Goal: Task Accomplishment & Management: Use online tool/utility

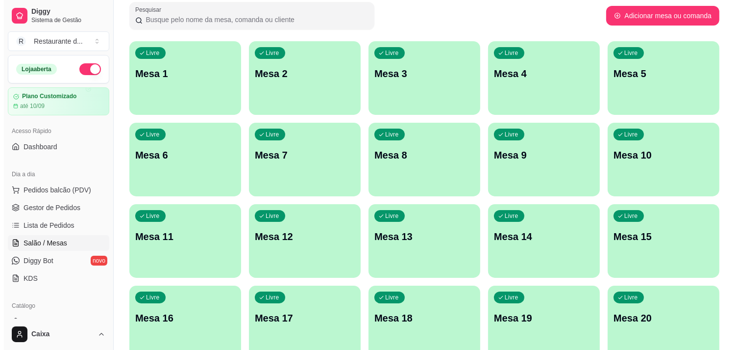
scroll to position [87, 0]
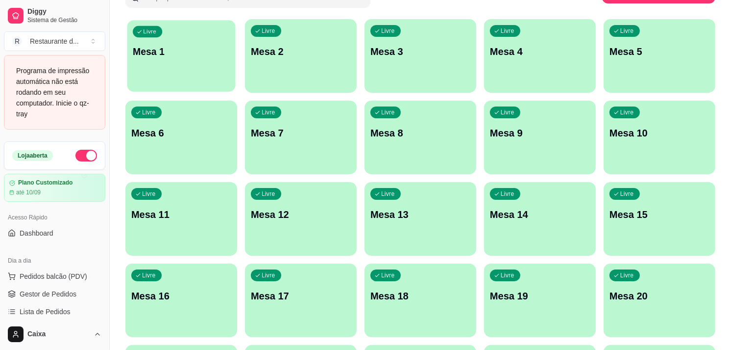
click at [189, 59] on div "Livre Mesa 1" at bounding box center [181, 50] width 108 height 60
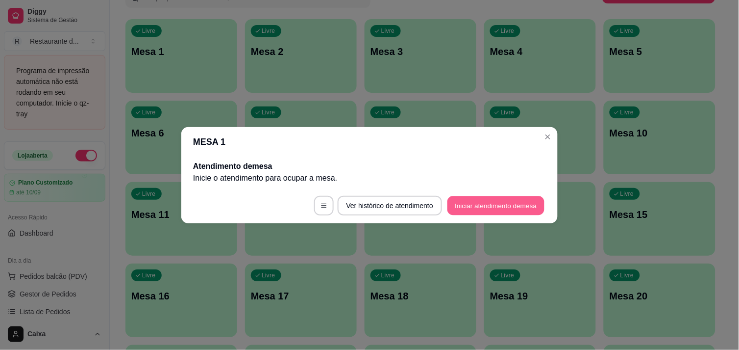
click at [473, 203] on button "Iniciar atendimento de mesa" at bounding box center [496, 205] width 97 height 19
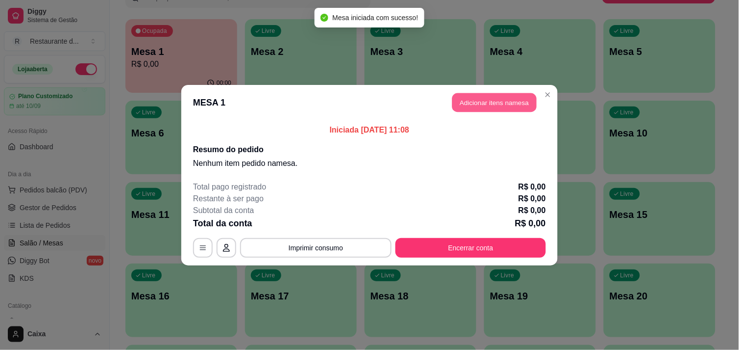
click at [479, 103] on button "Adicionar itens na mesa" at bounding box center [494, 102] width 84 height 19
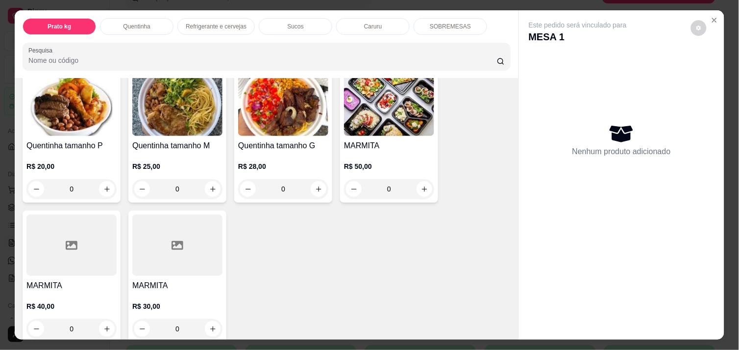
scroll to position [218, 0]
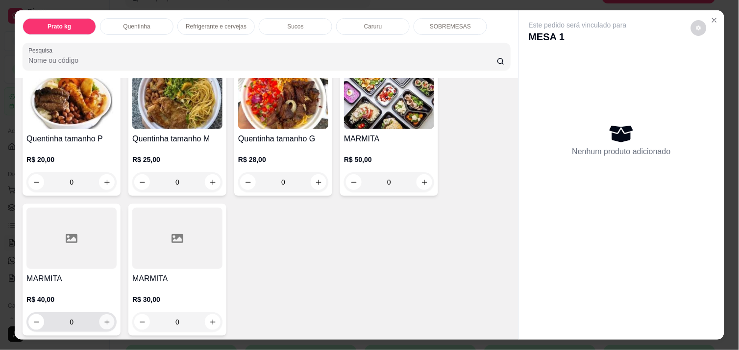
click at [101, 314] on button "increase-product-quantity" at bounding box center [107, 321] width 15 height 15
type input "1"
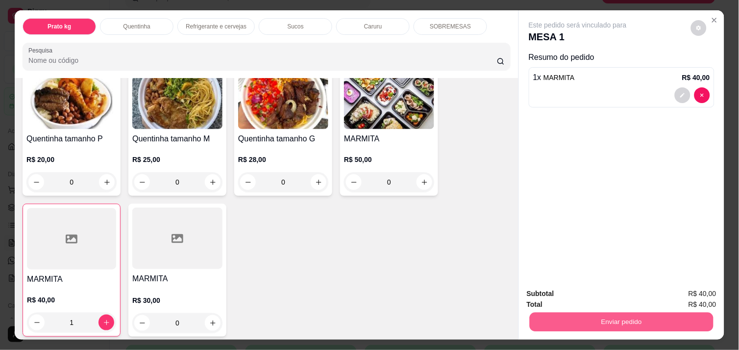
click at [582, 319] on button "Enviar pedido" at bounding box center [622, 321] width 184 height 19
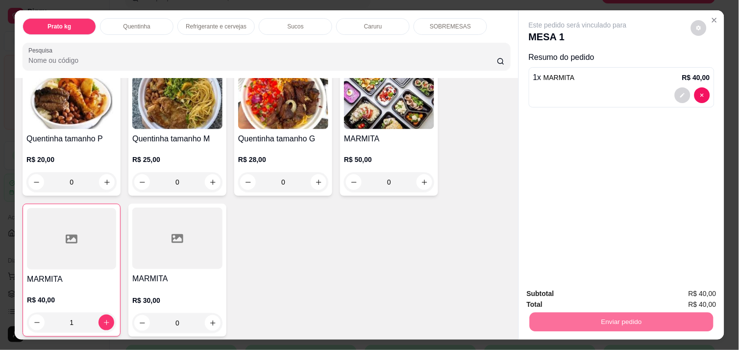
click at [674, 176] on div "Este pedido será vinculado para MESA 1 Resumo do pedido 1 x MARMITA R$ 40,00" at bounding box center [621, 144] width 205 height 269
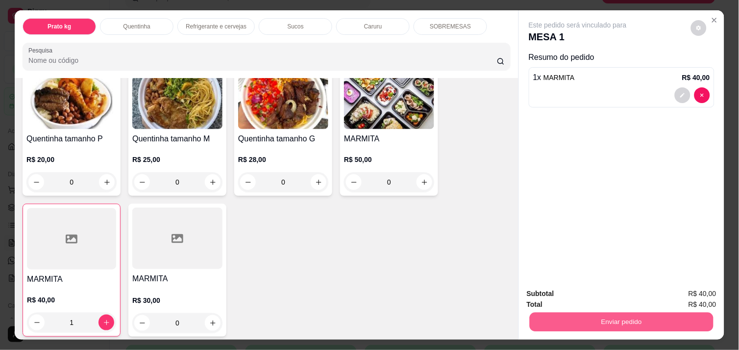
click at [622, 321] on button "Enviar pedido" at bounding box center [622, 321] width 184 height 19
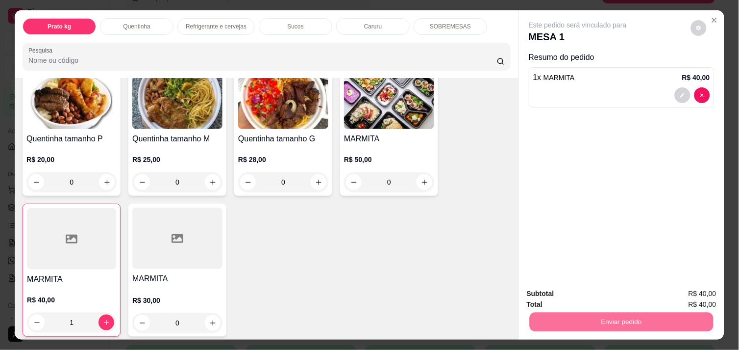
click at [599, 294] on button "Não registrar e enviar pedido" at bounding box center [589, 293] width 99 height 18
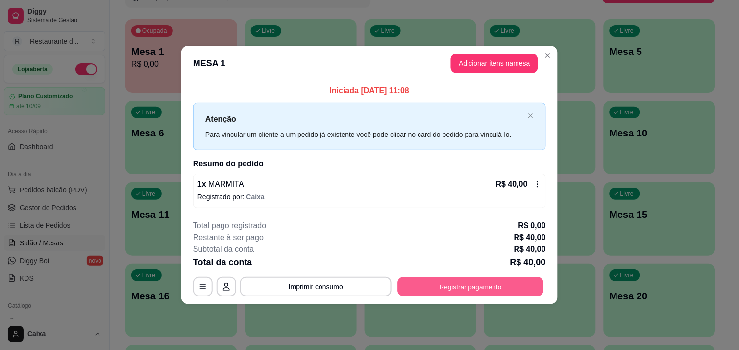
click at [461, 290] on button "Registrar pagamento" at bounding box center [471, 286] width 146 height 19
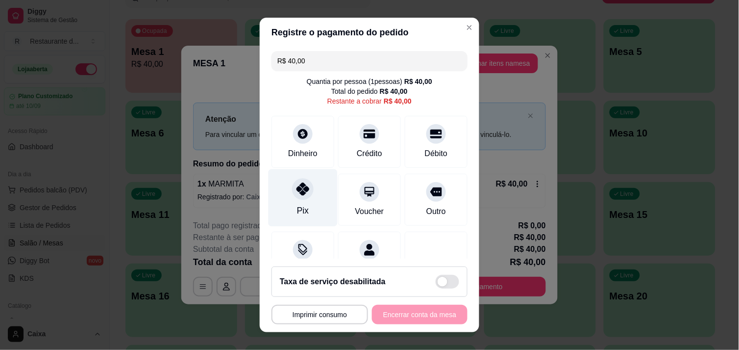
click at [298, 201] on div "Pix" at bounding box center [303, 197] width 69 height 57
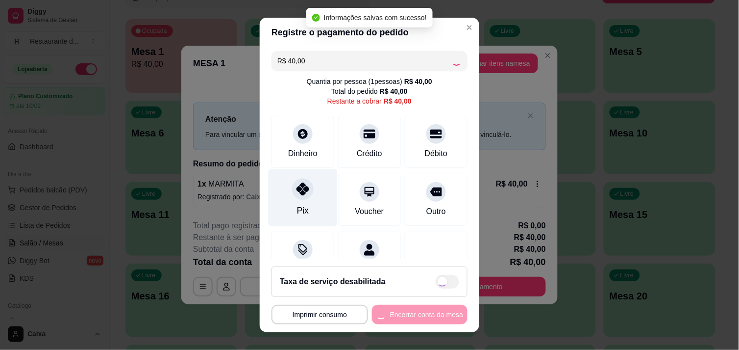
type input "R$ 0,00"
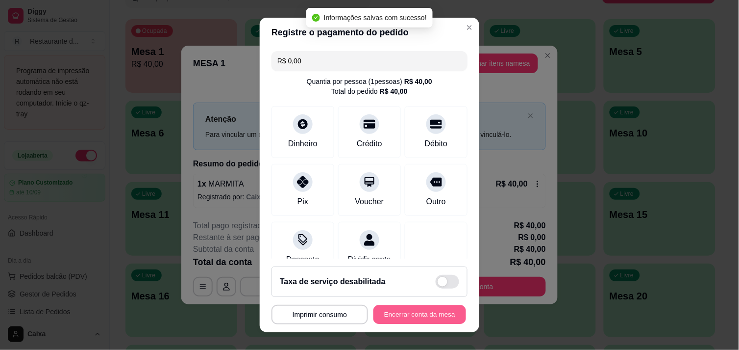
click at [405, 319] on button "Encerrar conta da mesa" at bounding box center [420, 314] width 93 height 19
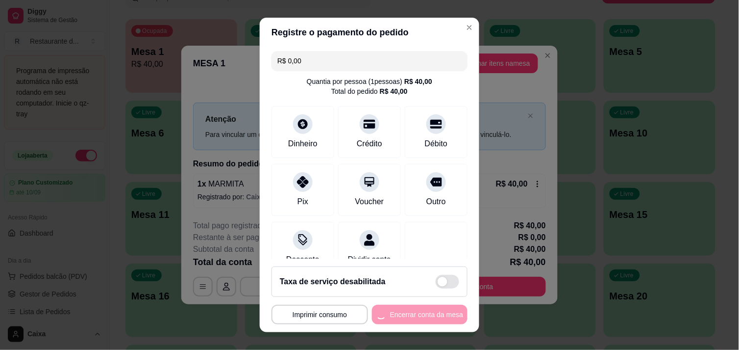
click at [405, 319] on div "**********" at bounding box center [370, 314] width 196 height 20
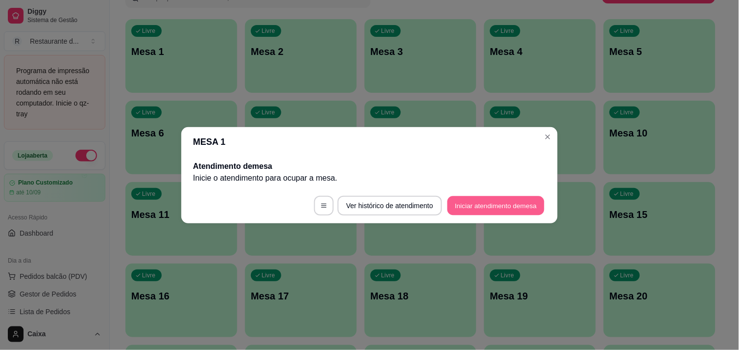
click at [501, 203] on button "Iniciar atendimento de mesa" at bounding box center [496, 205] width 97 height 19
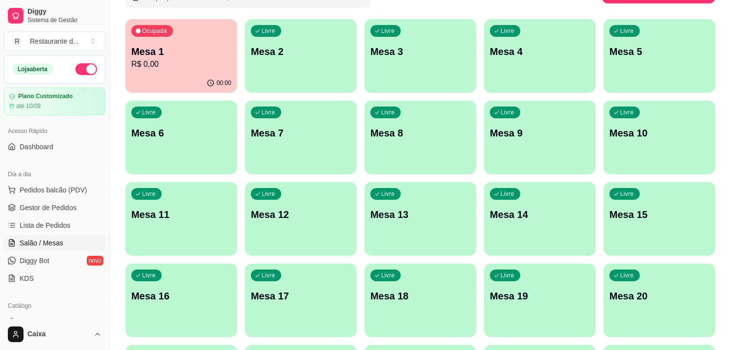
click at [517, 7] on div "Todos Mesas Comandas Pesquisar Adicionar mesa ou comanda Ocupada Mesa 1 R$ 0,00…" at bounding box center [421, 312] width 622 height 724
click at [174, 64] on p "R$ 0,00" at bounding box center [181, 63] width 97 height 11
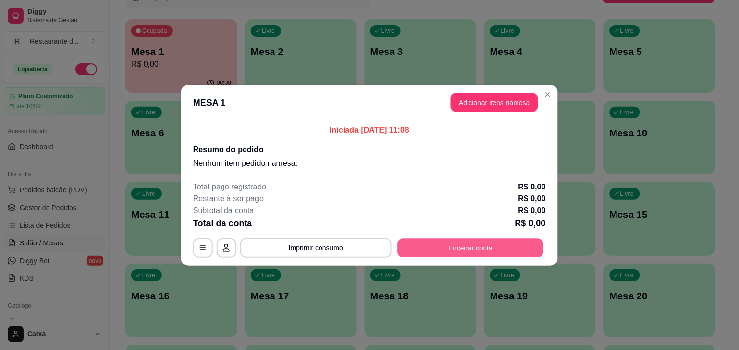
click at [425, 240] on button "Encerrar conta" at bounding box center [471, 247] width 146 height 19
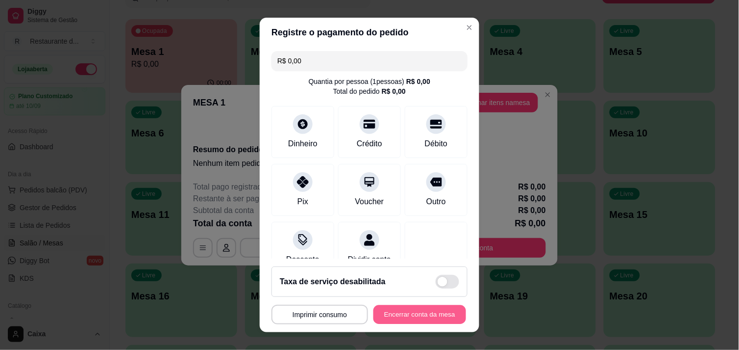
click at [409, 315] on button "Encerrar conta da mesa" at bounding box center [420, 314] width 93 height 19
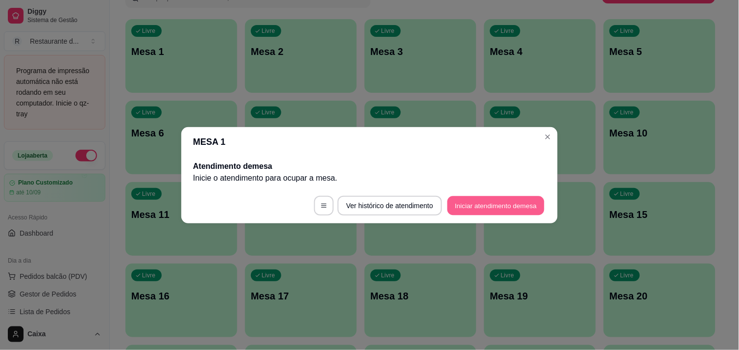
click at [502, 204] on button "Iniciar atendimento de mesa" at bounding box center [496, 205] width 97 height 19
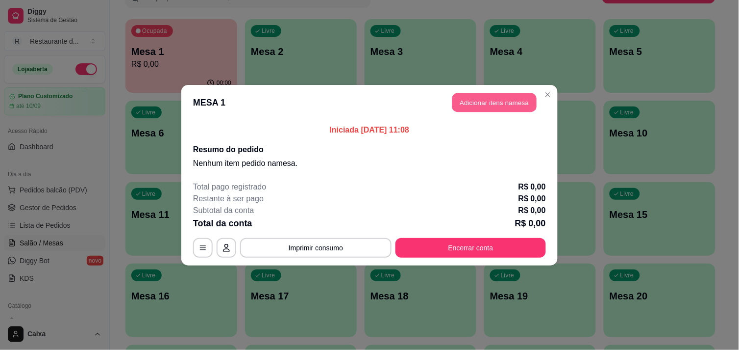
click at [503, 103] on button "Adicionar itens na mesa" at bounding box center [494, 102] width 84 height 19
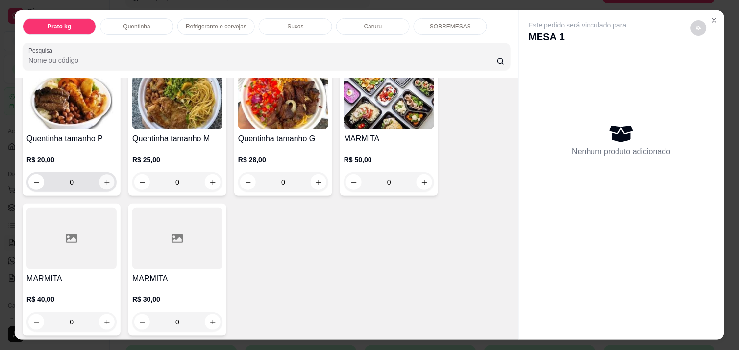
click at [103, 178] on icon "increase-product-quantity" at bounding box center [106, 181] width 7 height 7
type input "1"
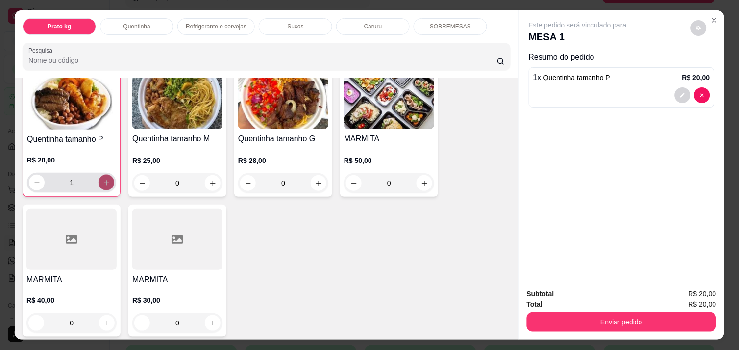
scroll to position [218, 0]
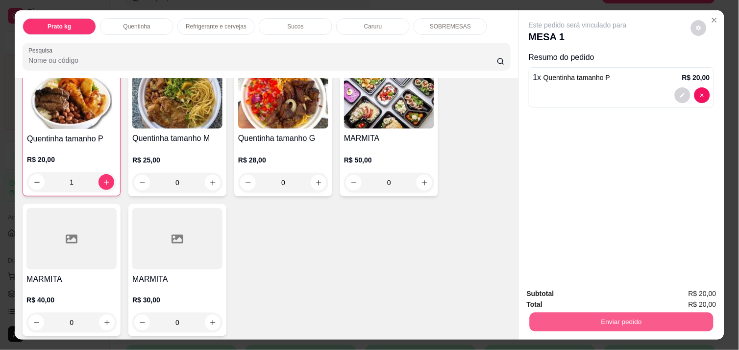
click at [613, 316] on button "Enviar pedido" at bounding box center [622, 321] width 184 height 19
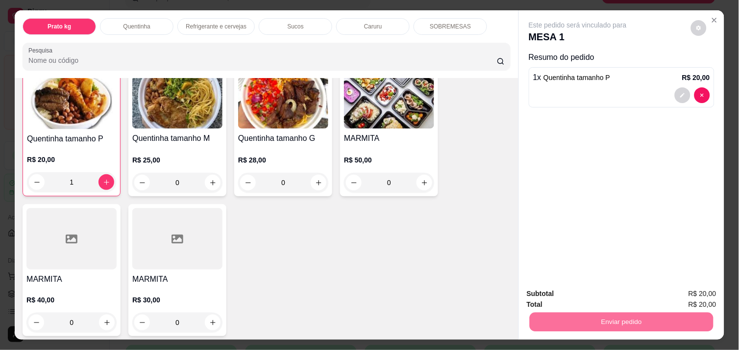
click at [605, 294] on button "Não registrar e enviar pedido" at bounding box center [589, 293] width 99 height 18
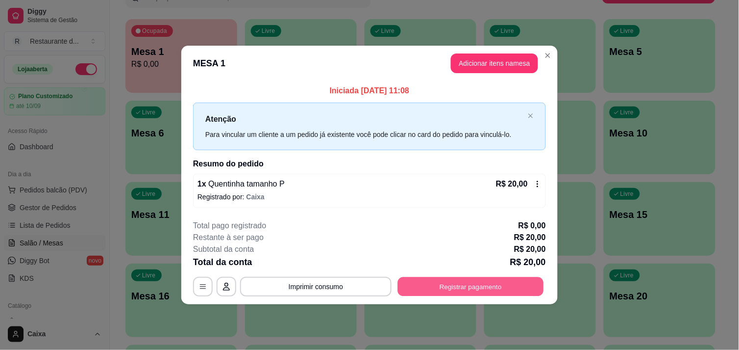
click at [484, 285] on button "Registrar pagamento" at bounding box center [471, 286] width 146 height 19
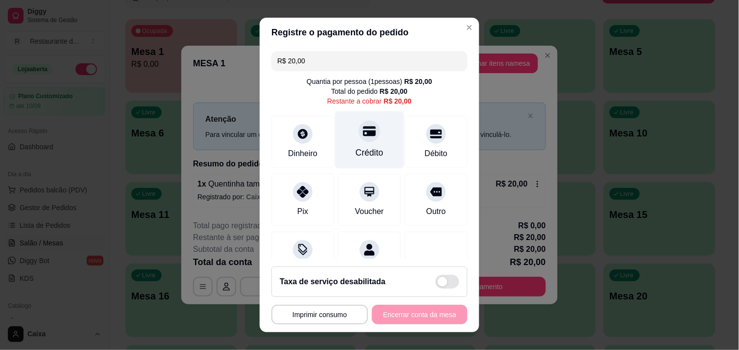
click at [359, 138] on div at bounding box center [370, 131] width 22 height 22
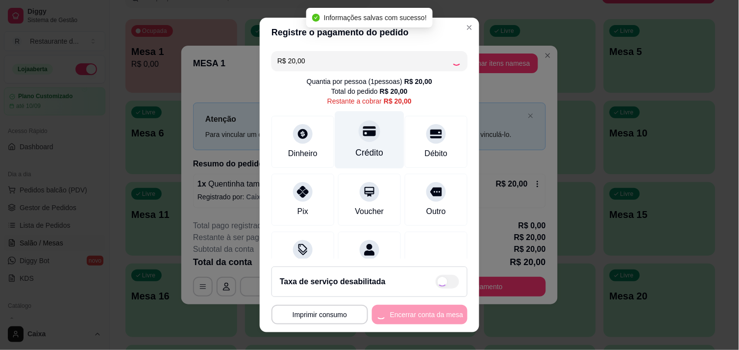
type input "R$ 0,00"
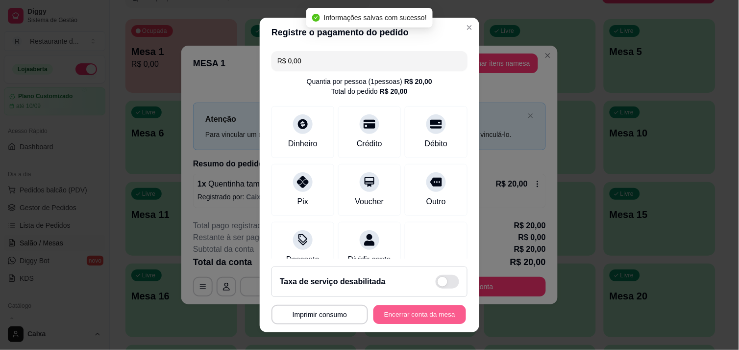
click at [408, 306] on button "Encerrar conta da mesa" at bounding box center [420, 314] width 93 height 19
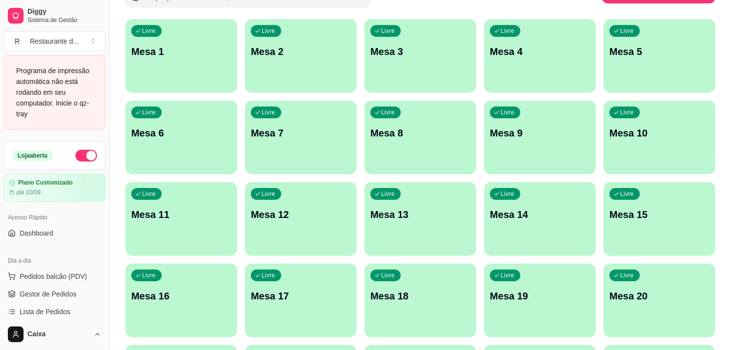
click at [724, 296] on div "Todos Mesas Comandas Pesquisar Adicionar mesa ou comanda Livre Mesa 1 Livre Mes…" at bounding box center [421, 312] width 622 height 724
click at [728, 318] on div "Todos Mesas Comandas Pesquisar Adicionar mesa ou comanda Livre Mesa 1 Livre Mes…" at bounding box center [421, 312] width 622 height 724
click at [722, 308] on div "Todos Mesas Comandas Pesquisar Adicionar mesa ou comanda Livre Mesa 1 Livre Mes…" at bounding box center [421, 312] width 622 height 724
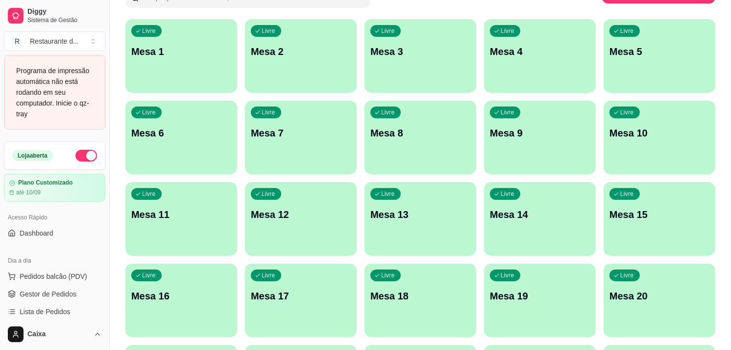
click at [730, 271] on div "Todos Mesas Comandas Pesquisar Adicionar mesa ou comanda Livre Mesa 1 Livre Mes…" at bounding box center [421, 312] width 622 height 724
click at [226, 62] on div "Livre Mesa 1" at bounding box center [181, 50] width 108 height 60
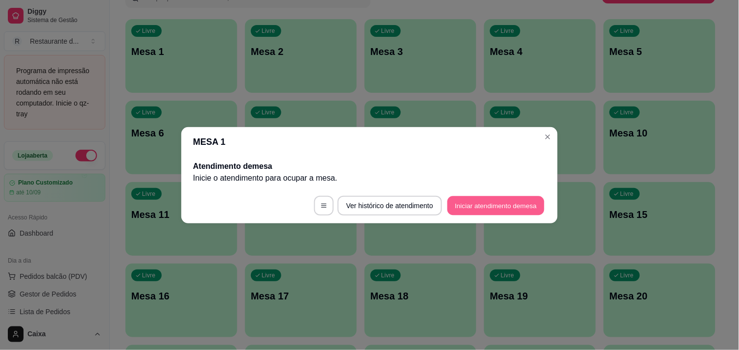
click at [470, 199] on button "Iniciar atendimento de mesa" at bounding box center [496, 205] width 97 height 19
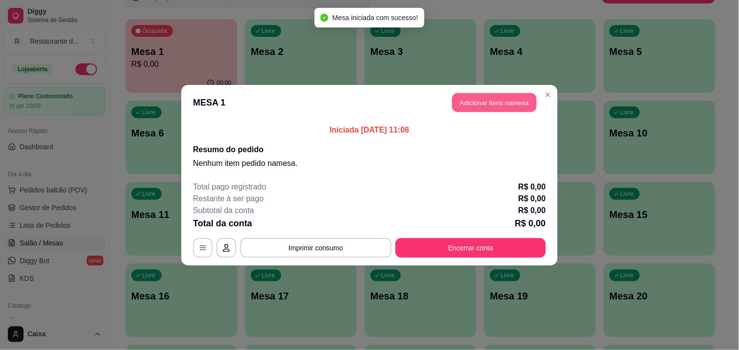
click at [491, 106] on button "Adicionar itens na mesa" at bounding box center [494, 102] width 84 height 19
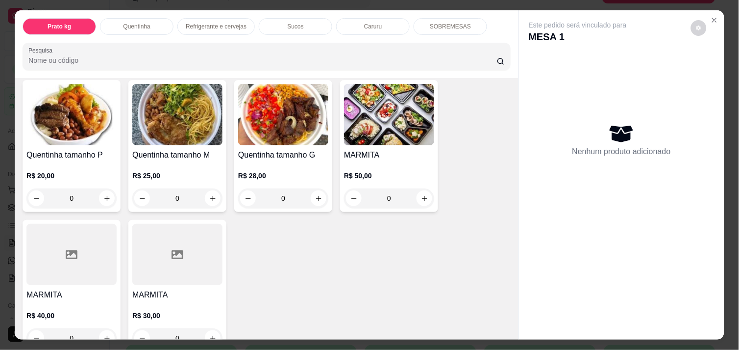
scroll to position [218, 0]
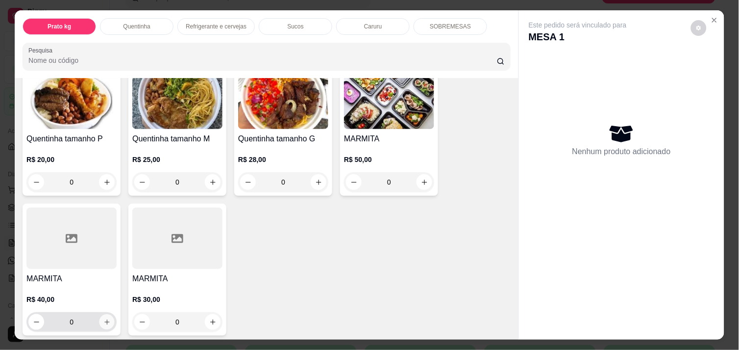
click at [105, 314] on button "increase-product-quantity" at bounding box center [107, 321] width 15 height 15
type input "1"
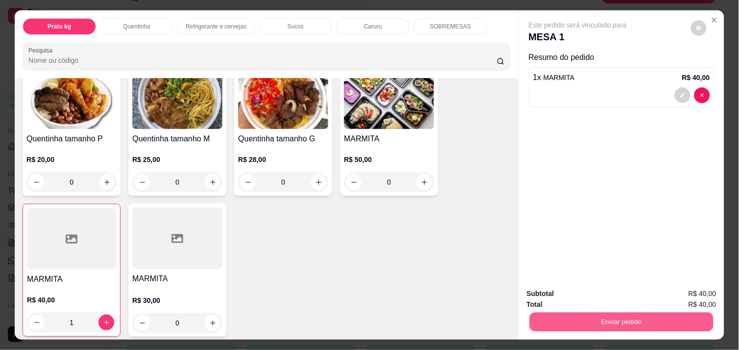
click at [592, 321] on button "Enviar pedido" at bounding box center [622, 321] width 184 height 19
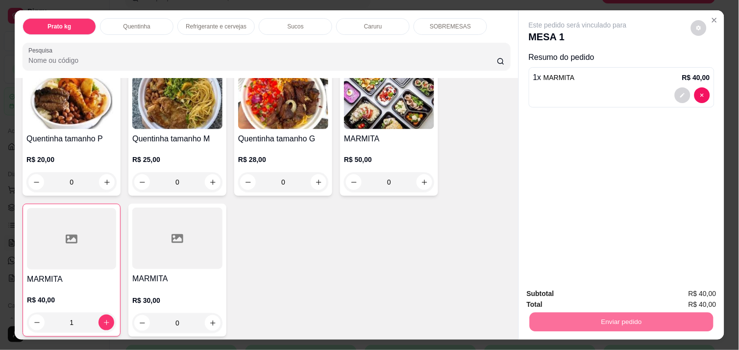
click at [582, 293] on button "Não registrar e enviar pedido" at bounding box center [589, 293] width 99 height 18
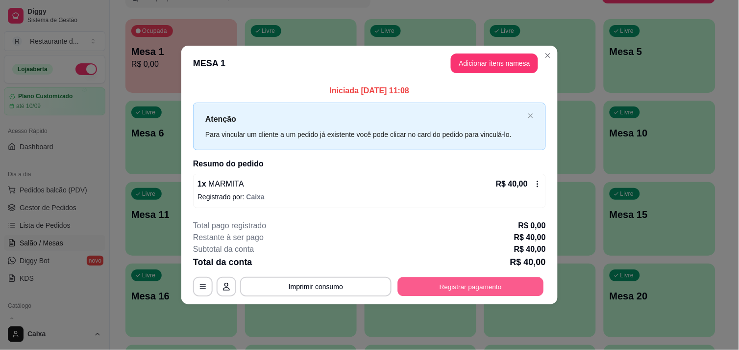
click at [483, 285] on button "Registrar pagamento" at bounding box center [471, 286] width 146 height 19
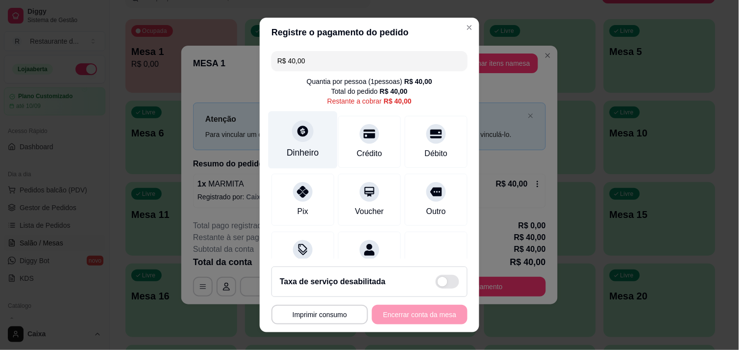
click at [300, 133] on icon at bounding box center [303, 131] width 11 height 11
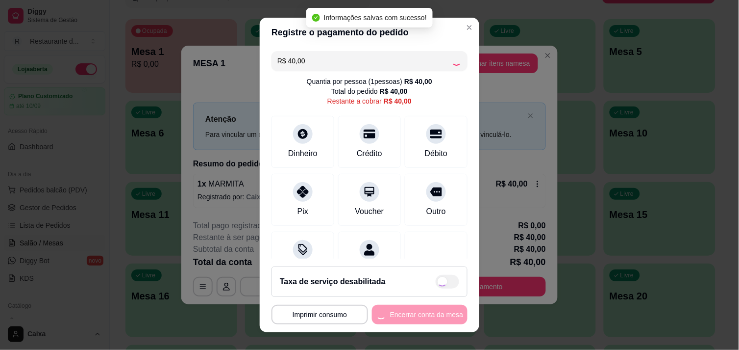
type input "R$ 0,00"
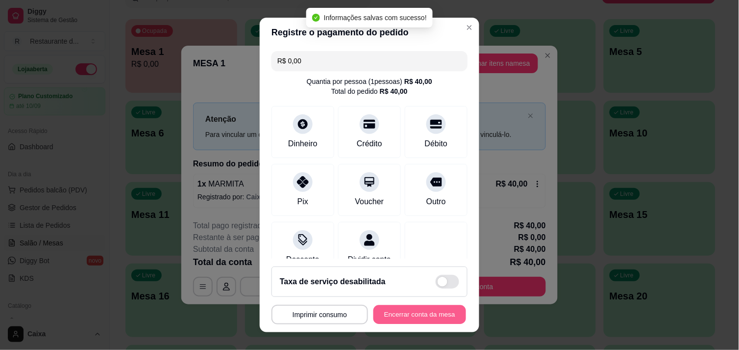
click at [407, 307] on button "Encerrar conta da mesa" at bounding box center [420, 314] width 93 height 19
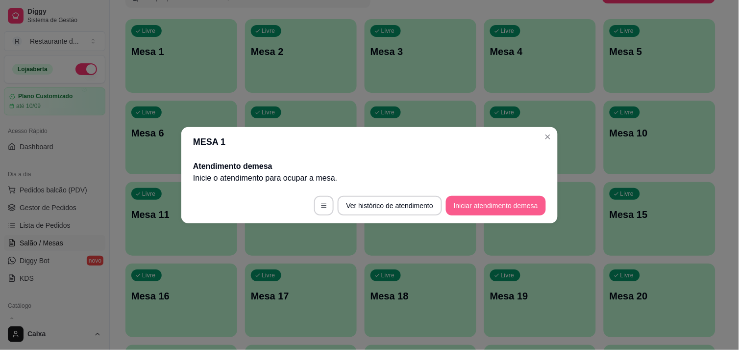
click at [476, 203] on button "Iniciar atendimento de mesa" at bounding box center [496, 206] width 100 height 20
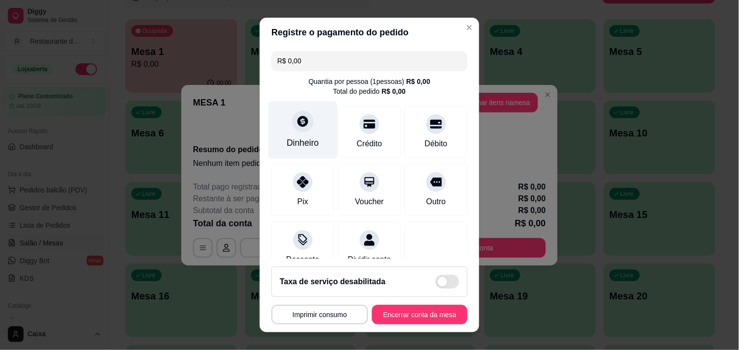
click at [297, 125] on icon at bounding box center [303, 121] width 13 height 13
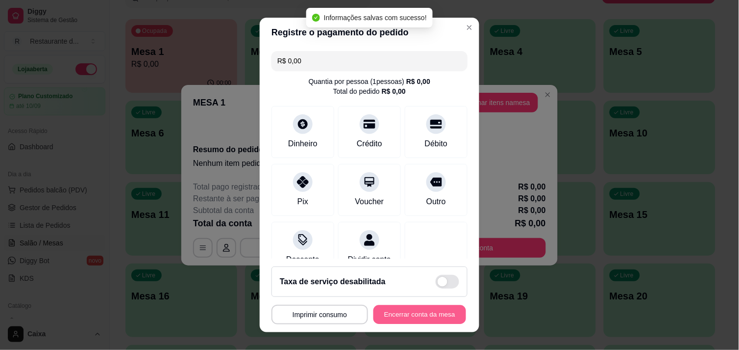
click at [428, 316] on button "Encerrar conta da mesa" at bounding box center [420, 314] width 93 height 19
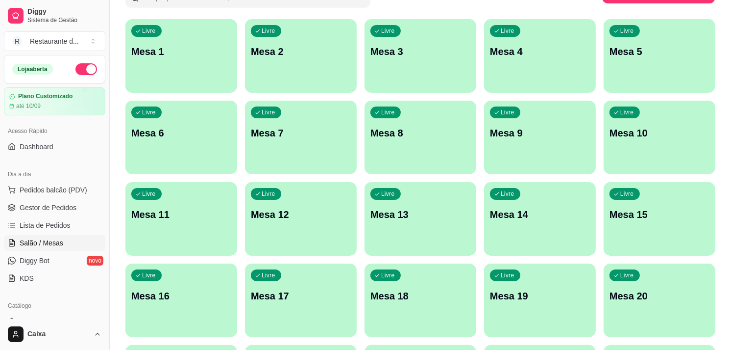
click at [217, 72] on div "Livre Mesa 1" at bounding box center [182, 50] width 112 height 62
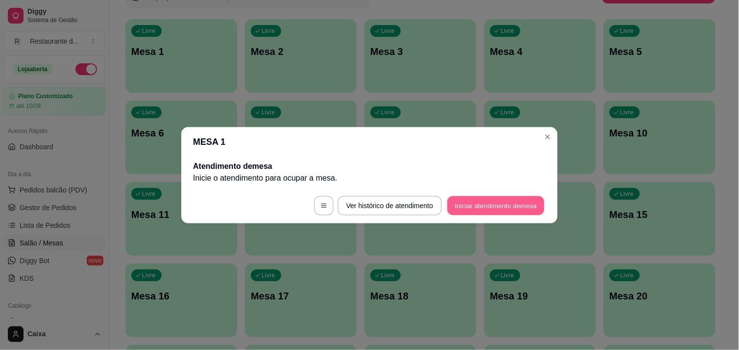
click at [496, 205] on button "Iniciar atendimento de mesa" at bounding box center [496, 205] width 97 height 19
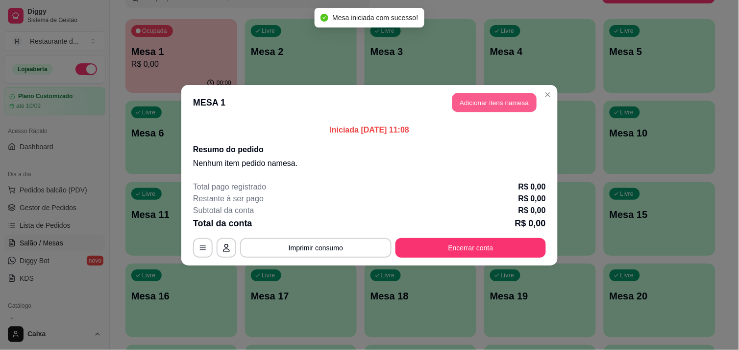
click at [486, 103] on button "Adicionar itens na mesa" at bounding box center [494, 102] width 84 height 19
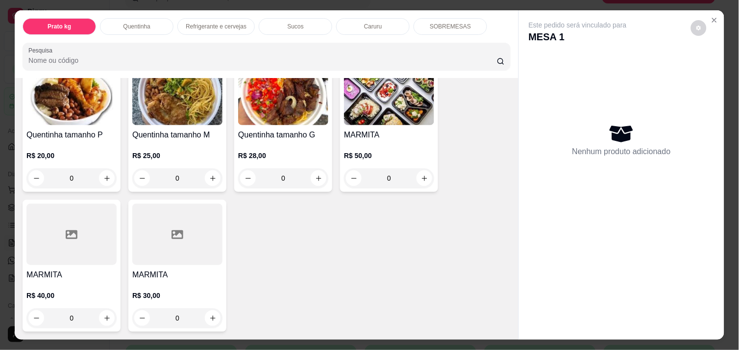
scroll to position [239, 0]
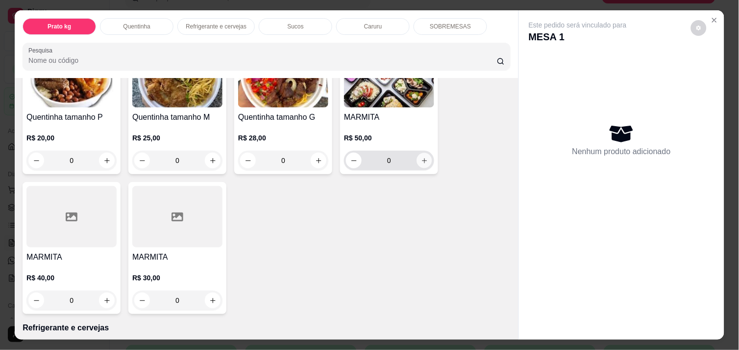
click at [421, 157] on icon "increase-product-quantity" at bounding box center [424, 160] width 7 height 7
type input "1"
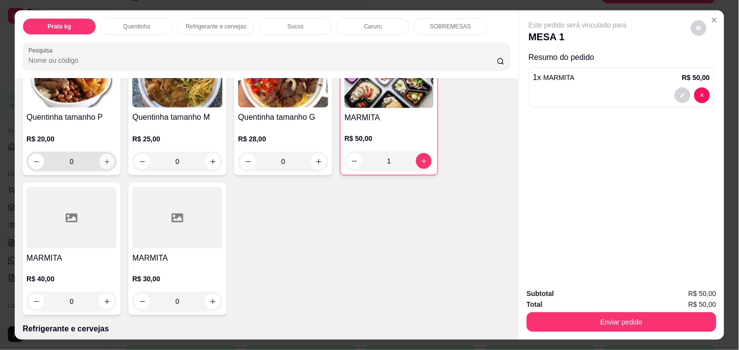
click at [103, 158] on icon "increase-product-quantity" at bounding box center [106, 161] width 7 height 7
type input "1"
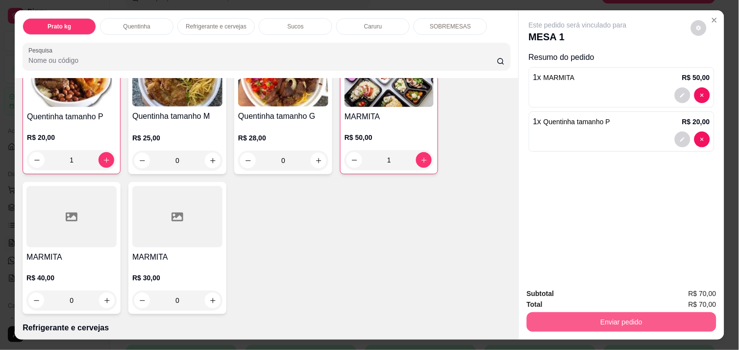
click at [597, 319] on button "Enviar pedido" at bounding box center [622, 322] width 190 height 20
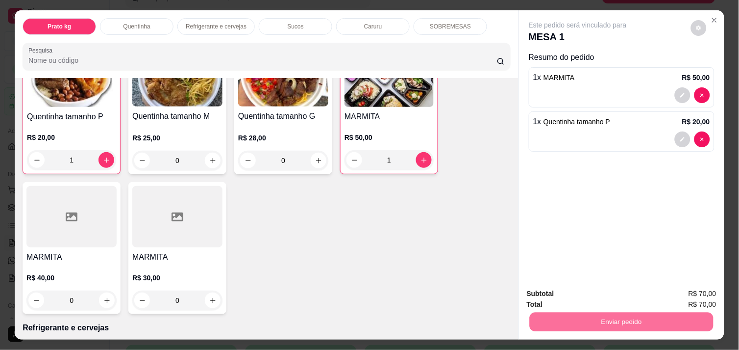
click at [581, 297] on button "Não registrar e enviar pedido" at bounding box center [589, 293] width 102 height 19
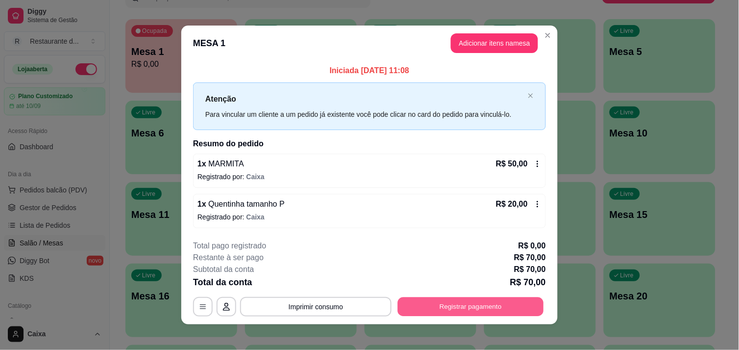
click at [463, 301] on button "Registrar pagamento" at bounding box center [471, 306] width 146 height 19
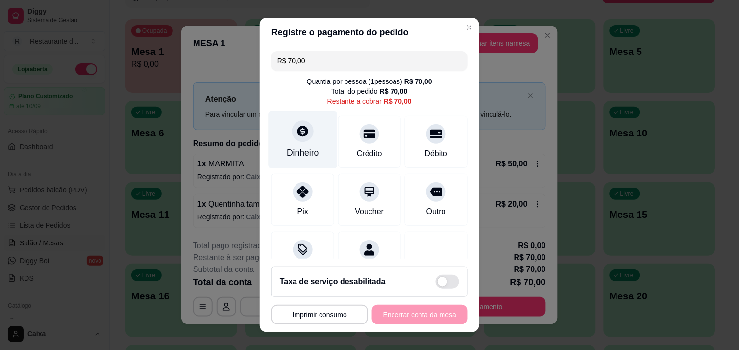
click at [298, 134] on icon at bounding box center [303, 131] width 11 height 11
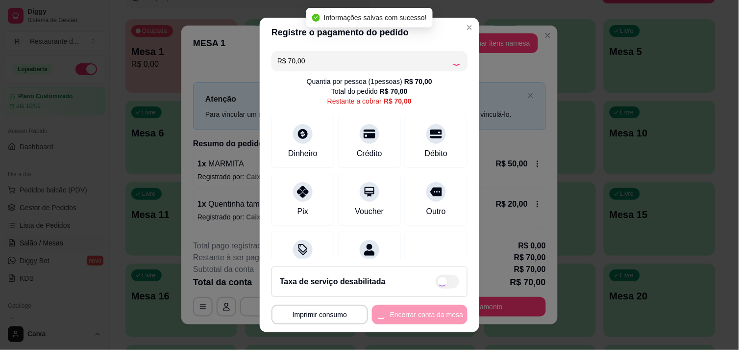
click at [442, 218] on div "R$ 70,00 Quantia por pessoa ( 1 pessoas) R$ 70,00 Total do pedido R$ 70,00 Rest…" at bounding box center [370, 153] width 220 height 212
type input "R$ 0,00"
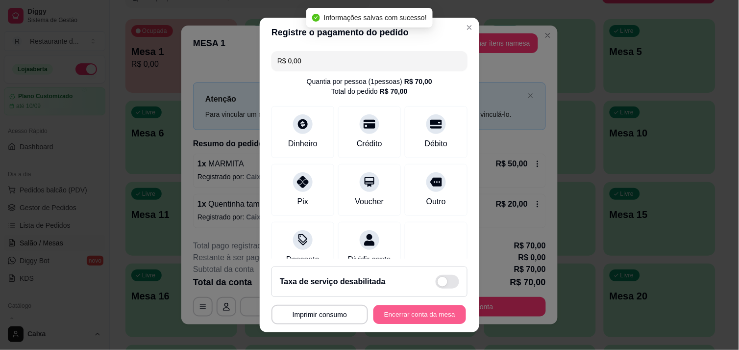
click at [412, 307] on button "Encerrar conta da mesa" at bounding box center [420, 314] width 93 height 19
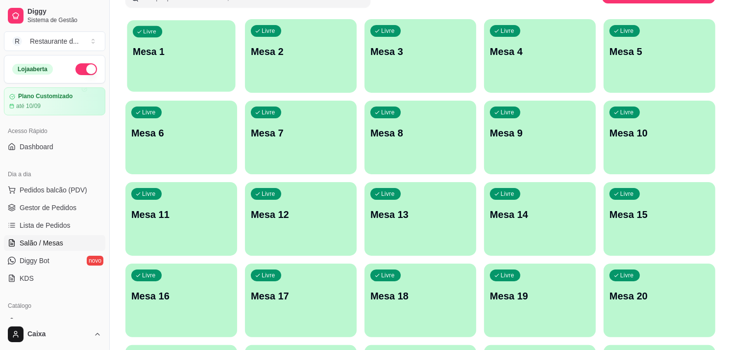
click at [208, 70] on div "Livre Mesa 1" at bounding box center [181, 50] width 108 height 60
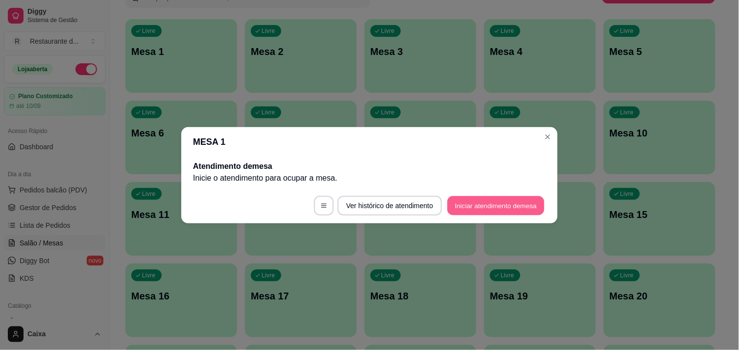
click at [491, 204] on button "Iniciar atendimento de mesa" at bounding box center [496, 205] width 97 height 19
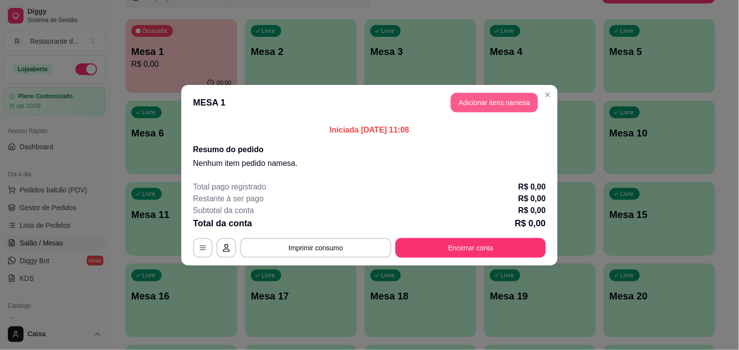
click at [498, 100] on button "Adicionar itens na mesa" at bounding box center [494, 103] width 87 height 20
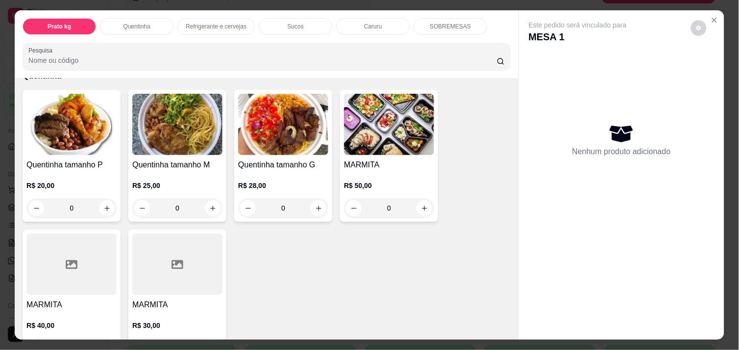
scroll to position [218, 0]
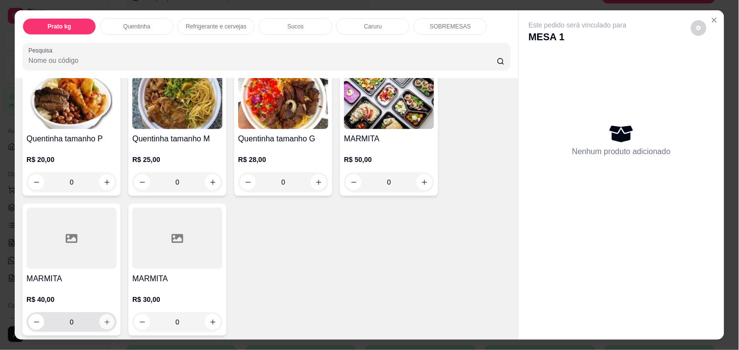
click at [103, 318] on icon "increase-product-quantity" at bounding box center [106, 321] width 7 height 7
type input "1"
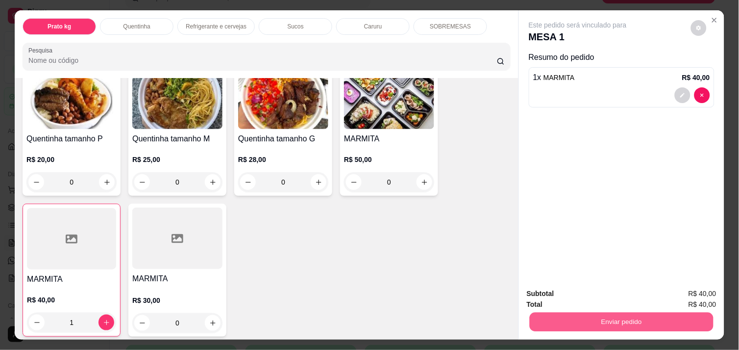
click at [609, 319] on button "Enviar pedido" at bounding box center [622, 321] width 184 height 19
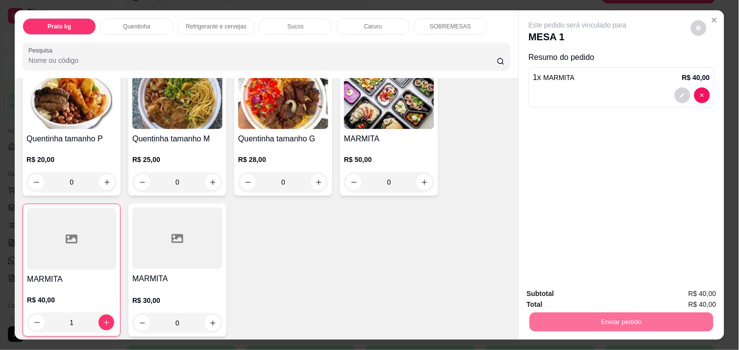
click at [603, 296] on button "Não registrar e enviar pedido" at bounding box center [589, 293] width 99 height 18
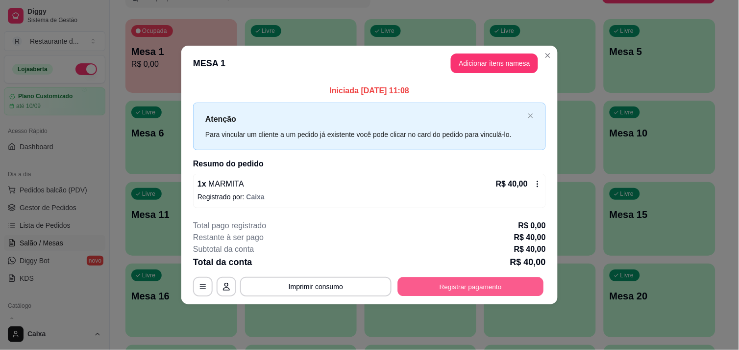
click at [497, 280] on button "Registrar pagamento" at bounding box center [471, 286] width 146 height 19
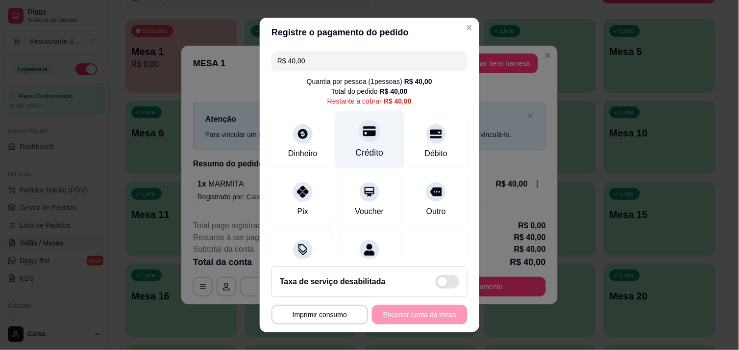
click at [363, 136] on icon at bounding box center [369, 131] width 13 height 13
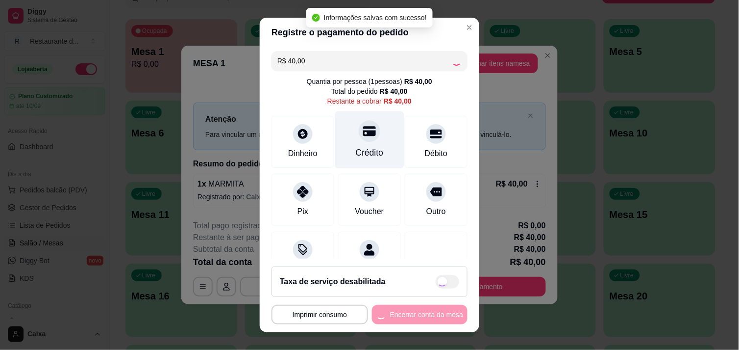
type input "R$ 0,00"
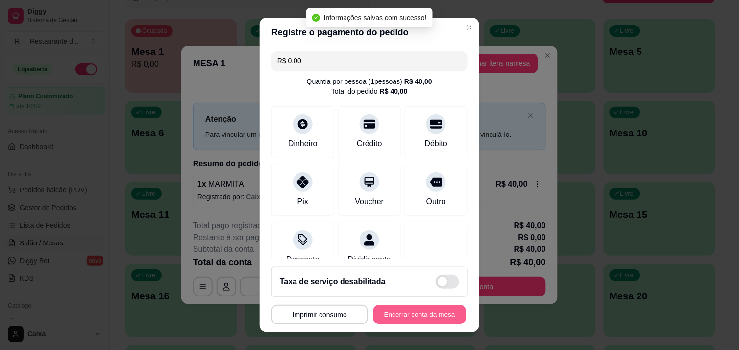
click at [399, 307] on button "Encerrar conta da mesa" at bounding box center [420, 314] width 93 height 19
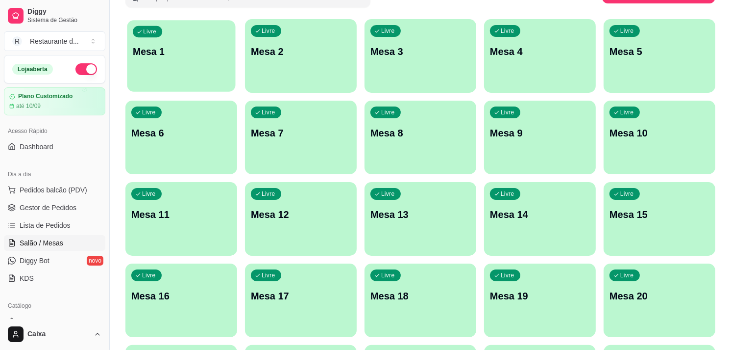
click at [190, 61] on div "Livre Mesa 1" at bounding box center [181, 50] width 108 height 60
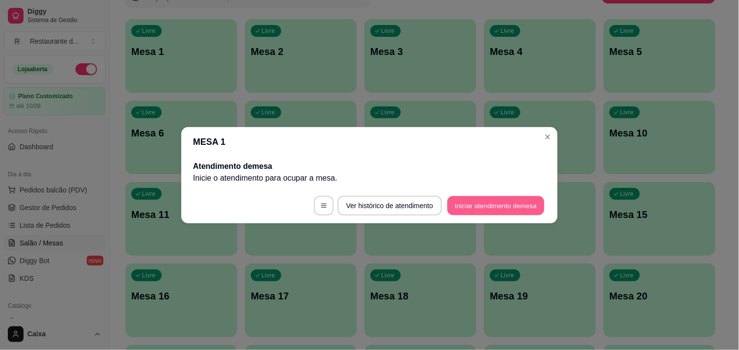
click at [516, 200] on button "Iniciar atendimento de mesa" at bounding box center [496, 205] width 97 height 19
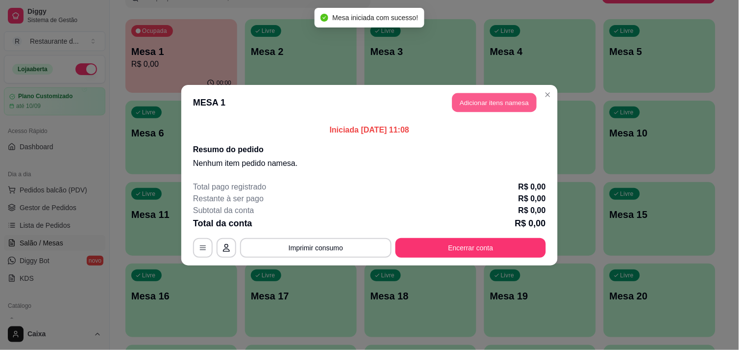
click at [506, 101] on button "Adicionar itens na mesa" at bounding box center [494, 102] width 84 height 19
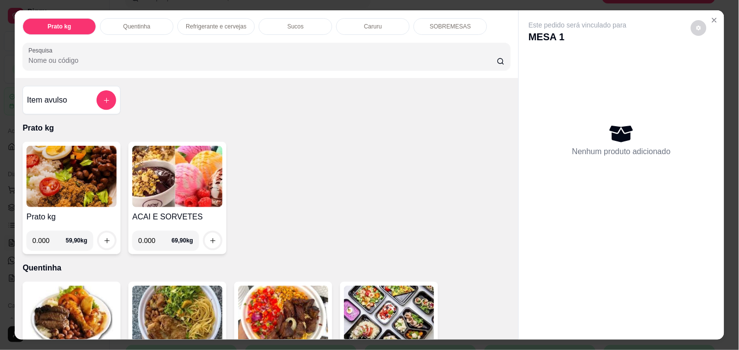
click at [51, 239] on input "0.000" at bounding box center [48, 240] width 33 height 20
type input "1.138"
click at [103, 237] on icon "increase-product-quantity" at bounding box center [106, 240] width 7 height 7
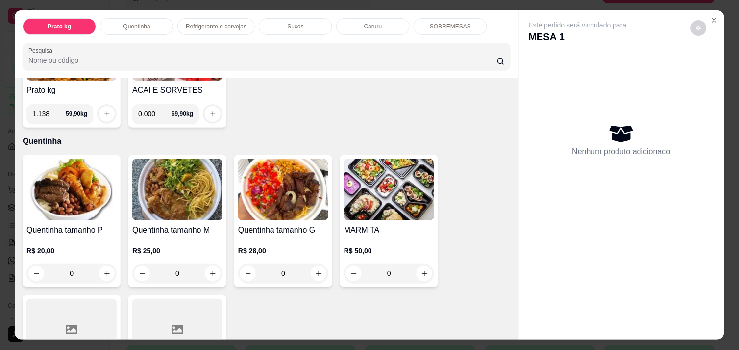
scroll to position [130, 0]
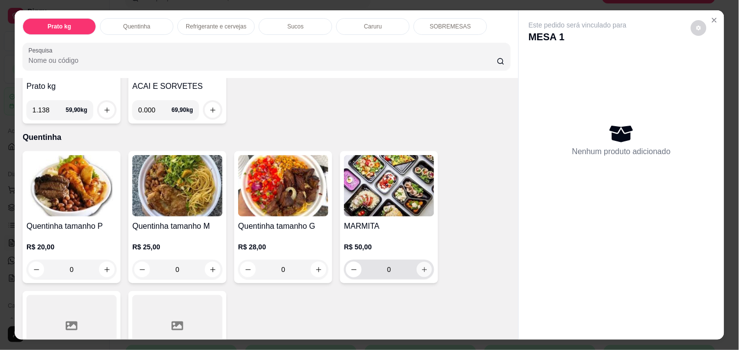
click at [421, 266] on icon "increase-product-quantity" at bounding box center [424, 269] width 7 height 7
type input "1"
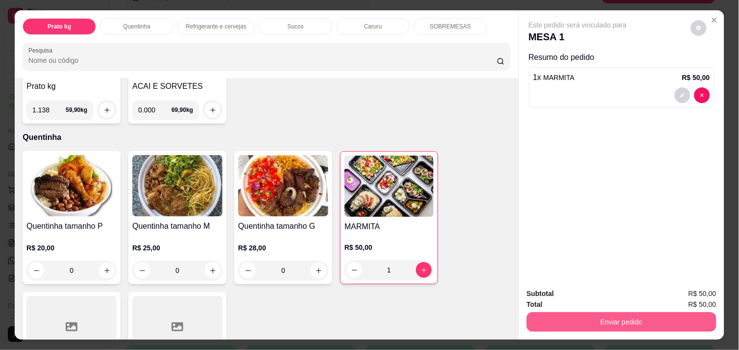
click at [584, 317] on button "Enviar pedido" at bounding box center [622, 322] width 190 height 20
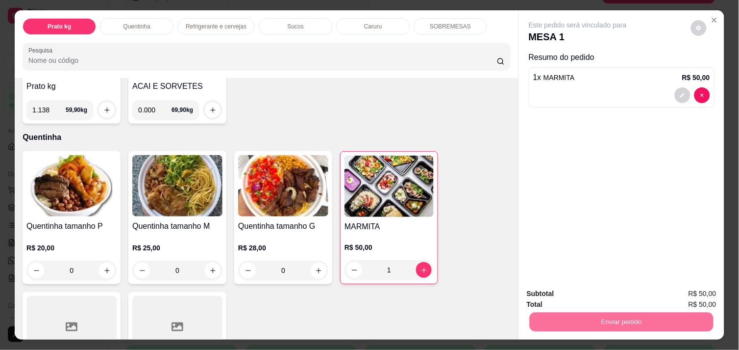
click at [579, 295] on button "Não registrar e enviar pedido" at bounding box center [589, 293] width 99 height 18
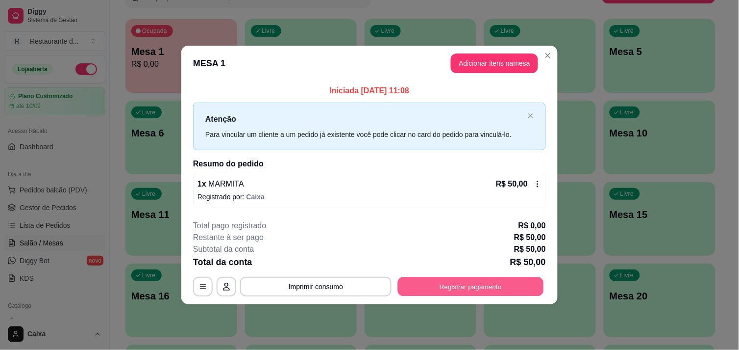
click at [477, 281] on button "Registrar pagamento" at bounding box center [471, 286] width 146 height 19
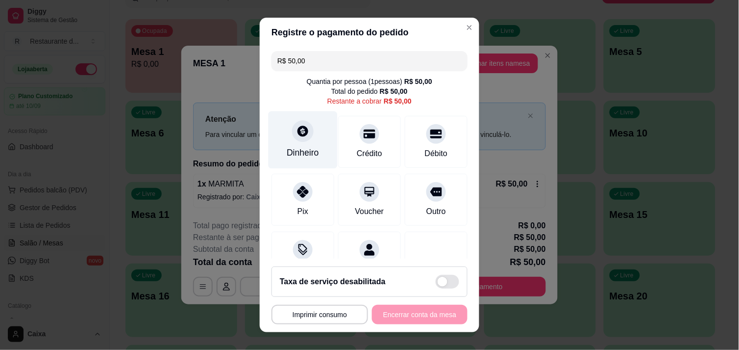
click at [297, 133] on icon at bounding box center [303, 131] width 13 height 13
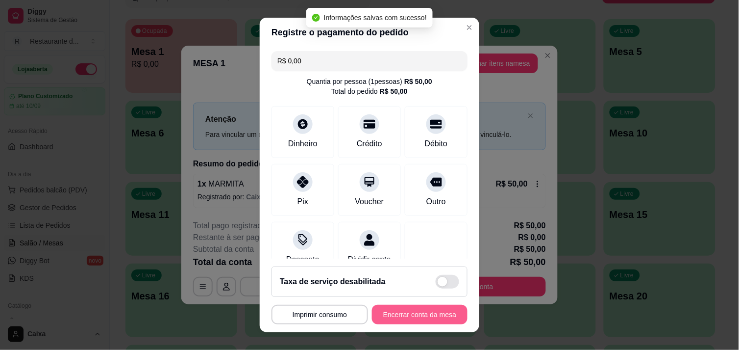
type input "R$ 0,00"
click at [418, 312] on button "Encerrar conta da mesa" at bounding box center [420, 314] width 93 height 19
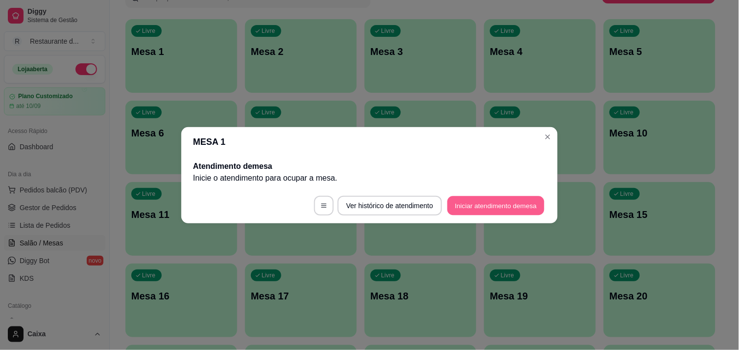
click at [485, 197] on button "Iniciar atendimento de mesa" at bounding box center [496, 205] width 97 height 19
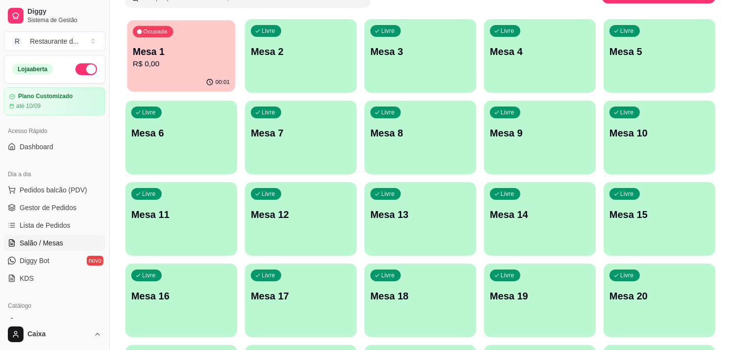
click at [158, 64] on p "R$ 0,00" at bounding box center [181, 63] width 97 height 11
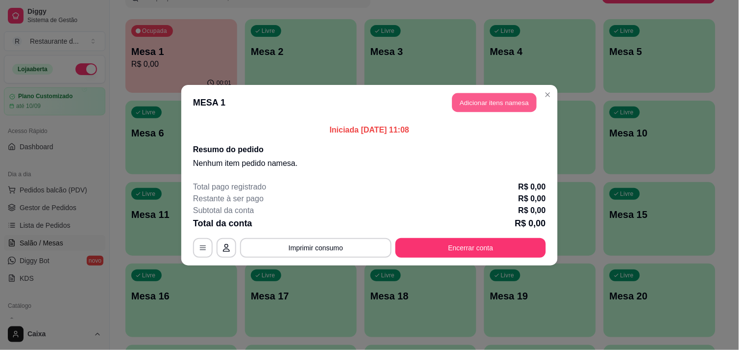
click at [478, 99] on button "Adicionar itens na mesa" at bounding box center [494, 102] width 84 height 19
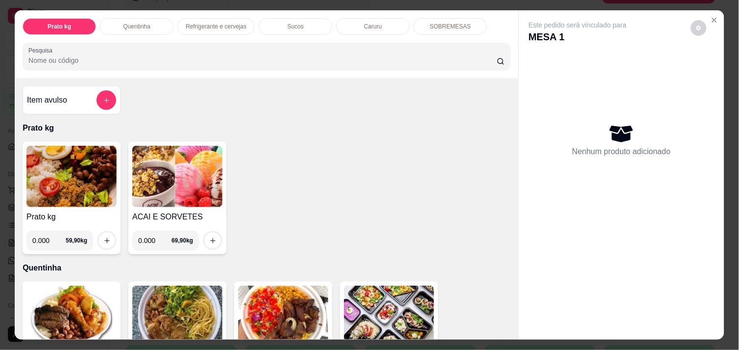
click at [47, 235] on input "0.000" at bounding box center [48, 240] width 33 height 20
type input "0.338"
click at [103, 237] on icon "increase-product-quantity" at bounding box center [106, 240] width 7 height 7
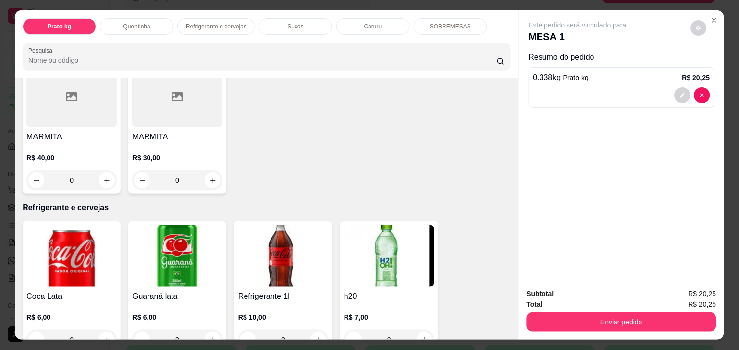
scroll to position [370, 0]
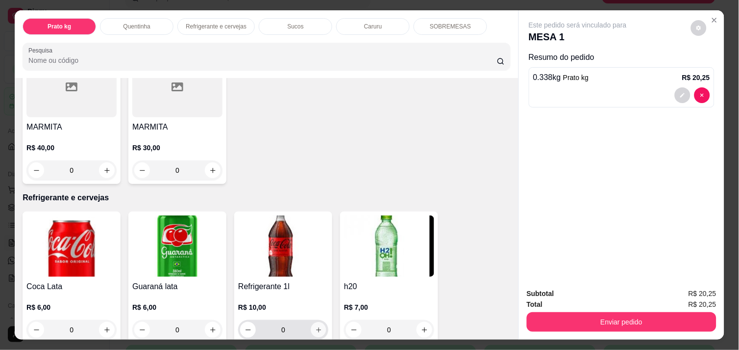
click at [312, 322] on button "increase-product-quantity" at bounding box center [318, 329] width 15 height 15
type input "1"
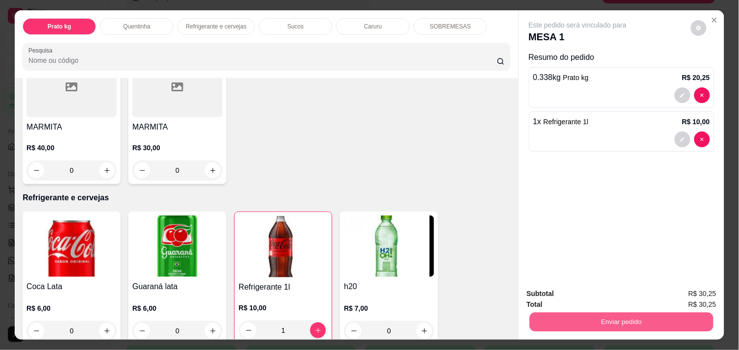
click at [629, 317] on button "Enviar pedido" at bounding box center [622, 321] width 184 height 19
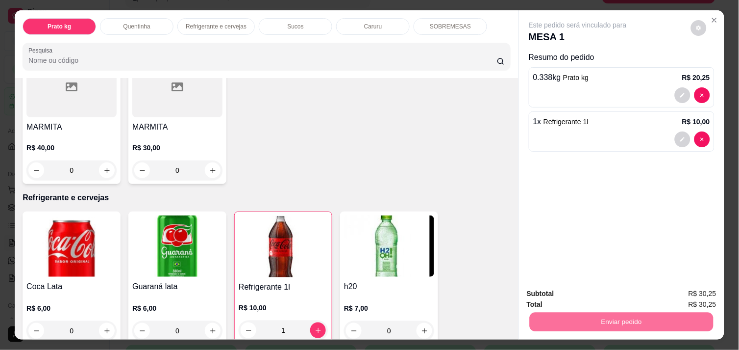
click at [560, 296] on button "Não registrar e enviar pedido" at bounding box center [589, 293] width 99 height 18
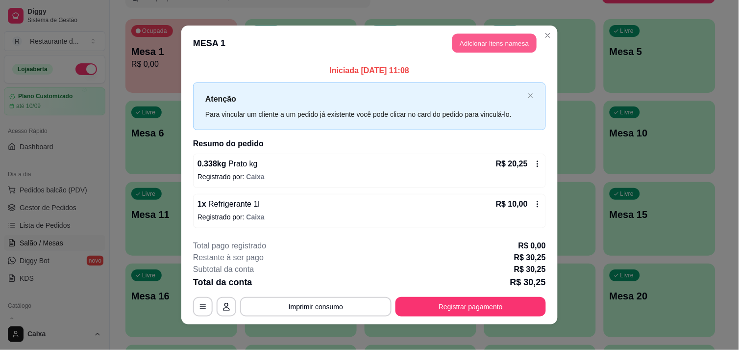
click at [503, 45] on button "Adicionar itens na mesa" at bounding box center [494, 43] width 84 height 19
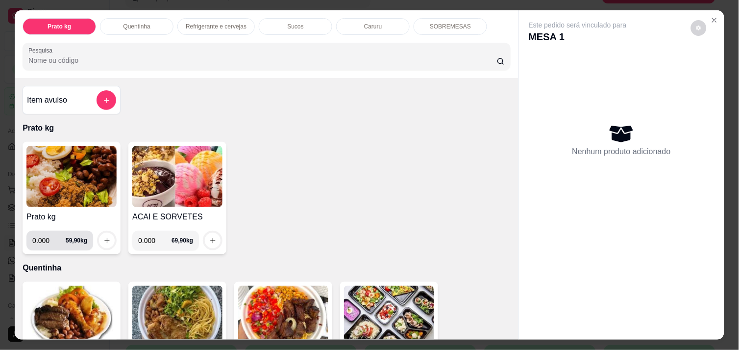
click at [47, 238] on input "0.000" at bounding box center [48, 240] width 33 height 20
type input "0.388"
click at [103, 237] on icon "increase-product-quantity" at bounding box center [106, 240] width 7 height 7
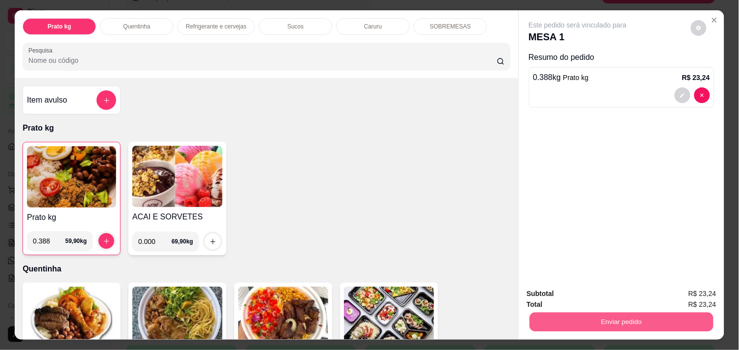
click at [623, 315] on button "Enviar pedido" at bounding box center [622, 321] width 184 height 19
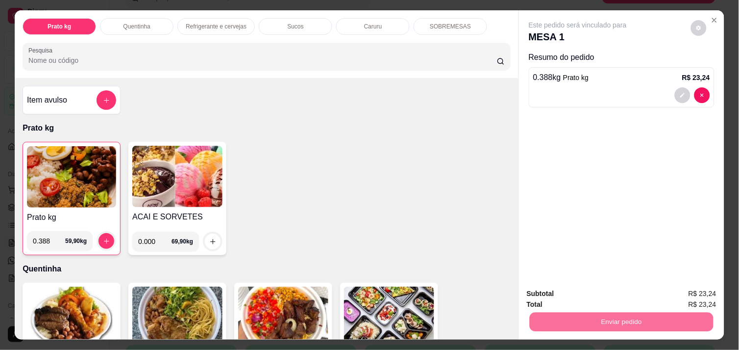
click at [592, 297] on button "Não registrar e enviar pedido" at bounding box center [589, 293] width 99 height 18
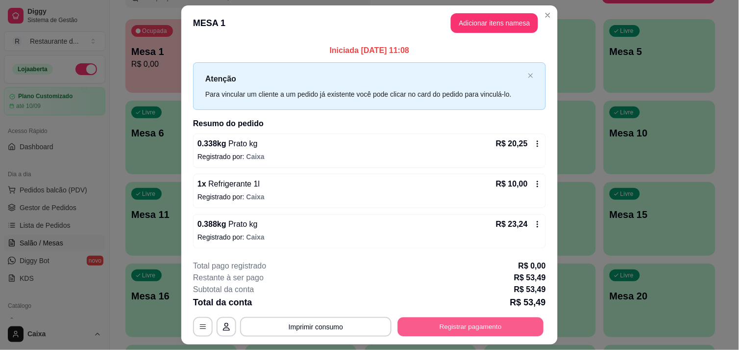
click at [470, 327] on button "Registrar pagamento" at bounding box center [471, 326] width 146 height 19
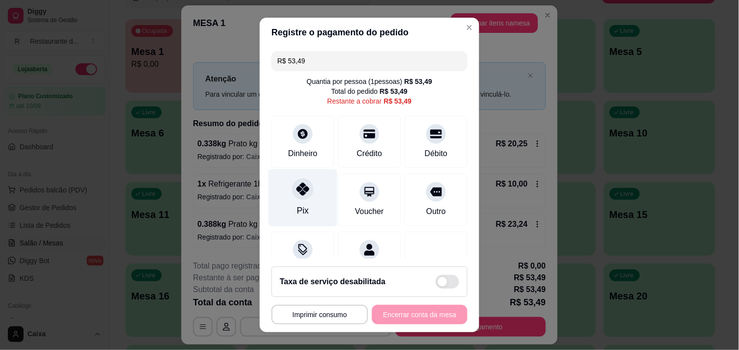
click at [299, 192] on icon at bounding box center [303, 188] width 13 height 13
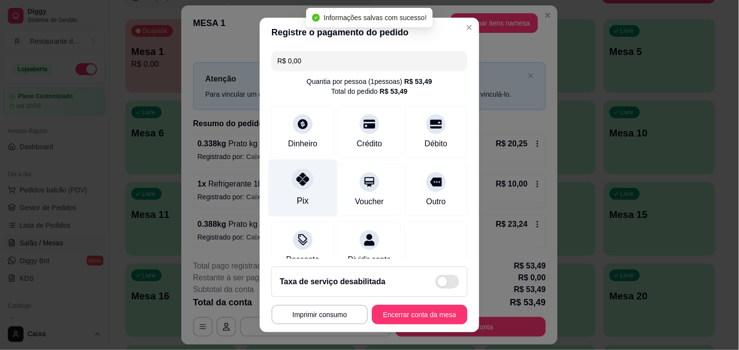
type input "R$ 0,00"
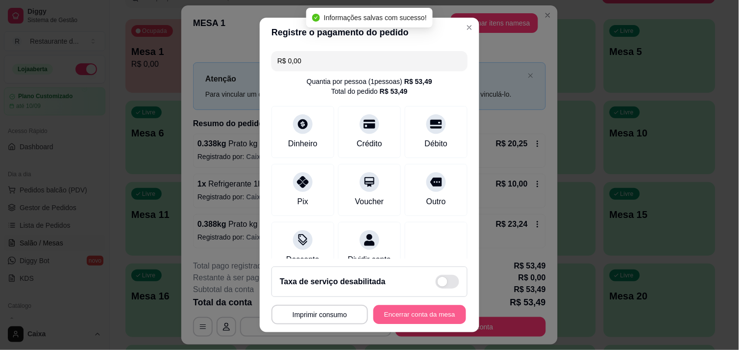
click at [398, 314] on button "Encerrar conta da mesa" at bounding box center [420, 314] width 93 height 19
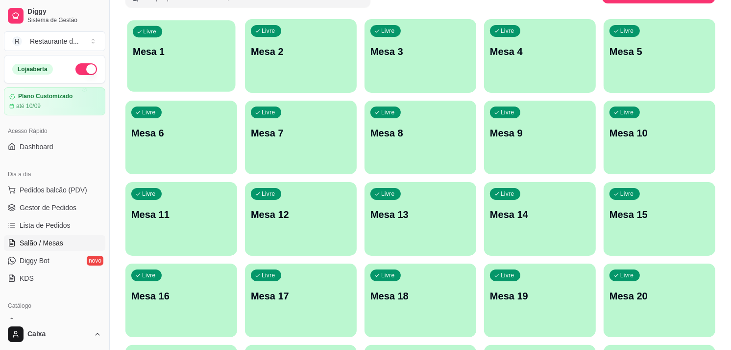
click at [209, 75] on div "Livre Mesa 1" at bounding box center [181, 50] width 108 height 60
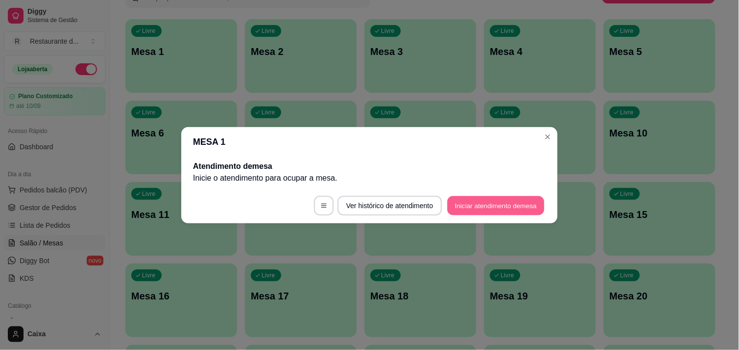
click at [491, 206] on button "Iniciar atendimento de mesa" at bounding box center [496, 205] width 97 height 19
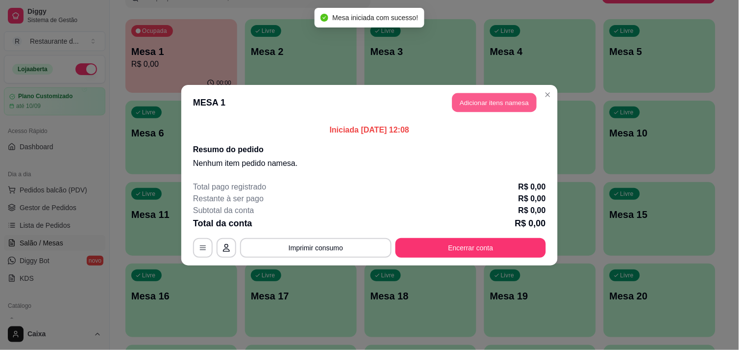
click at [483, 100] on button "Adicionar itens na mesa" at bounding box center [494, 102] width 84 height 19
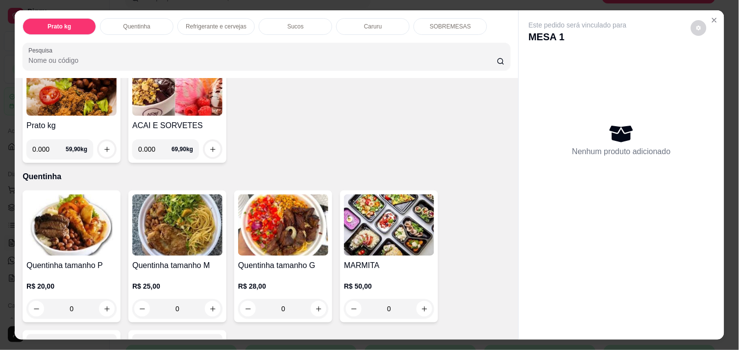
scroll to position [109, 0]
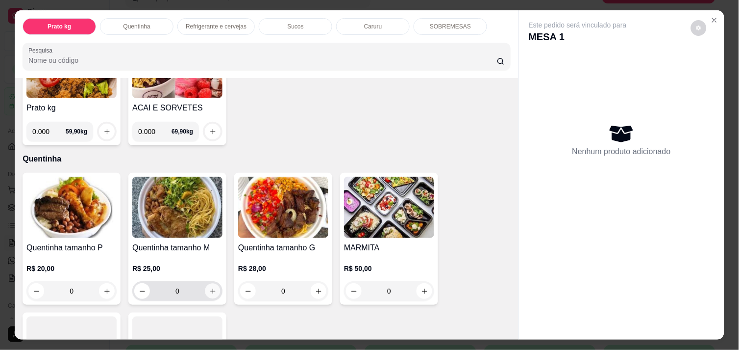
click at [210, 287] on icon "increase-product-quantity" at bounding box center [212, 290] width 7 height 7
type input "1"
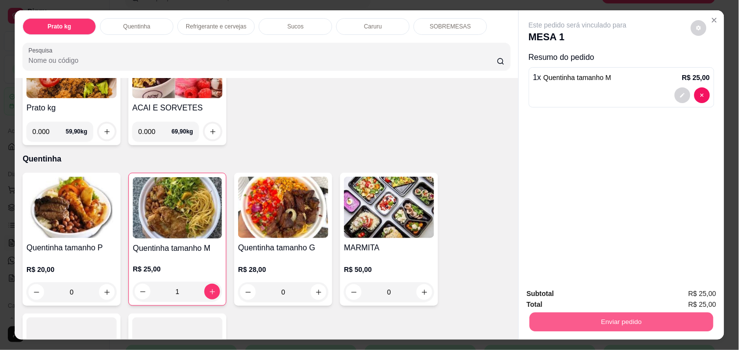
click at [646, 314] on button "Enviar pedido" at bounding box center [622, 321] width 184 height 19
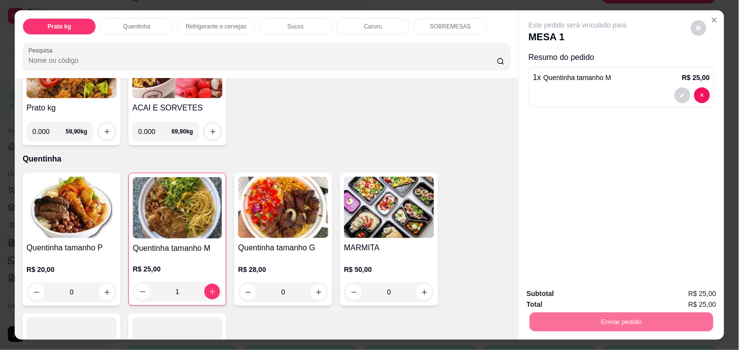
click at [613, 290] on button "Não registrar e enviar pedido" at bounding box center [589, 293] width 99 height 18
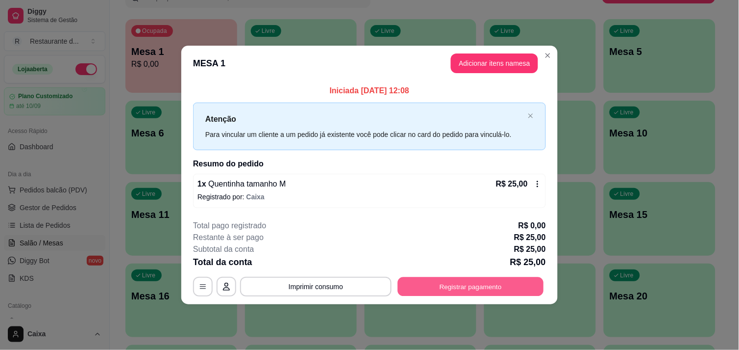
click at [469, 284] on button "Registrar pagamento" at bounding box center [471, 286] width 146 height 19
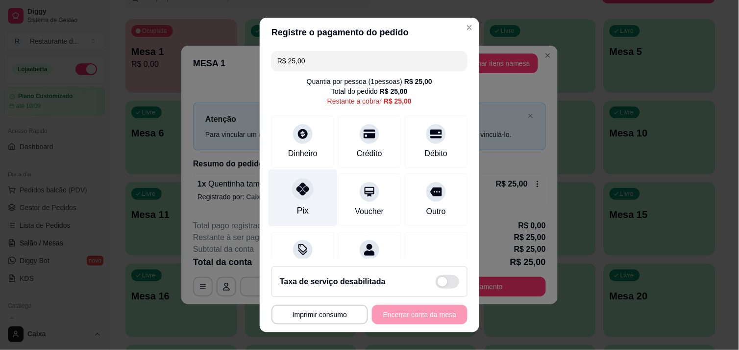
click at [297, 190] on icon at bounding box center [303, 188] width 13 height 13
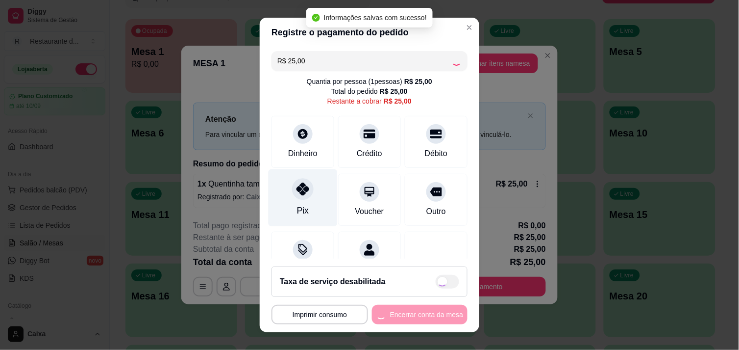
type input "R$ 0,00"
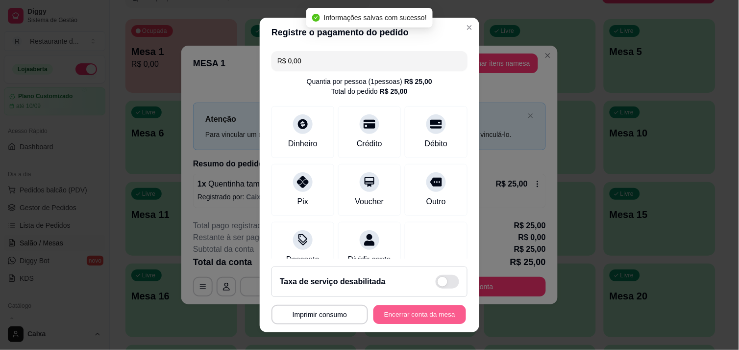
click at [412, 309] on button "Encerrar conta da mesa" at bounding box center [420, 314] width 93 height 19
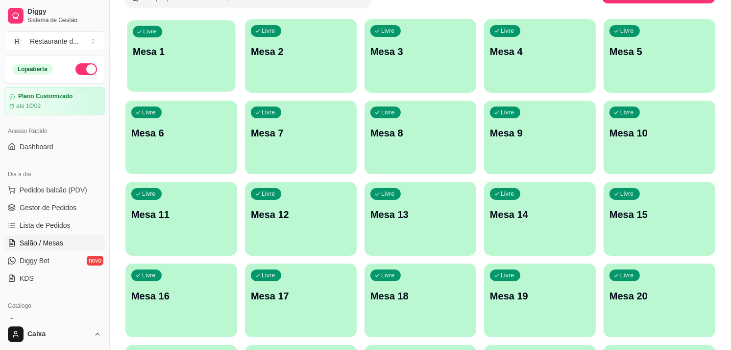
click at [216, 76] on div "Livre Mesa 1" at bounding box center [181, 50] width 108 height 60
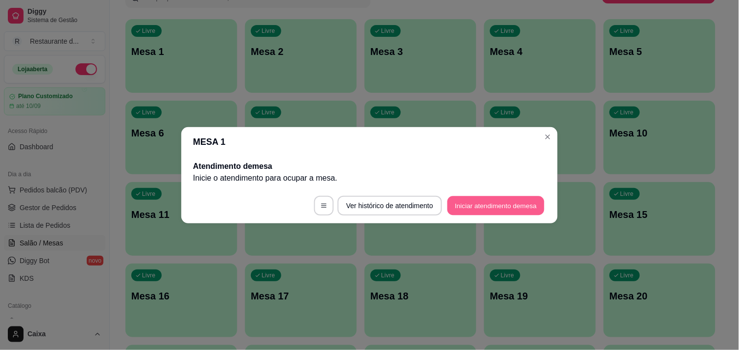
click at [486, 206] on button "Iniciar atendimento de mesa" at bounding box center [496, 205] width 97 height 19
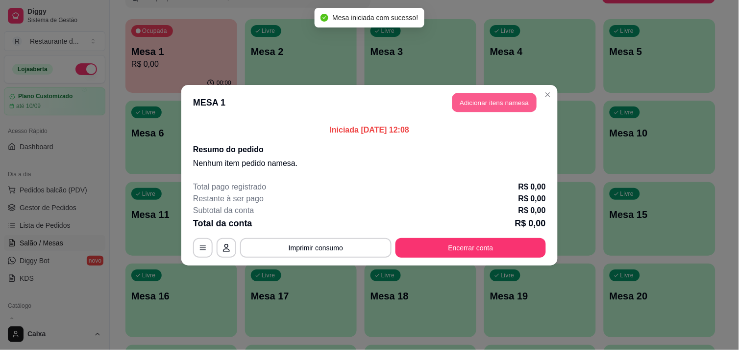
click at [498, 100] on button "Adicionar itens na mesa" at bounding box center [494, 102] width 84 height 19
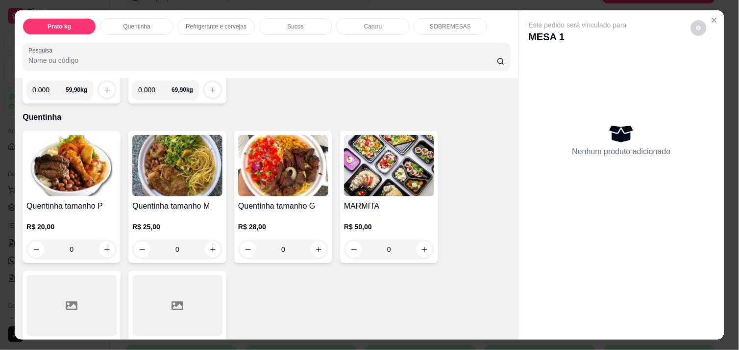
scroll to position [152, 0]
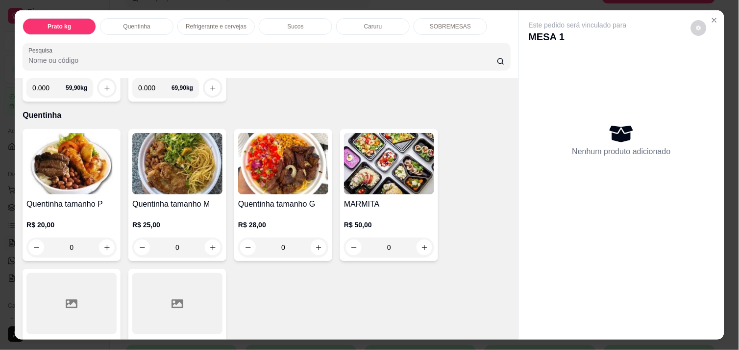
click at [510, 328] on div "Item avulso Prato kg Prato kg 0.000 59,90 kg ACAI E SORVETES 0.000 69,90 kg Que…" at bounding box center [267, 208] width 504 height 261
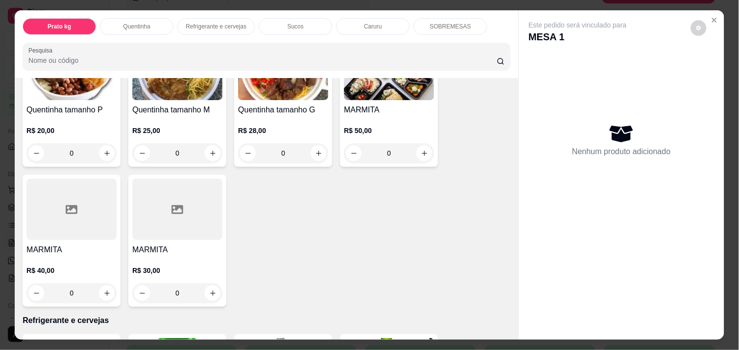
scroll to position [261, 0]
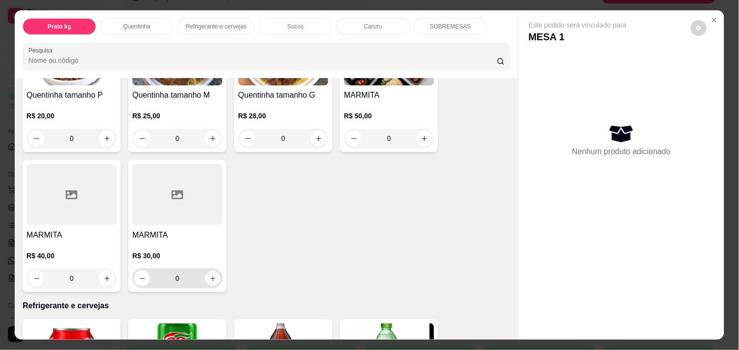
click at [209, 275] on icon "increase-product-quantity" at bounding box center [212, 278] width 7 height 7
type input "1"
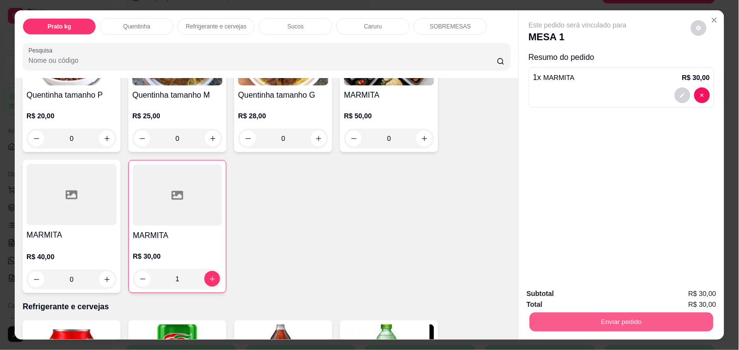
click at [592, 314] on button "Enviar pedido" at bounding box center [622, 321] width 184 height 19
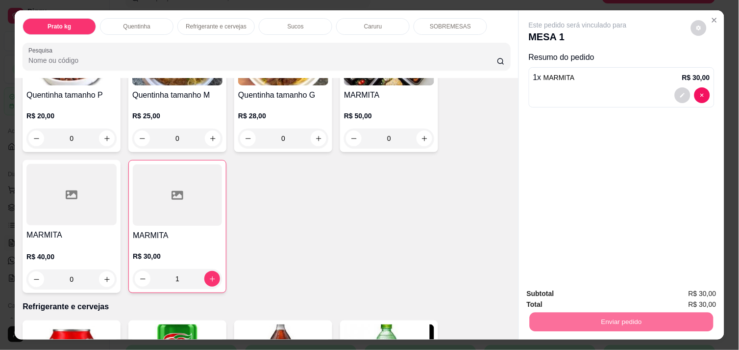
click at [580, 290] on button "Não registrar e enviar pedido" at bounding box center [589, 293] width 99 height 18
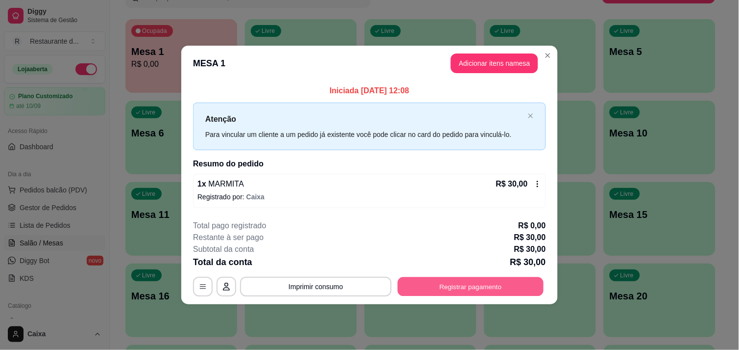
click at [493, 287] on button "Registrar pagamento" at bounding box center [471, 286] width 146 height 19
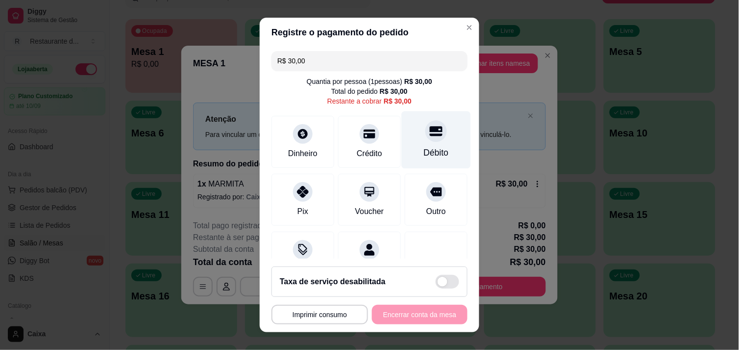
click at [430, 136] on icon at bounding box center [436, 131] width 13 height 13
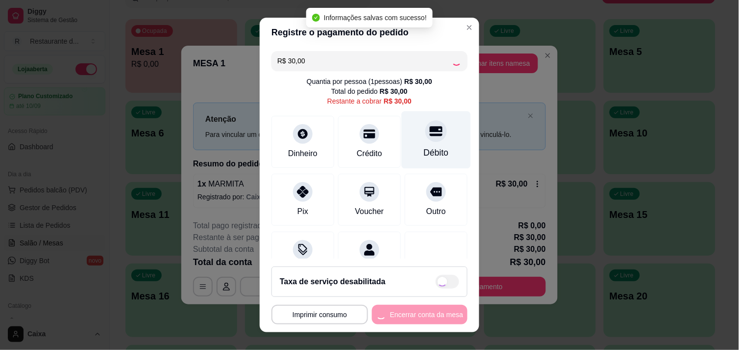
type input "R$ 0,00"
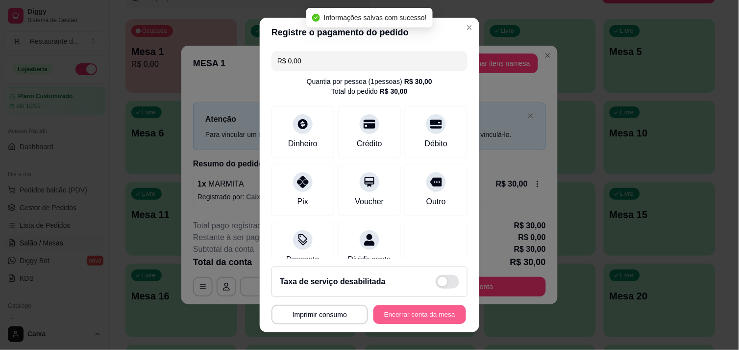
click at [392, 311] on button "Encerrar conta da mesa" at bounding box center [420, 314] width 93 height 19
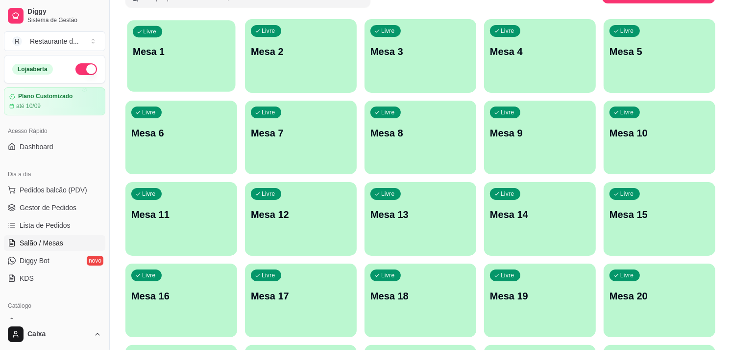
click at [197, 69] on div "Livre Mesa 1" at bounding box center [181, 50] width 108 height 60
click at [722, 199] on div "Todos Mesas Comandas Pesquisar Adicionar mesa ou comanda Livre Mesa 1 Livre Mes…" at bounding box center [421, 312] width 622 height 724
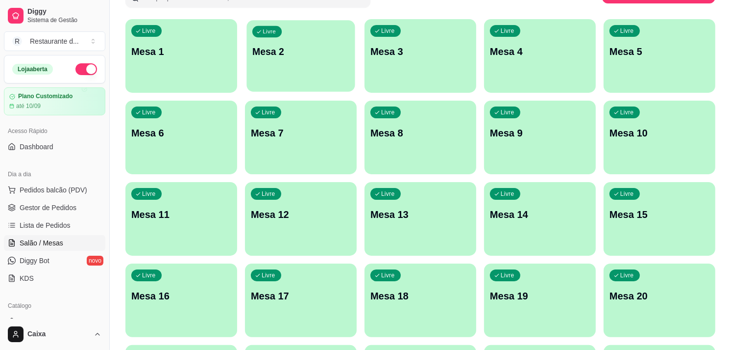
click at [310, 58] on div "Livre Mesa 2" at bounding box center [301, 50] width 108 height 60
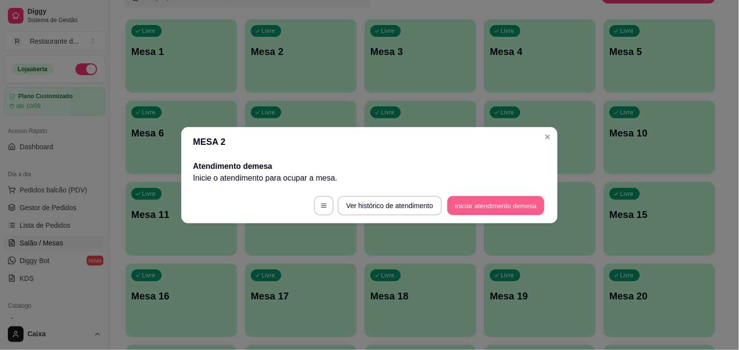
click at [487, 206] on button "Iniciar atendimento de mesa" at bounding box center [496, 205] width 97 height 19
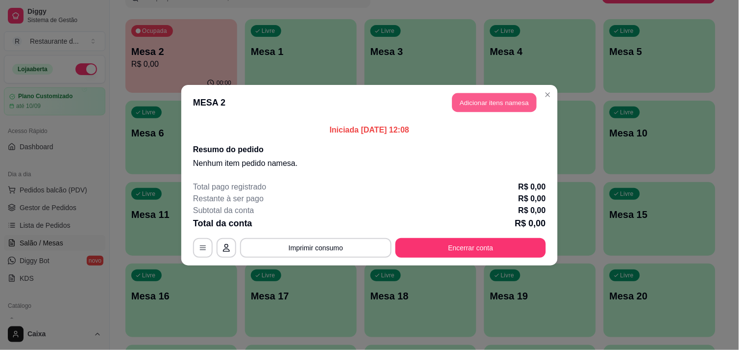
click at [471, 101] on button "Adicionar itens na mesa" at bounding box center [494, 102] width 84 height 19
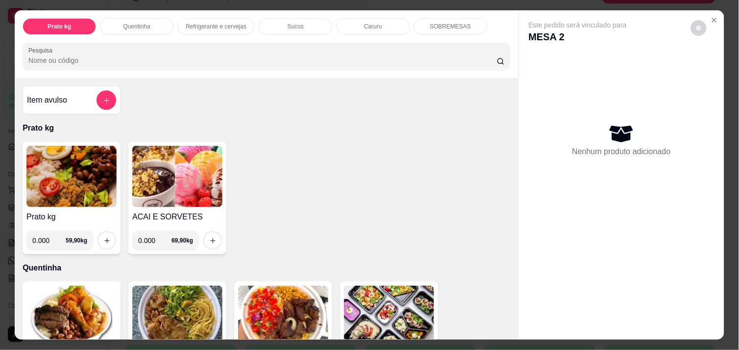
click at [50, 233] on input "0.000" at bounding box center [48, 240] width 33 height 20
type input "0.454"
click at [97, 232] on div at bounding box center [107, 240] width 20 height 20
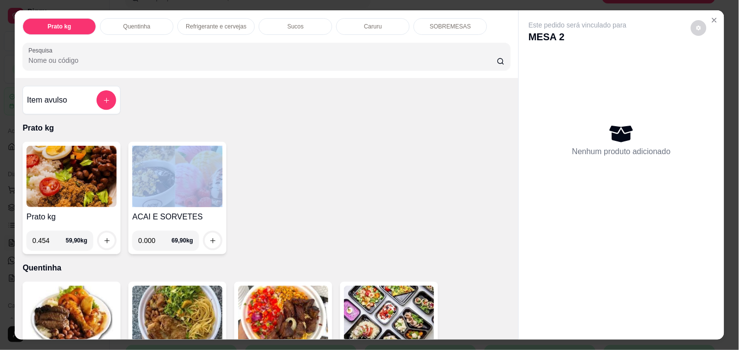
click at [97, 232] on div at bounding box center [107, 240] width 20 height 20
click at [103, 237] on icon "increase-product-quantity" at bounding box center [106, 240] width 7 height 7
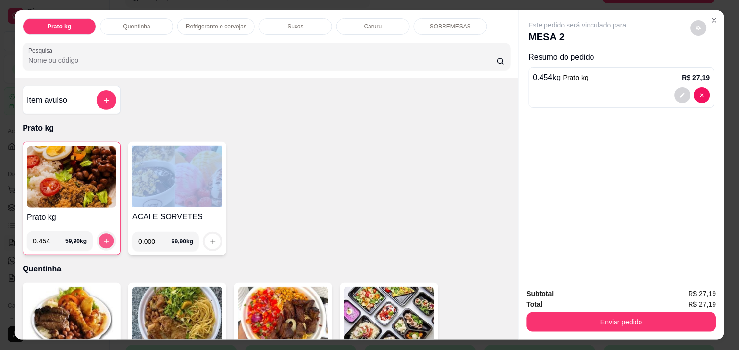
click at [103, 237] on icon "increase-product-quantity" at bounding box center [106, 240] width 7 height 7
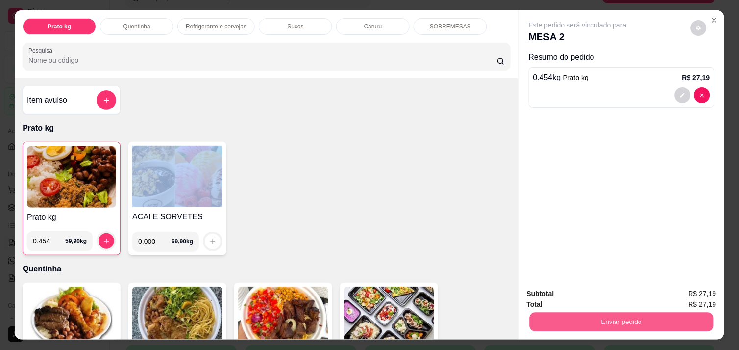
click at [575, 326] on button "Enviar pedido" at bounding box center [622, 321] width 184 height 19
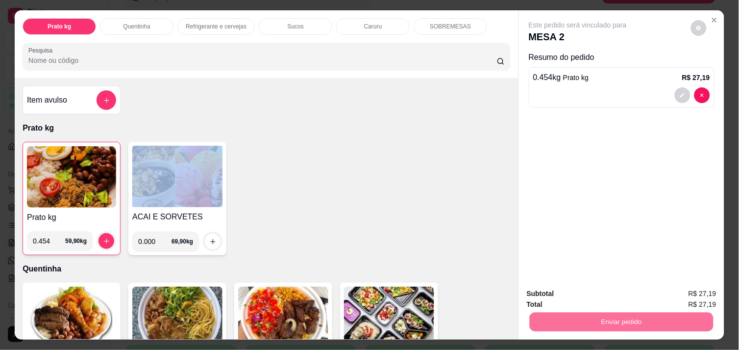
click at [573, 292] on button "Não registrar e enviar pedido" at bounding box center [589, 293] width 99 height 18
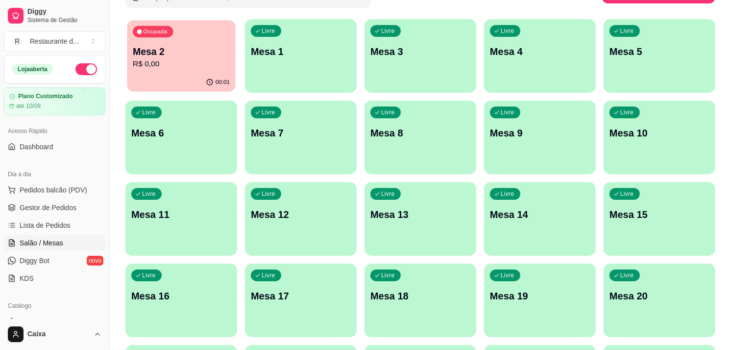
click at [203, 41] on div "Ocupada Mesa 2 R$ 0,00" at bounding box center [181, 46] width 108 height 53
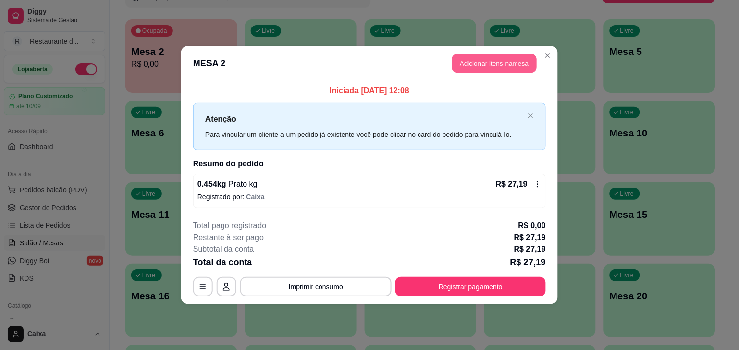
click at [484, 57] on button "Adicionar itens na mesa" at bounding box center [494, 63] width 84 height 19
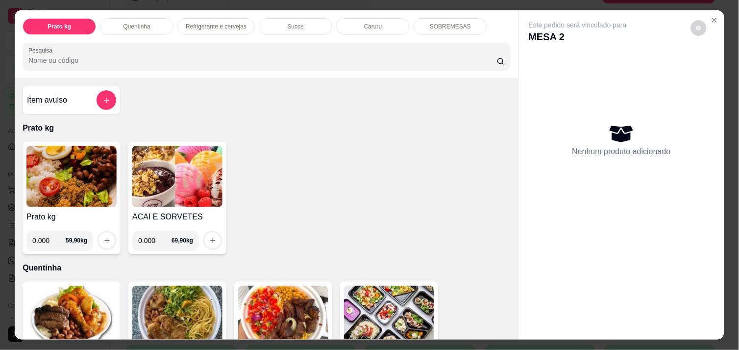
click at [47, 232] on input "0.000" at bounding box center [48, 240] width 33 height 20
type input "0.404"
click at [103, 237] on icon "increase-product-quantity" at bounding box center [106, 240] width 7 height 7
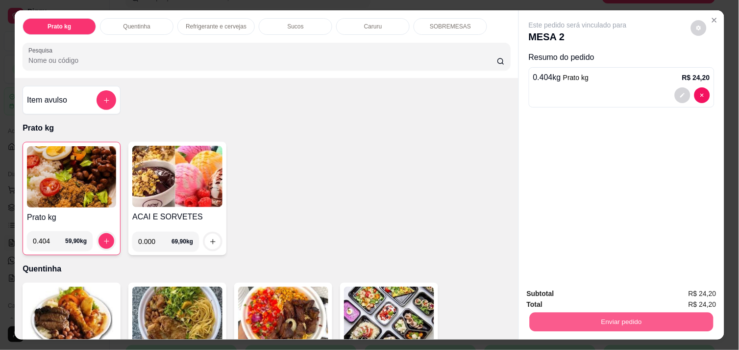
click at [629, 312] on button "Enviar pedido" at bounding box center [622, 321] width 184 height 19
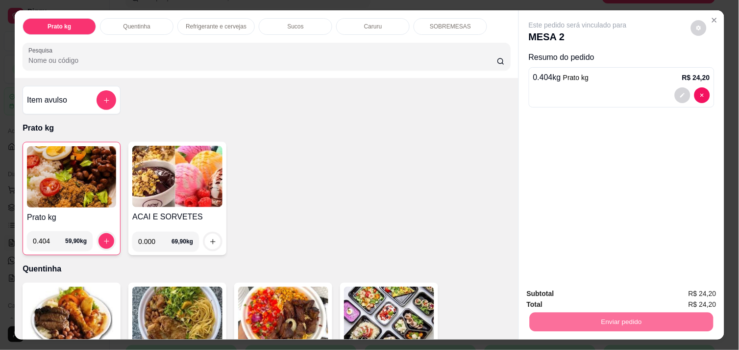
click at [597, 291] on button "Não registrar e enviar pedido" at bounding box center [589, 293] width 99 height 18
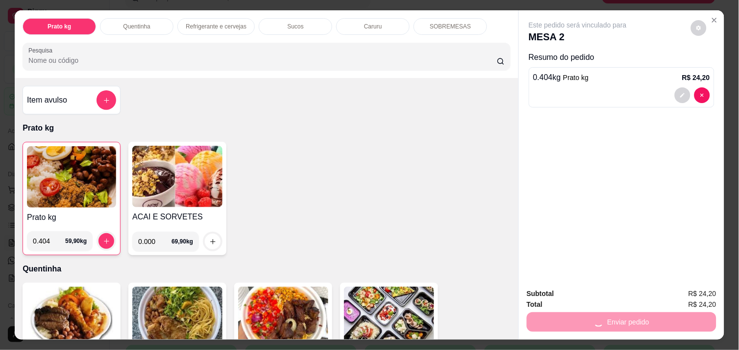
click at [597, 291] on div "Subtotal R$ 24,20" at bounding box center [622, 293] width 190 height 11
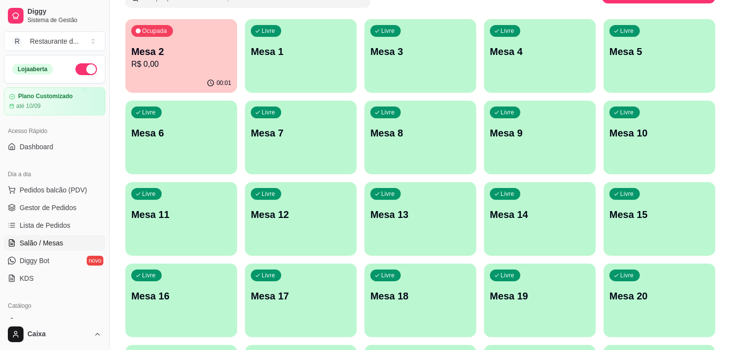
click at [419, 79] on div "Livre Mesa 3" at bounding box center [421, 50] width 112 height 62
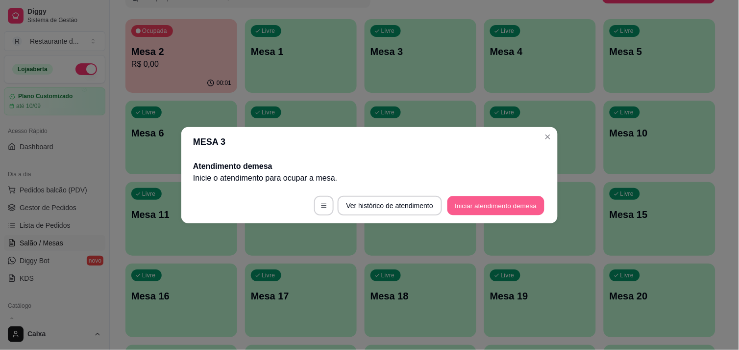
click at [464, 198] on button "Iniciar atendimento de mesa" at bounding box center [496, 205] width 97 height 19
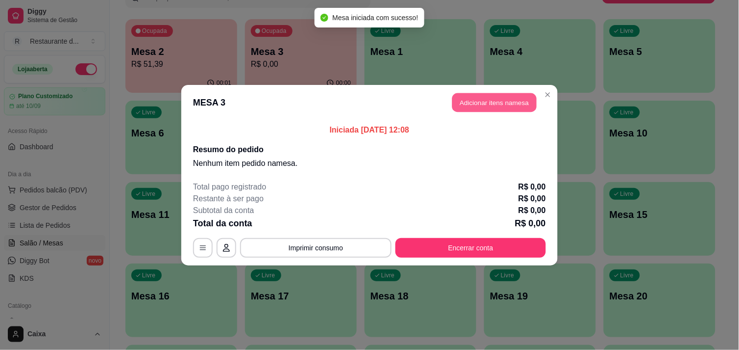
click at [478, 97] on button "Adicionar itens na mesa" at bounding box center [494, 102] width 84 height 19
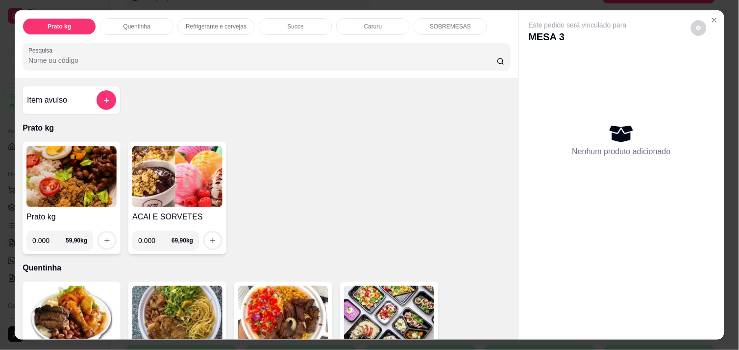
click at [47, 235] on input "0.000" at bounding box center [48, 240] width 33 height 20
type input "0.522"
click at [104, 237] on icon "increase-product-quantity" at bounding box center [106, 240] width 7 height 7
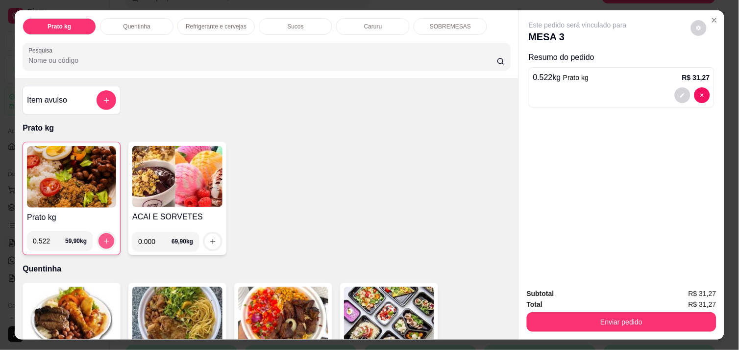
click at [104, 238] on icon "increase-product-quantity" at bounding box center [106, 240] width 5 height 5
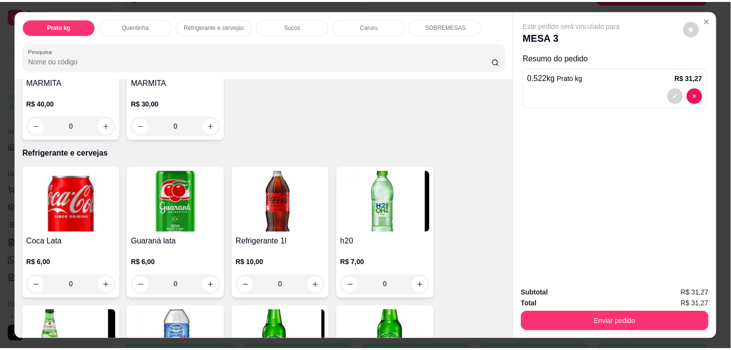
scroll to position [435, 0]
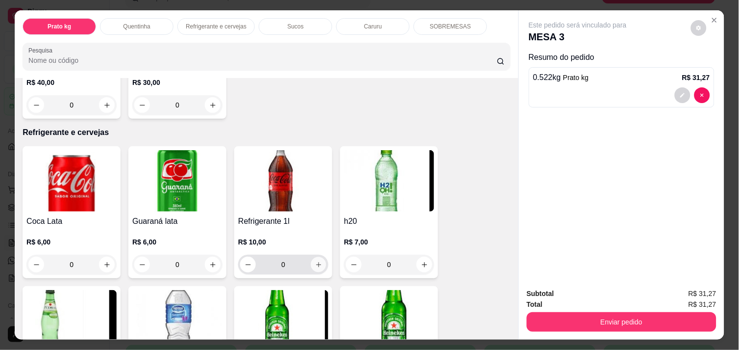
click at [316, 261] on icon "increase-product-quantity" at bounding box center [318, 264] width 7 height 7
type input "1"
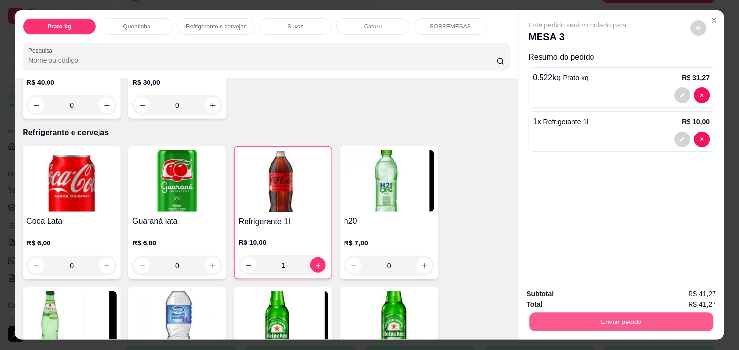
click at [590, 315] on button "Enviar pedido" at bounding box center [622, 321] width 184 height 19
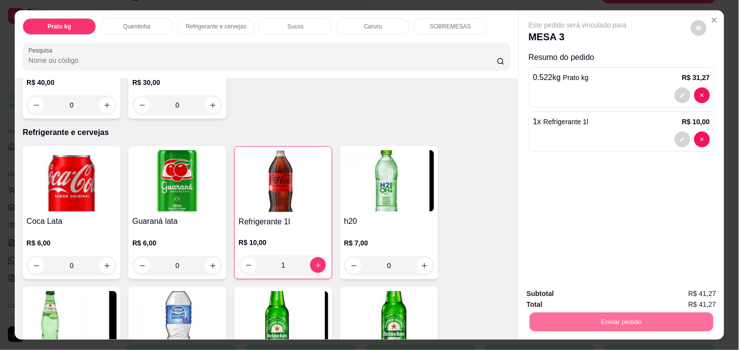
click at [571, 291] on button "Não registrar e enviar pedido" at bounding box center [589, 293] width 99 height 18
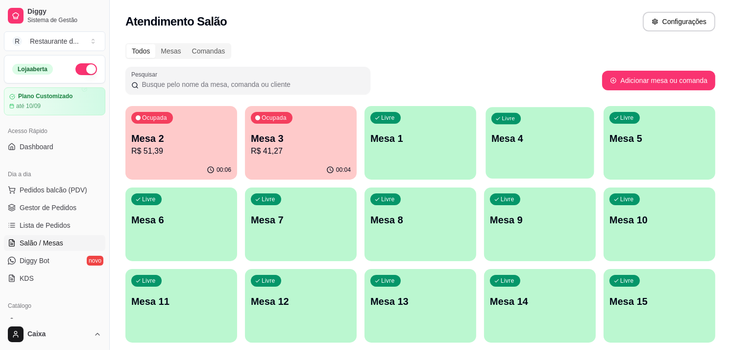
click at [516, 149] on div "Livre Mesa 4" at bounding box center [540, 137] width 108 height 60
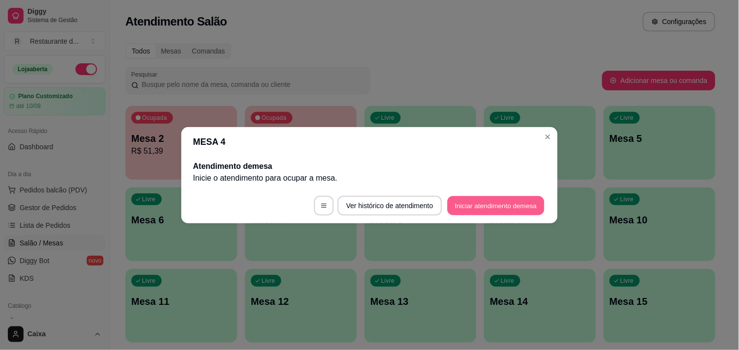
click at [515, 199] on button "Iniciar atendimento de mesa" at bounding box center [496, 205] width 97 height 19
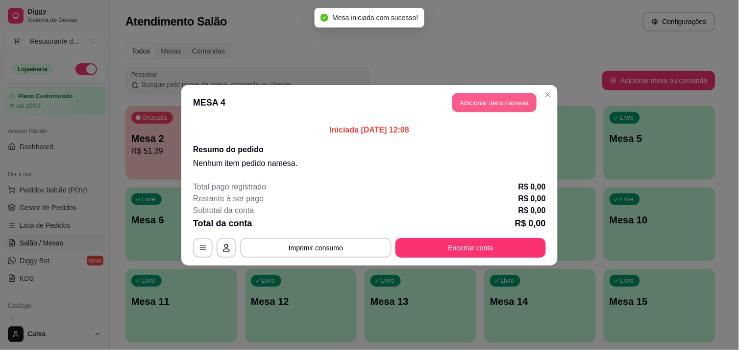
click at [510, 93] on button "Adicionar itens na mesa" at bounding box center [494, 102] width 84 height 19
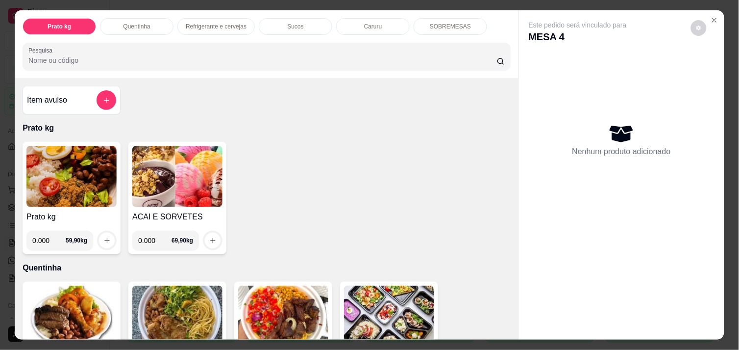
click at [50, 236] on input "0.000" at bounding box center [48, 240] width 33 height 20
type input "0.246"
click at [103, 238] on icon "increase-product-quantity" at bounding box center [106, 240] width 7 height 7
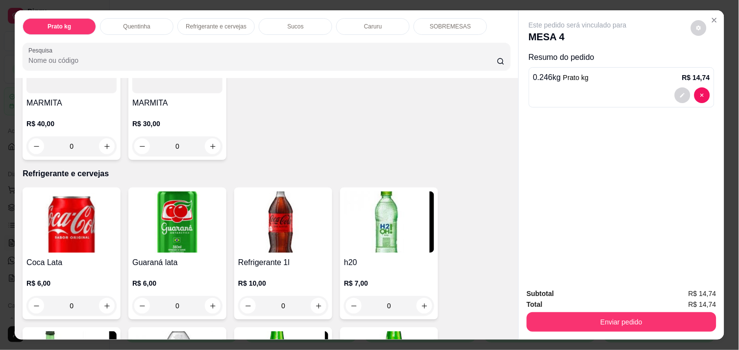
scroll to position [414, 0]
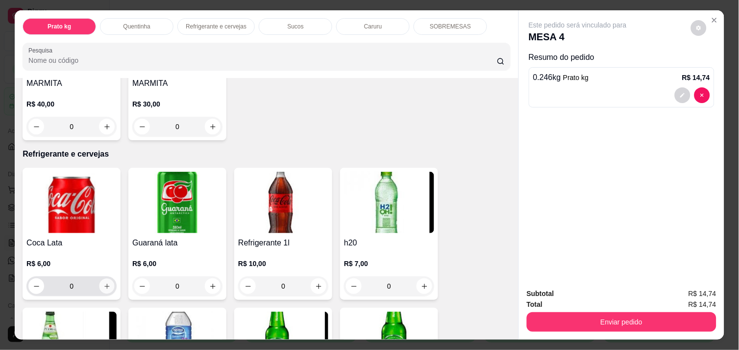
click at [104, 283] on icon "increase-product-quantity" at bounding box center [106, 285] width 5 height 5
type input "1"
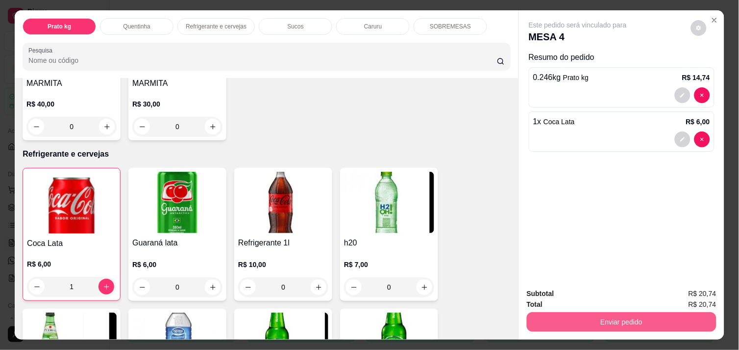
click at [626, 320] on button "Enviar pedido" at bounding box center [622, 322] width 190 height 20
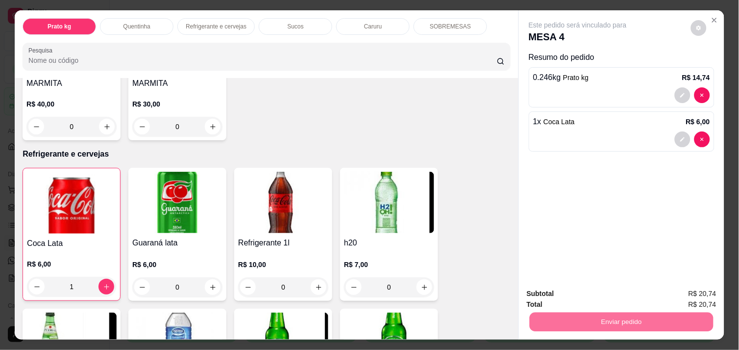
click at [604, 295] on button "Não registrar e enviar pedido" at bounding box center [589, 293] width 99 height 18
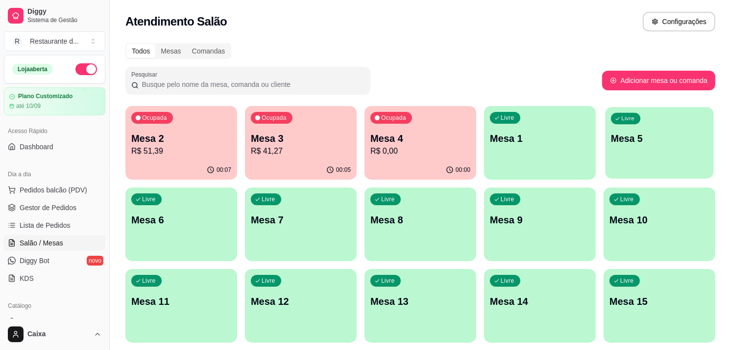
click at [664, 144] on p "Mesa 5" at bounding box center [659, 138] width 97 height 13
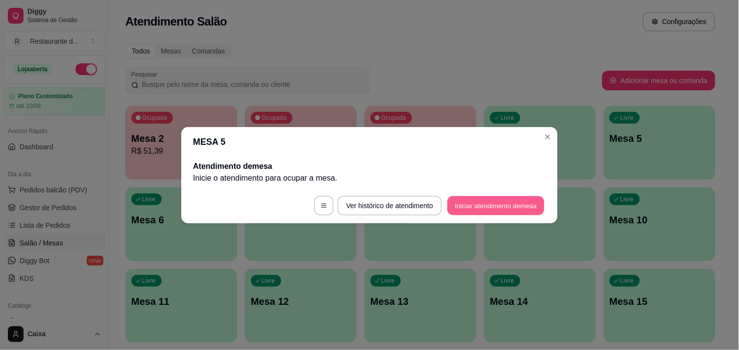
click at [498, 200] on button "Iniciar atendimento de mesa" at bounding box center [496, 205] width 97 height 19
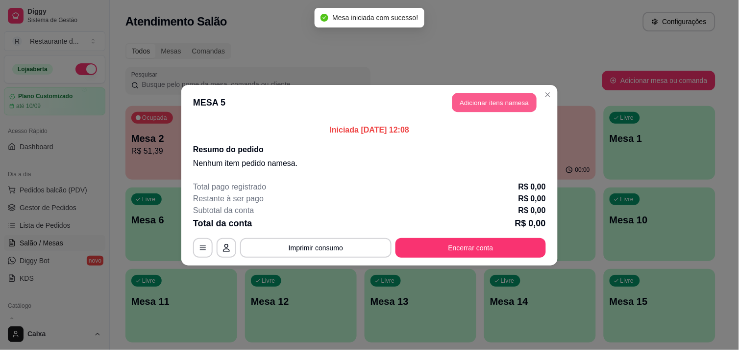
click at [498, 103] on button "Adicionar itens na mesa" at bounding box center [494, 102] width 84 height 19
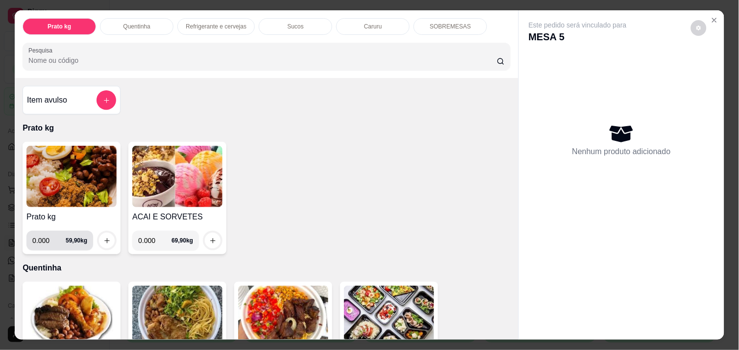
click at [46, 236] on input "0.000" at bounding box center [48, 240] width 33 height 20
type input "0.306"
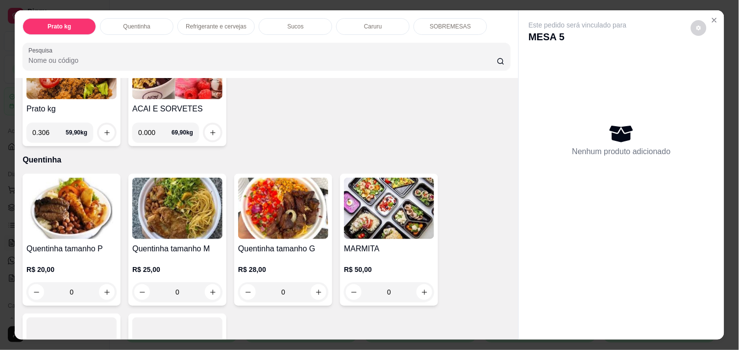
scroll to position [87, 0]
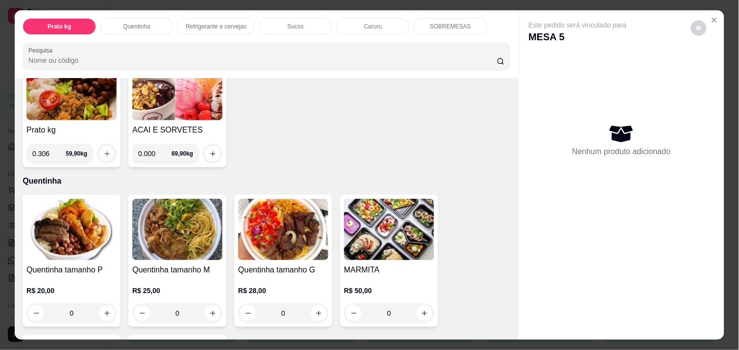
click at [101, 146] on button "increase-product-quantity" at bounding box center [107, 154] width 16 height 16
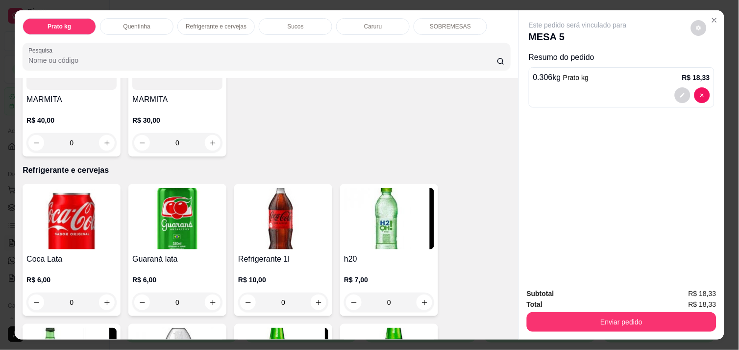
scroll to position [414, 0]
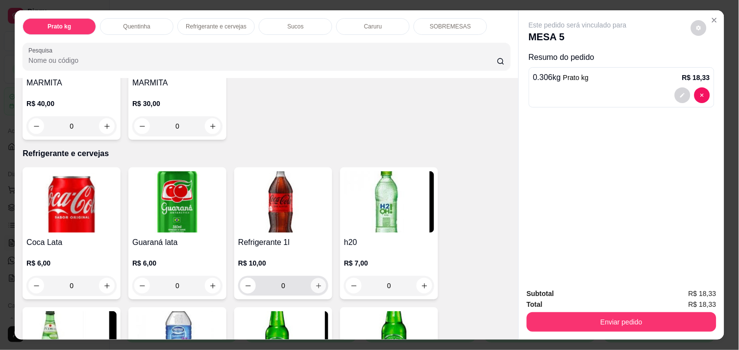
click at [315, 282] on icon "increase-product-quantity" at bounding box center [318, 285] width 7 height 7
type input "1"
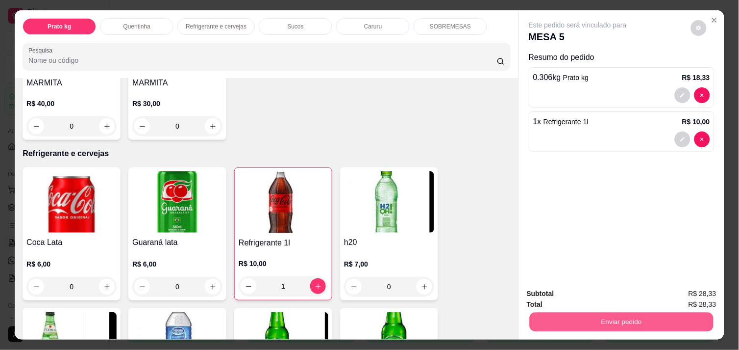
click at [590, 312] on button "Enviar pedido" at bounding box center [622, 321] width 184 height 19
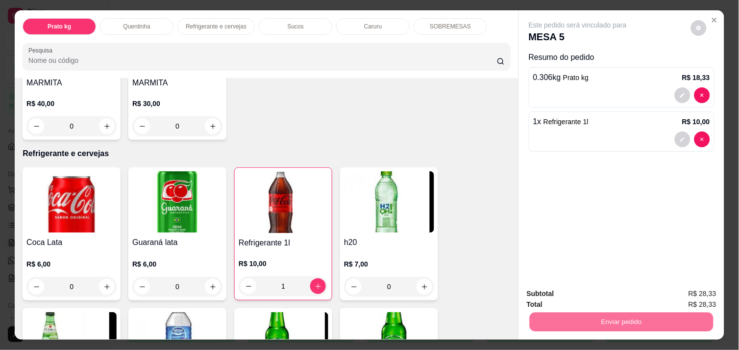
click at [581, 292] on button "Não registrar e enviar pedido" at bounding box center [589, 293] width 99 height 18
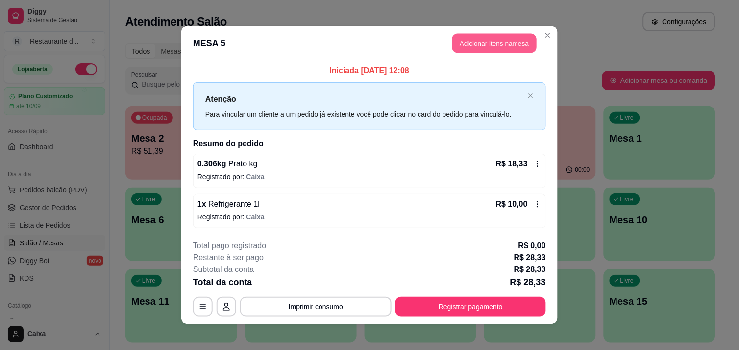
click at [486, 38] on button "Adicionar itens na mesa" at bounding box center [494, 43] width 84 height 19
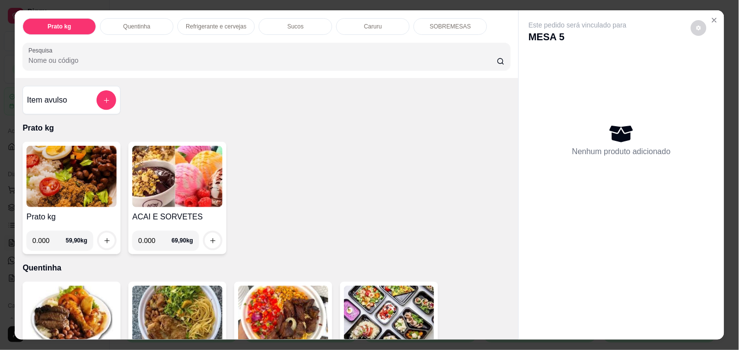
click at [45, 235] on input "0.000" at bounding box center [48, 240] width 33 height 20
type input "0.282"
click at [100, 233] on button "increase-product-quantity" at bounding box center [107, 240] width 15 height 15
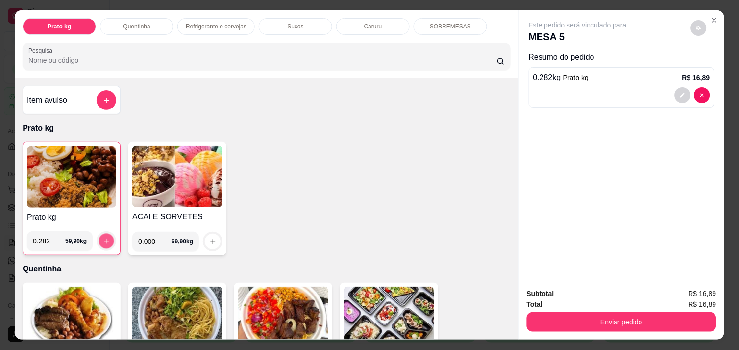
click at [99, 233] on button "increase-product-quantity" at bounding box center [106, 240] width 15 height 15
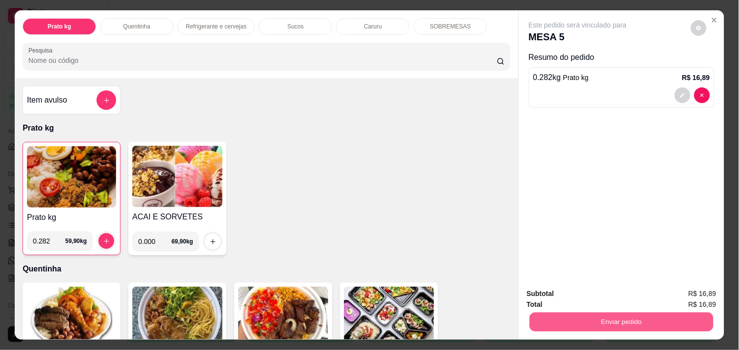
click at [638, 319] on button "Enviar pedido" at bounding box center [622, 321] width 184 height 19
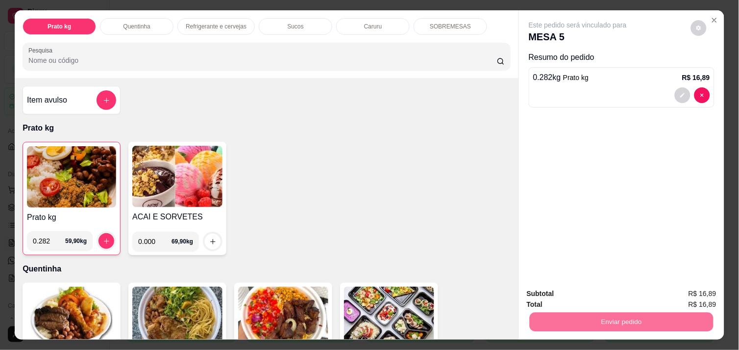
click at [602, 289] on button "Não registrar e enviar pedido" at bounding box center [589, 293] width 99 height 18
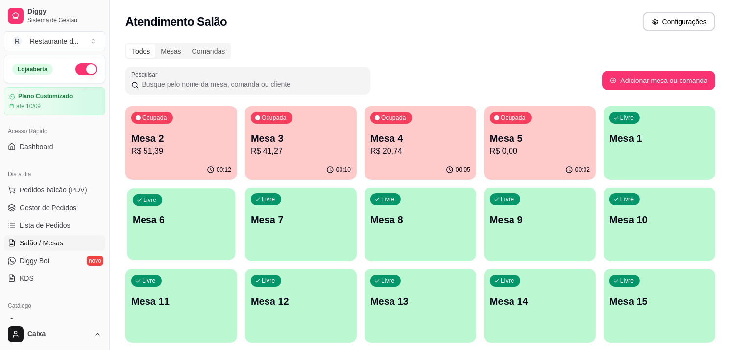
click at [184, 232] on div "Livre Mesa 6" at bounding box center [181, 218] width 108 height 60
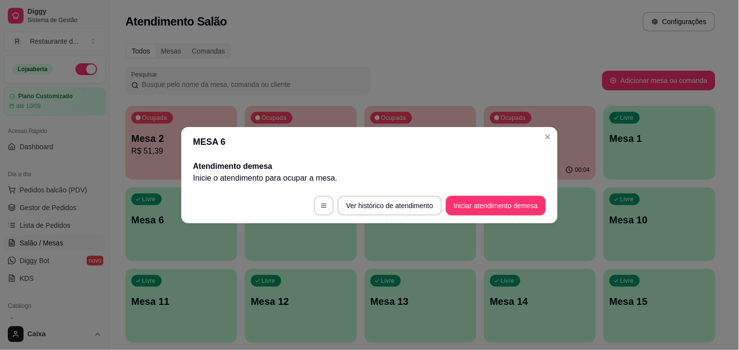
click at [476, 217] on footer "Ver histórico de atendimento Iniciar atendimento de mesa" at bounding box center [369, 205] width 377 height 35
click at [464, 197] on button "Iniciar atendimento de mesa" at bounding box center [496, 205] width 97 height 19
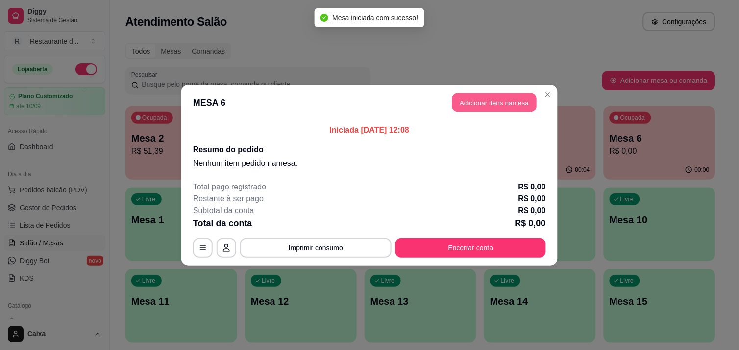
click at [515, 101] on button "Adicionar itens na mesa" at bounding box center [494, 102] width 84 height 19
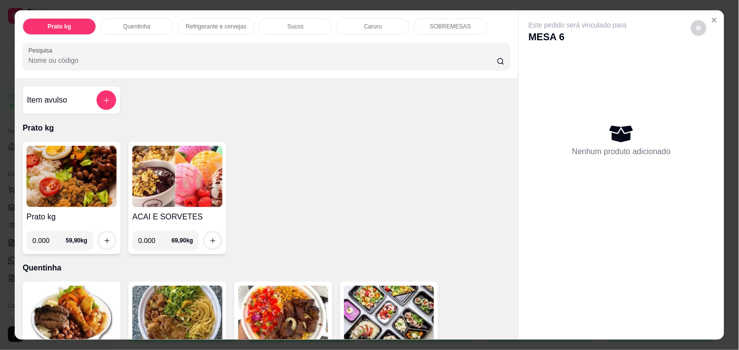
click at [48, 238] on input "0.000" at bounding box center [48, 240] width 33 height 20
type input "0.410"
click at [103, 237] on icon "increase-product-quantity" at bounding box center [106, 240] width 7 height 7
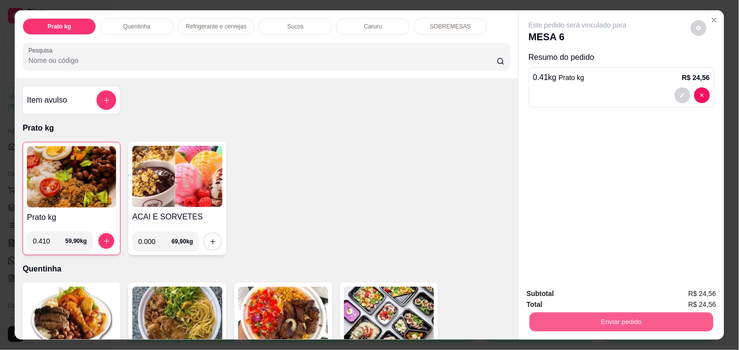
click at [573, 312] on button "Enviar pedido" at bounding box center [622, 321] width 184 height 19
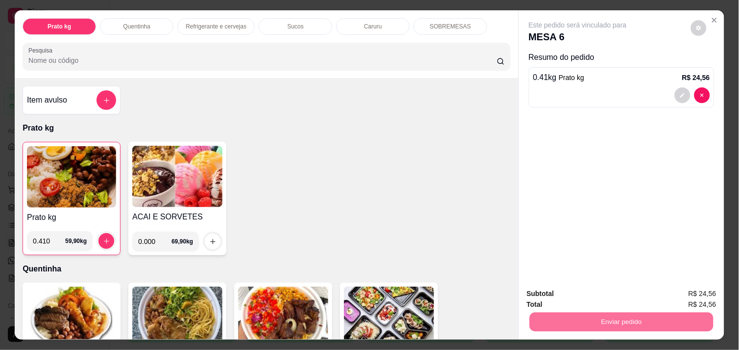
click at [571, 294] on button "Não registrar e enviar pedido" at bounding box center [589, 293] width 99 height 18
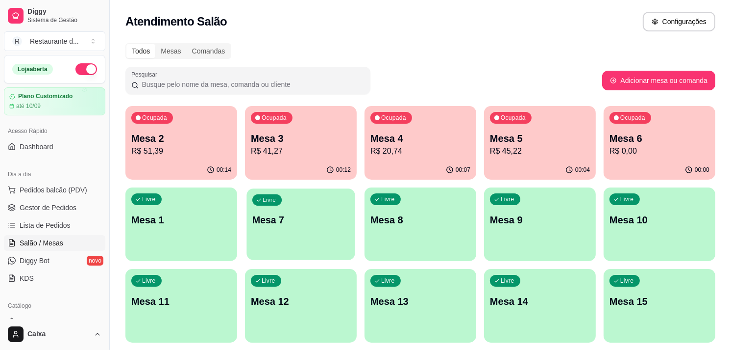
click at [334, 251] on div "button" at bounding box center [301, 253] width 108 height 11
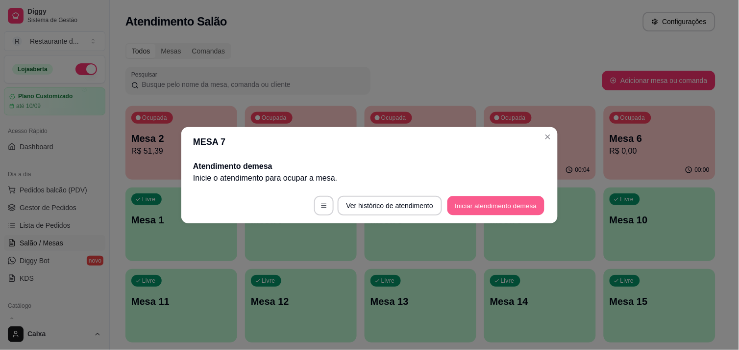
click at [471, 200] on button "Iniciar atendimento de mesa" at bounding box center [496, 205] width 97 height 19
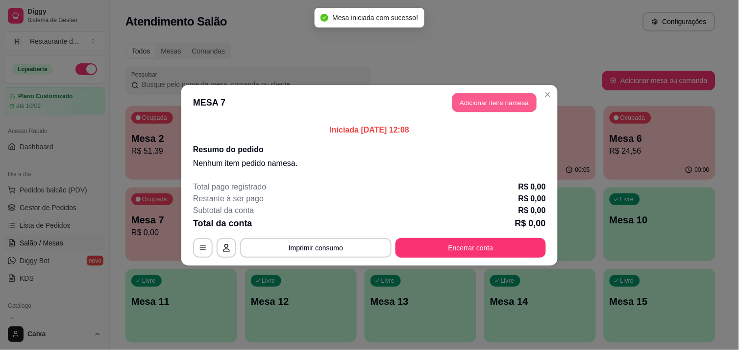
click at [505, 104] on button "Adicionar itens na mesa" at bounding box center [494, 102] width 84 height 19
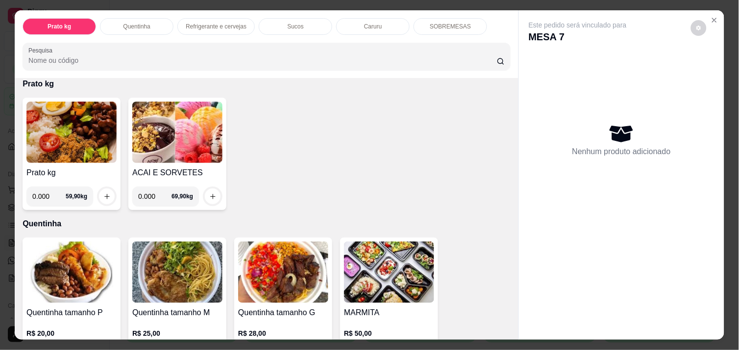
scroll to position [43, 0]
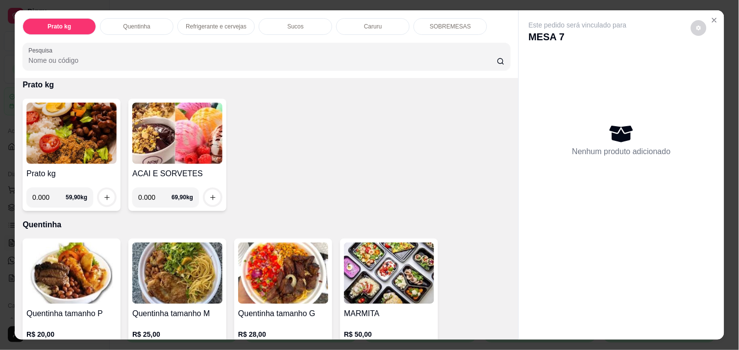
click at [46, 192] on input "0.000" at bounding box center [48, 197] width 33 height 20
type input "0.158"
click at [100, 190] on button "increase-product-quantity" at bounding box center [107, 197] width 15 height 15
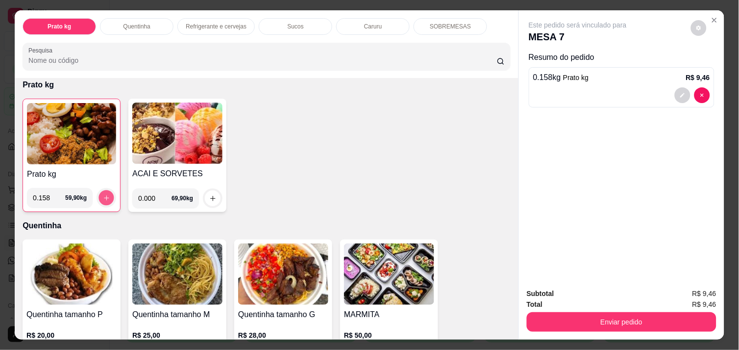
click at [103, 194] on icon "increase-product-quantity" at bounding box center [106, 197] width 7 height 7
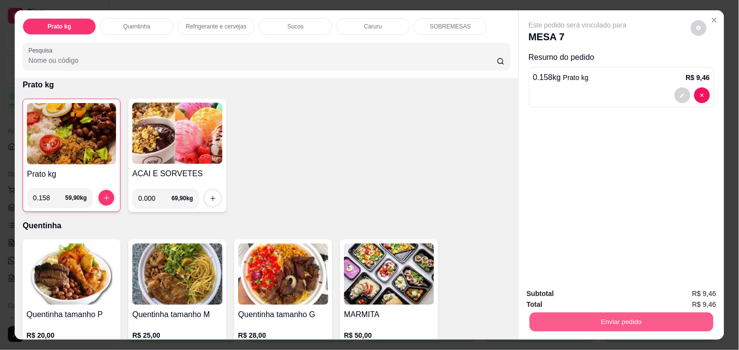
click at [656, 312] on button "Enviar pedido" at bounding box center [622, 321] width 184 height 19
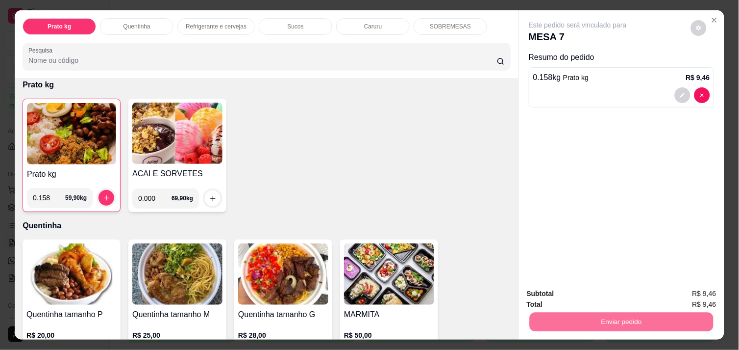
click at [603, 289] on button "Não registrar e enviar pedido" at bounding box center [589, 293] width 99 height 18
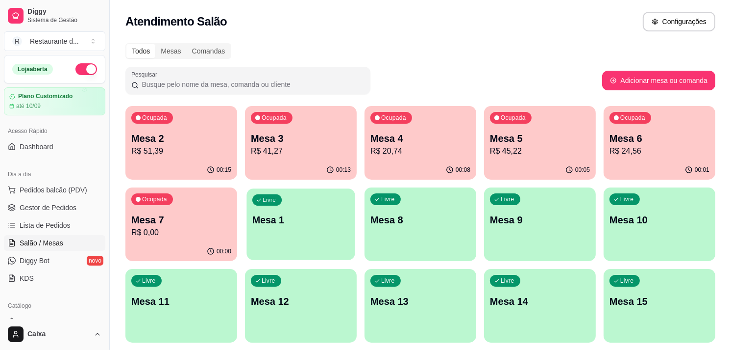
click at [288, 219] on p "Mesa 1" at bounding box center [300, 219] width 97 height 13
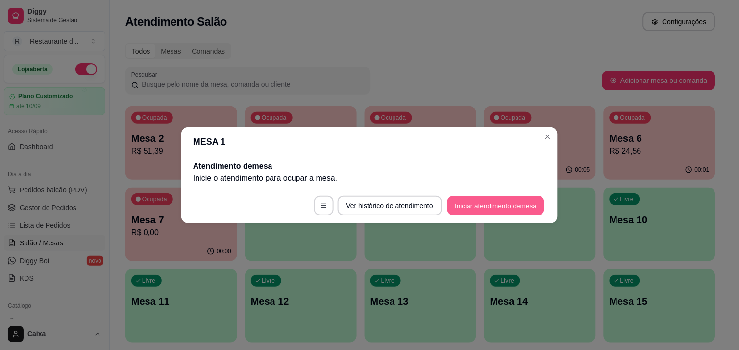
click at [470, 212] on button "Iniciar atendimento de mesa" at bounding box center [496, 205] width 97 height 19
click at [470, 212] on footer "Ver histórico de atendimento Iniciar atendimento de mesa" at bounding box center [369, 205] width 377 height 35
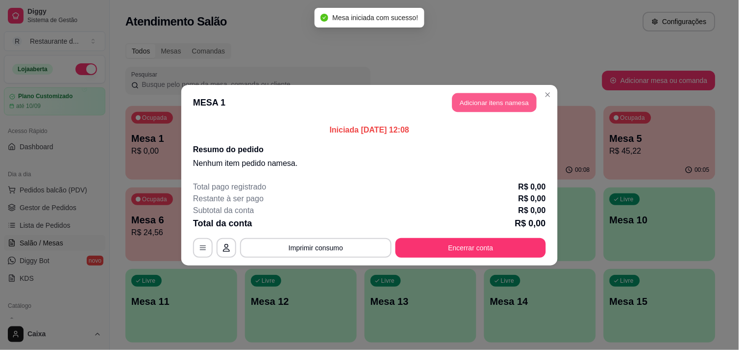
click at [512, 96] on button "Adicionar itens na mesa" at bounding box center [494, 102] width 84 height 19
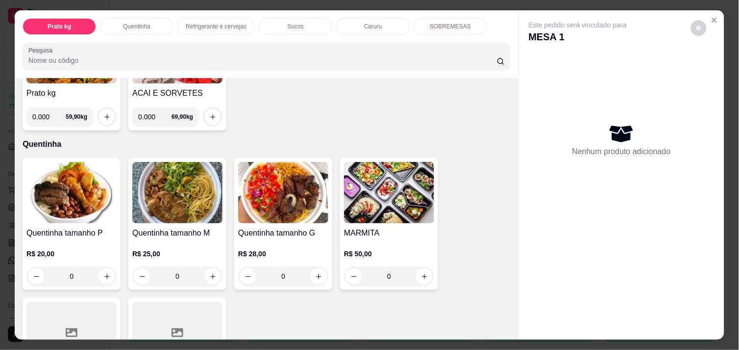
scroll to position [130, 0]
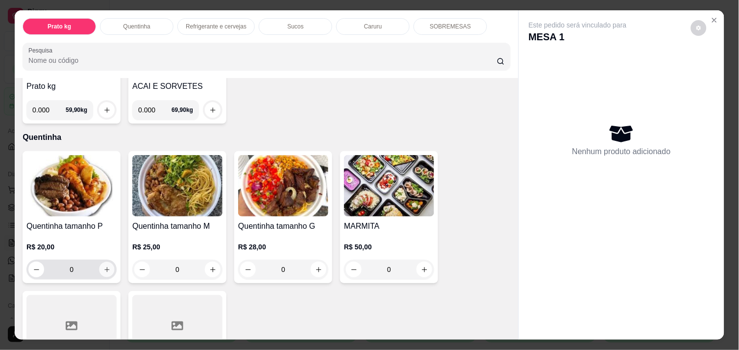
click at [103, 266] on icon "increase-product-quantity" at bounding box center [106, 269] width 7 height 7
type input "1"
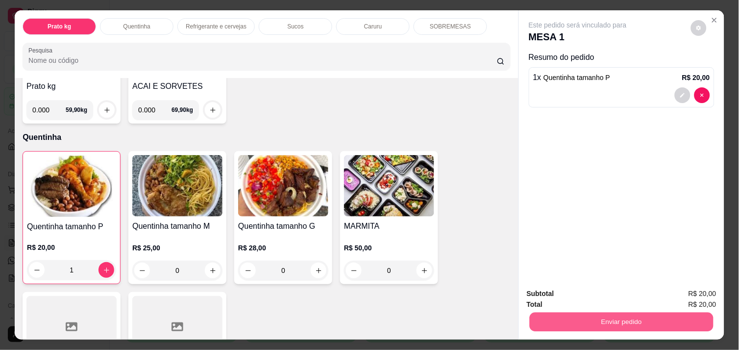
click at [589, 316] on button "Enviar pedido" at bounding box center [622, 321] width 184 height 19
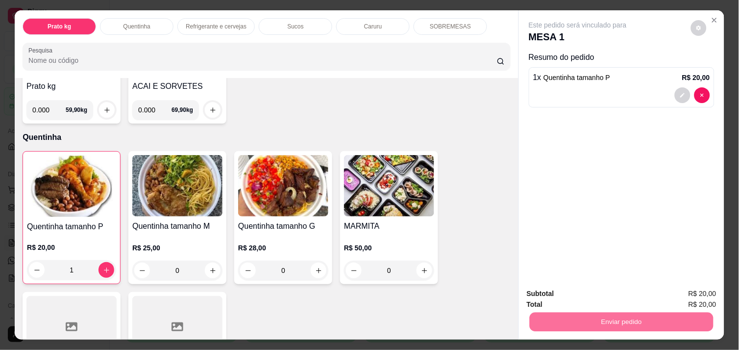
click at [580, 296] on button "Não registrar e enviar pedido" at bounding box center [589, 293] width 99 height 18
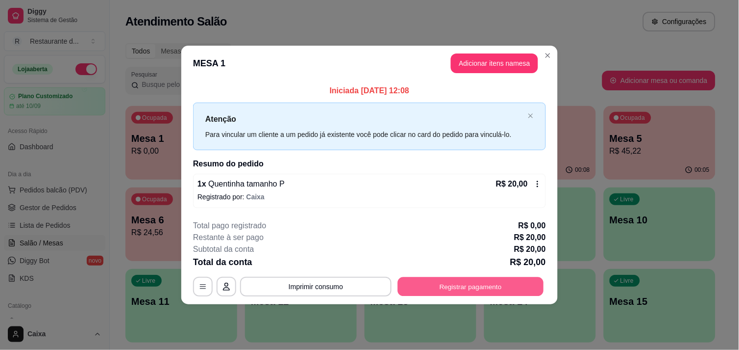
click at [448, 285] on button "Registrar pagamento" at bounding box center [471, 286] width 146 height 19
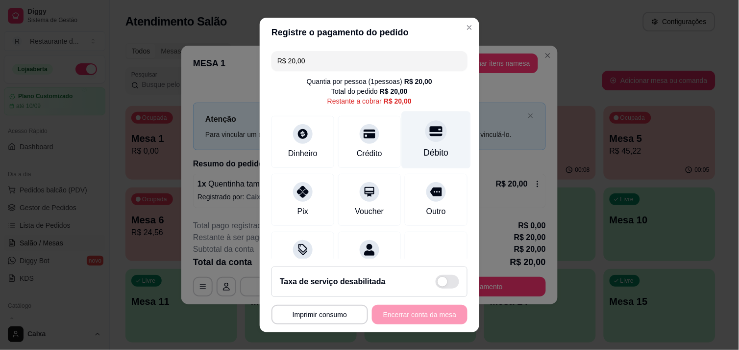
click at [426, 141] on div at bounding box center [437, 131] width 22 height 22
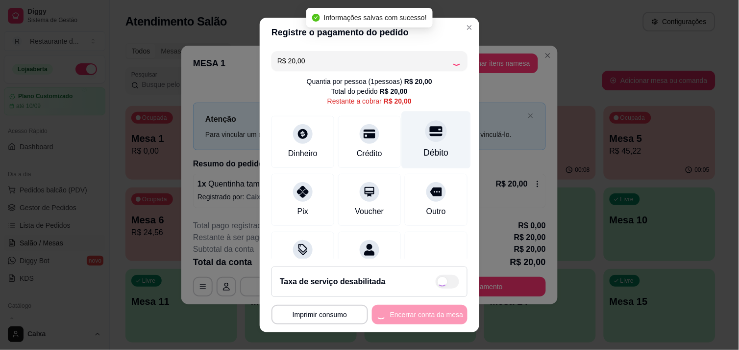
type input "R$ 0,00"
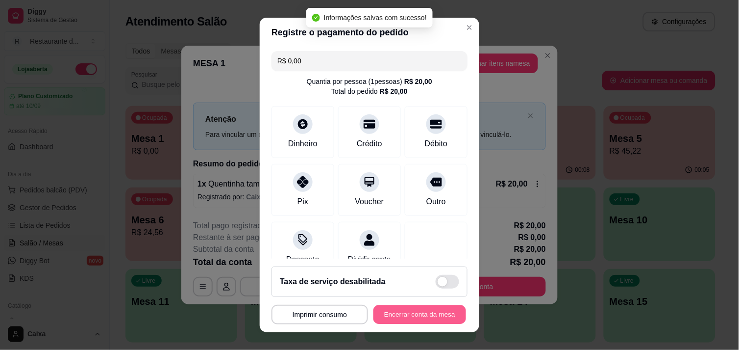
click at [420, 306] on button "Encerrar conta da mesa" at bounding box center [420, 314] width 93 height 19
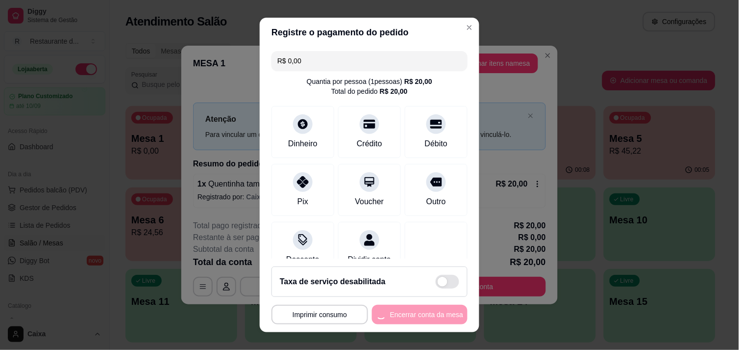
click at [420, 306] on div "**********" at bounding box center [370, 314] width 196 height 20
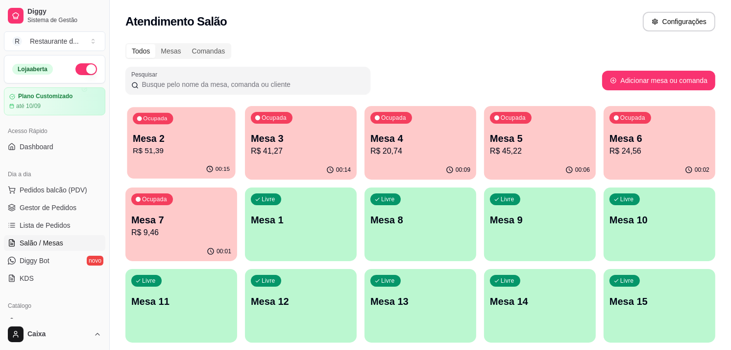
click at [201, 140] on p "Mesa 2" at bounding box center [181, 138] width 97 height 13
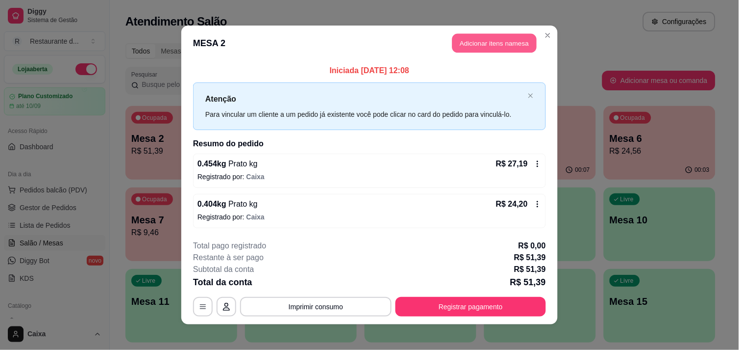
click at [467, 40] on button "Adicionar itens na mesa" at bounding box center [494, 43] width 84 height 19
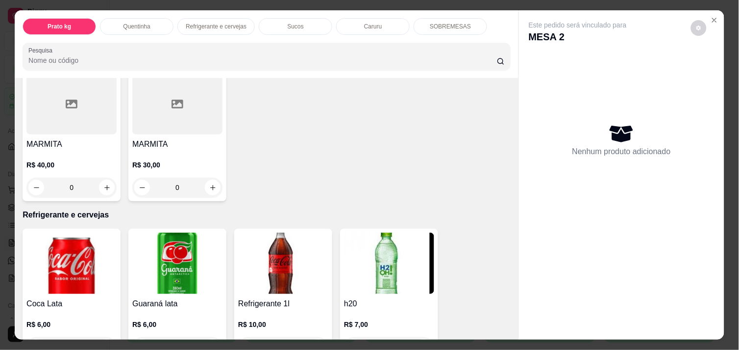
scroll to position [370, 0]
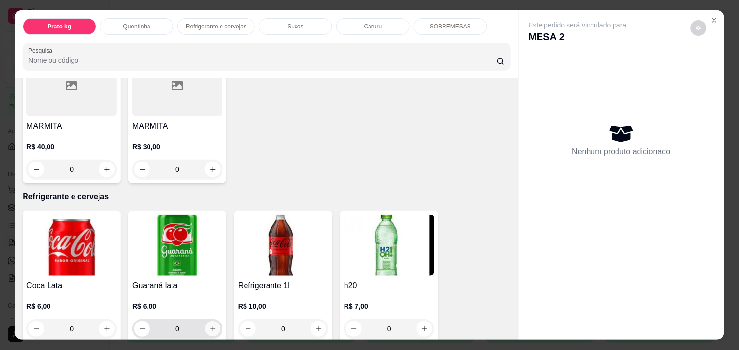
click at [210, 326] on icon "increase-product-quantity" at bounding box center [212, 328] width 5 height 5
type input "1"
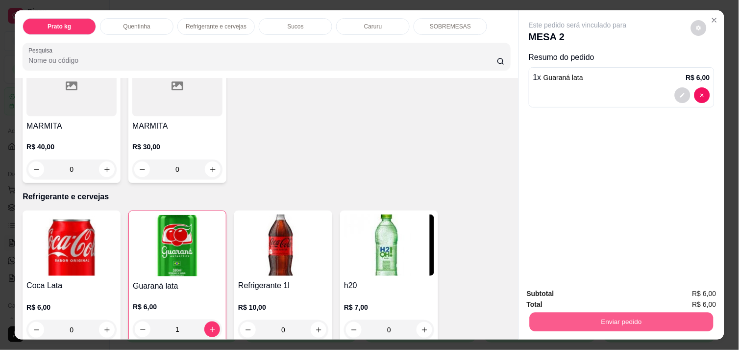
click at [634, 312] on button "Enviar pedido" at bounding box center [622, 321] width 184 height 19
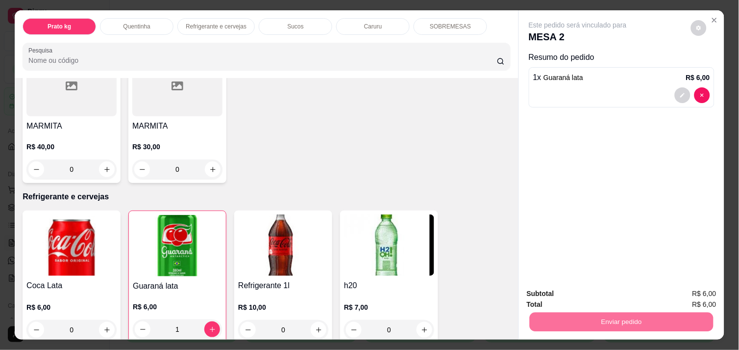
click at [614, 292] on button "Não registrar e enviar pedido" at bounding box center [589, 293] width 99 height 18
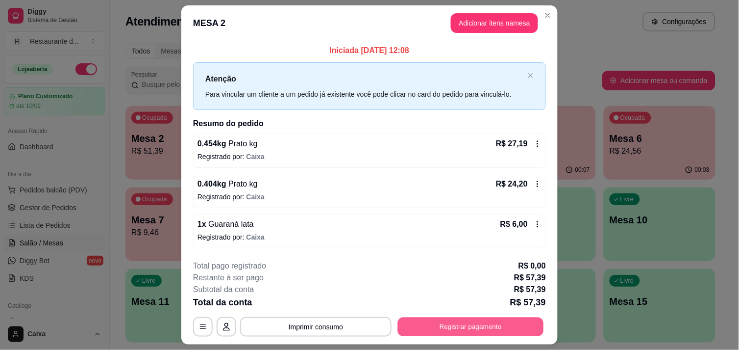
click at [452, 326] on button "Registrar pagamento" at bounding box center [471, 326] width 146 height 19
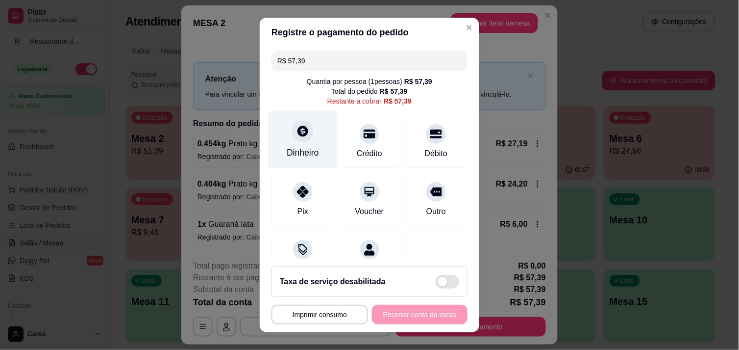
click at [298, 128] on icon at bounding box center [303, 131] width 11 height 11
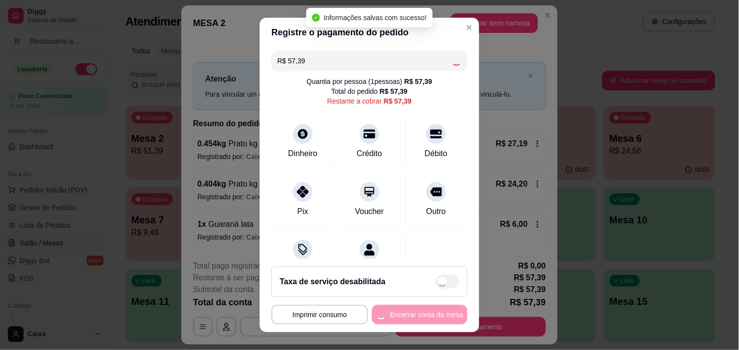
type input "R$ 0,00"
click at [444, 225] on div "R$ 0,00 Quantia por pessoa ( 1 pessoas) R$ 57,39 Total do pedido R$ 57,39 Resta…" at bounding box center [370, 153] width 220 height 212
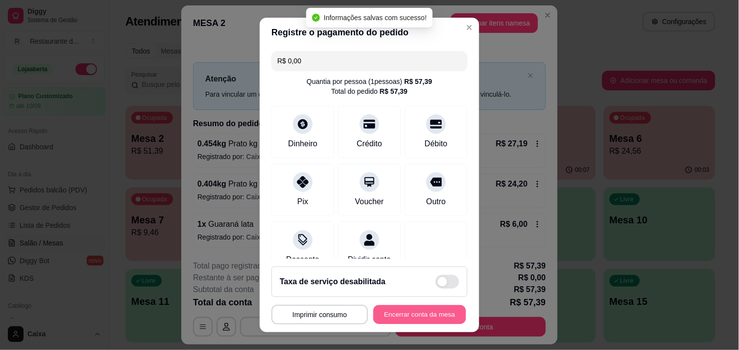
click at [410, 306] on button "Encerrar conta da mesa" at bounding box center [420, 314] width 93 height 19
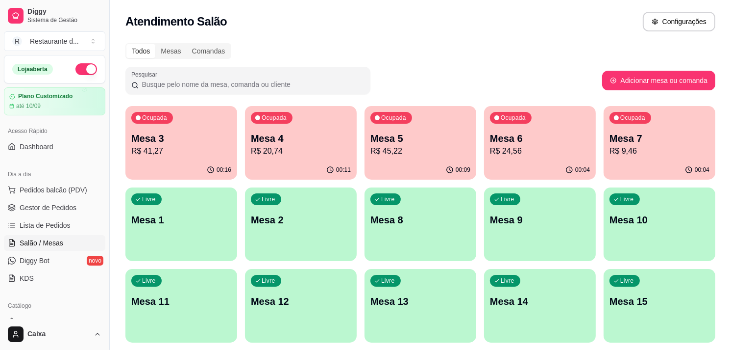
click at [318, 149] on p "R$ 20,74" at bounding box center [300, 150] width 97 height 11
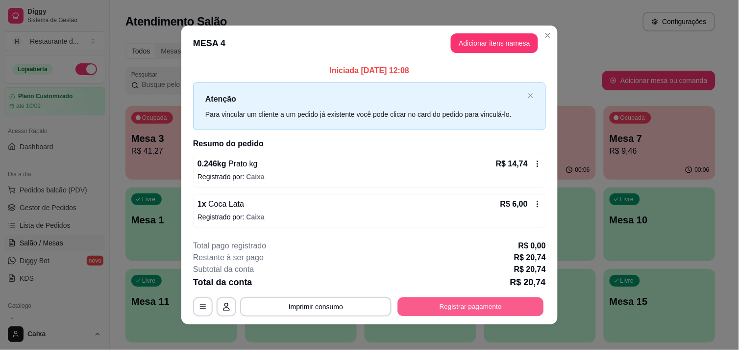
click at [475, 297] on button "Registrar pagamento" at bounding box center [471, 306] width 146 height 19
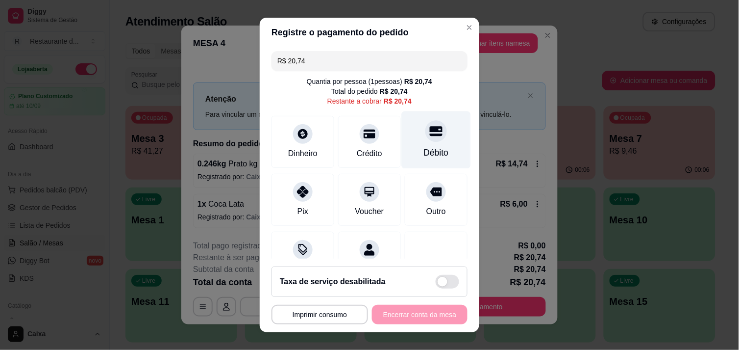
click at [430, 130] on icon at bounding box center [436, 131] width 13 height 10
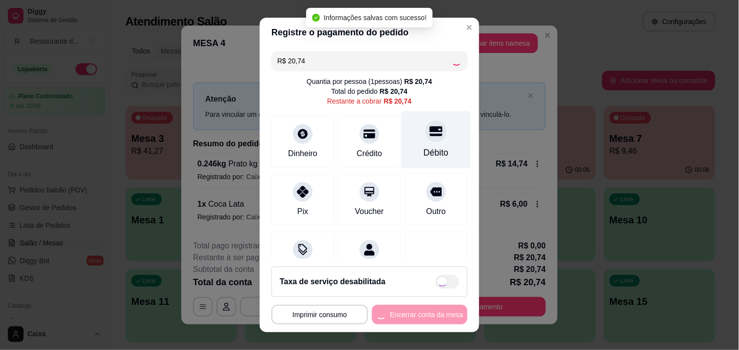
type input "R$ 0,00"
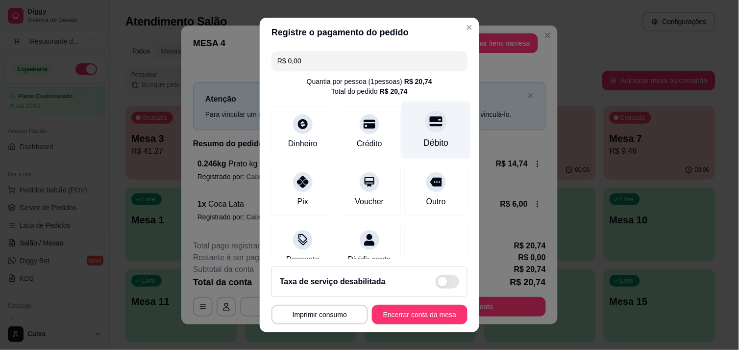
click at [426, 130] on div at bounding box center [437, 121] width 22 height 22
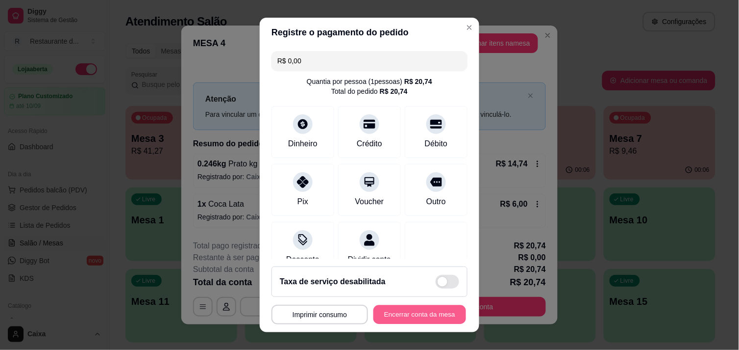
click at [413, 307] on button "Encerrar conta da mesa" at bounding box center [420, 314] width 93 height 19
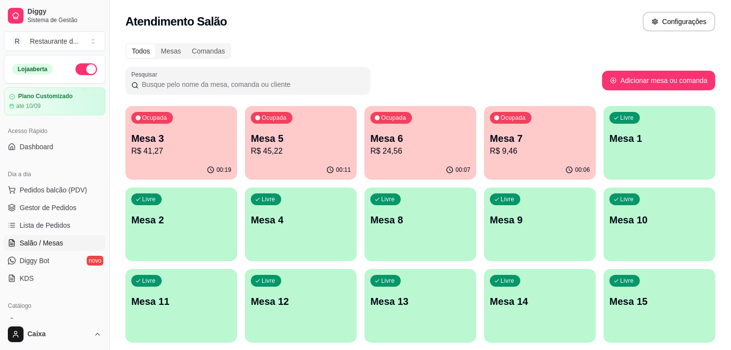
click at [324, 153] on p "R$ 45,22" at bounding box center [300, 150] width 97 height 11
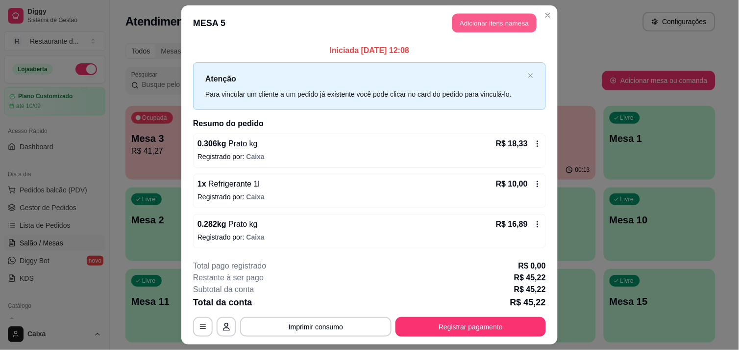
click at [493, 23] on button "Adicionar itens na mesa" at bounding box center [494, 23] width 84 height 19
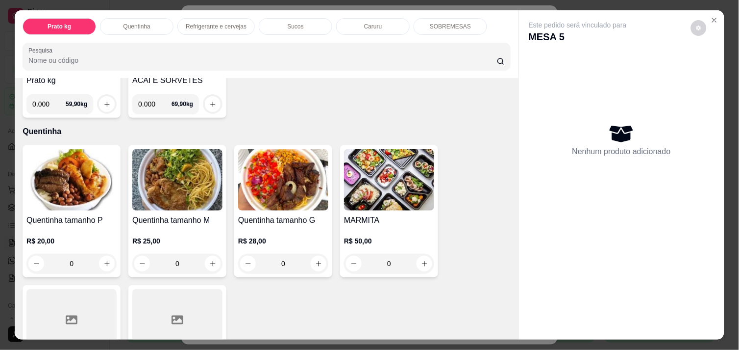
scroll to position [152, 0]
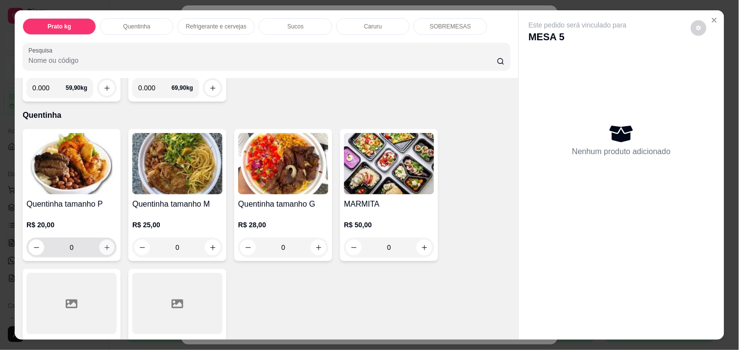
click at [104, 244] on icon "increase-product-quantity" at bounding box center [106, 247] width 7 height 7
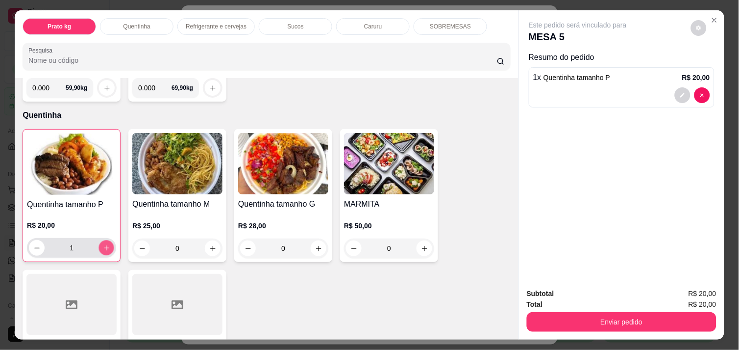
click at [104, 244] on icon "increase-product-quantity" at bounding box center [106, 247] width 7 height 7
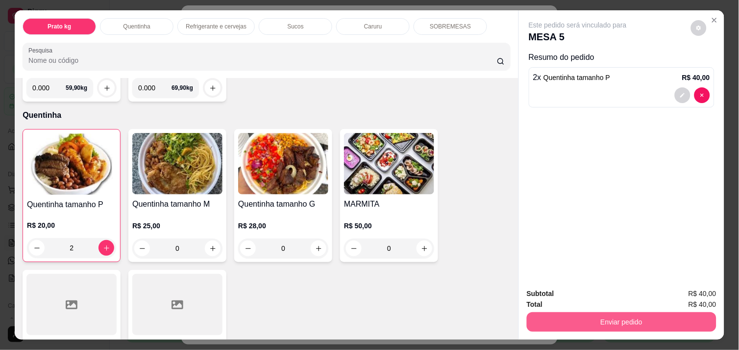
click at [608, 316] on div "Prato kg Quentinha Refrigerante e cervejas Sucos Caruru SOBREMESAS Pesquisa Ite…" at bounding box center [370, 174] width 710 height 328
click at [608, 316] on button "Enviar pedido" at bounding box center [622, 321] width 184 height 19
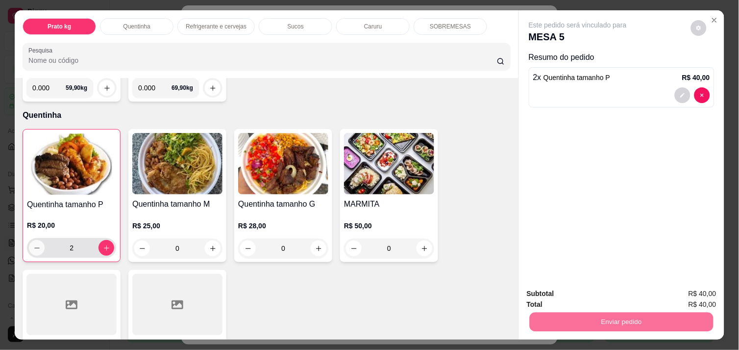
click at [32, 240] on button "decrease-product-quantity" at bounding box center [37, 248] width 16 height 16
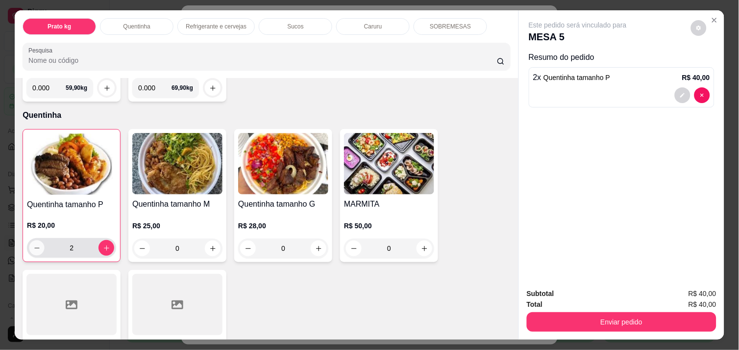
click at [33, 244] on icon "decrease-product-quantity" at bounding box center [36, 247] width 7 height 7
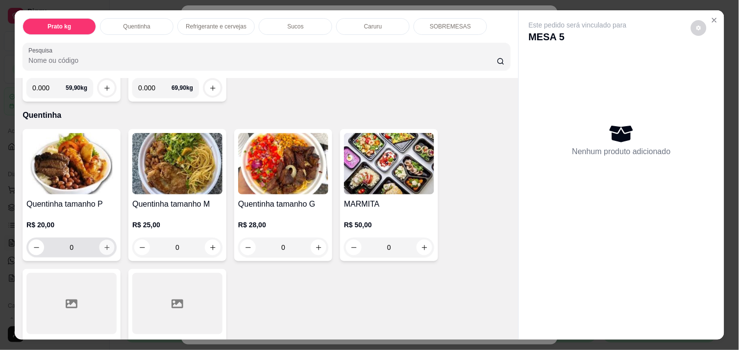
click at [103, 244] on icon "increase-product-quantity" at bounding box center [106, 247] width 7 height 7
type input "1"
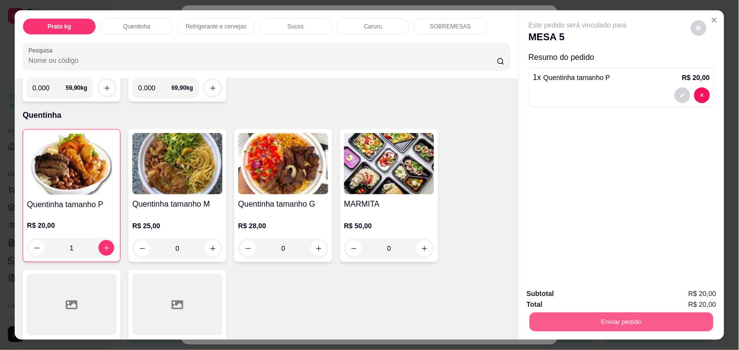
click at [586, 316] on button "Enviar pedido" at bounding box center [622, 321] width 184 height 19
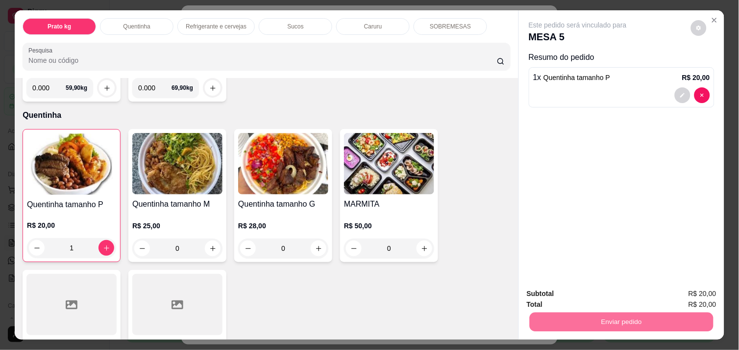
click at [571, 296] on button "Não registrar e enviar pedido" at bounding box center [589, 293] width 99 height 18
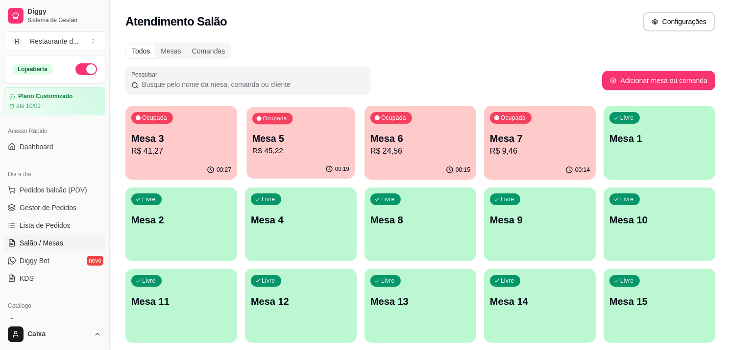
click at [289, 139] on p "Mesa 5" at bounding box center [300, 138] width 97 height 13
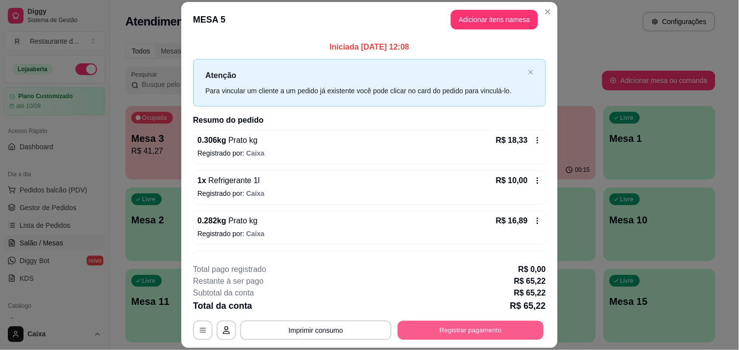
click at [458, 331] on button "Registrar pagamento" at bounding box center [471, 330] width 146 height 19
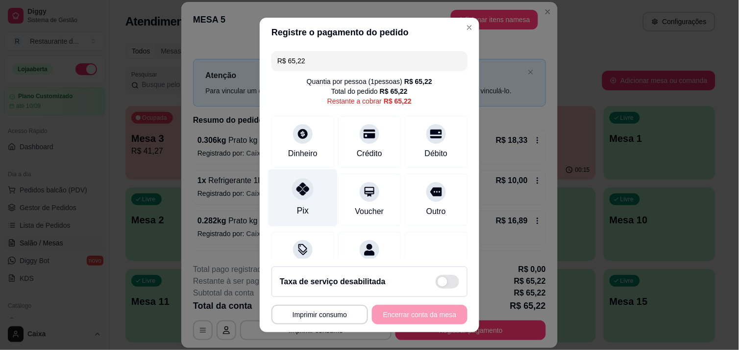
click at [298, 192] on icon at bounding box center [303, 188] width 13 height 13
type input "R$ 0,00"
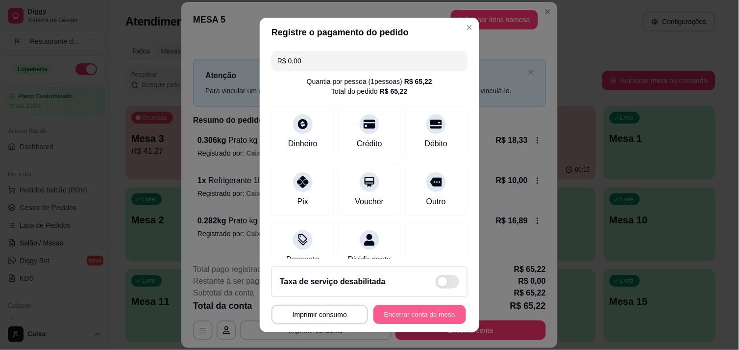
click at [411, 310] on button "Encerrar conta da mesa" at bounding box center [420, 314] width 93 height 19
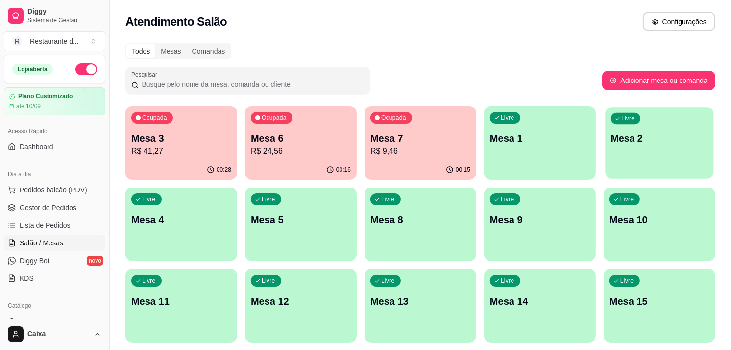
click at [682, 145] on div "Livre Mesa 2" at bounding box center [659, 137] width 108 height 60
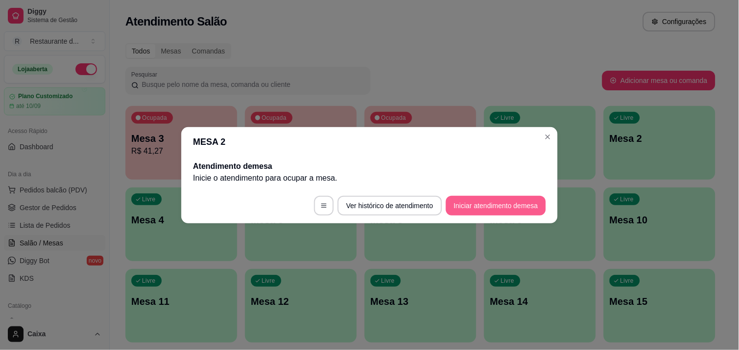
click at [496, 204] on button "Iniciar atendimento de mesa" at bounding box center [496, 206] width 100 height 20
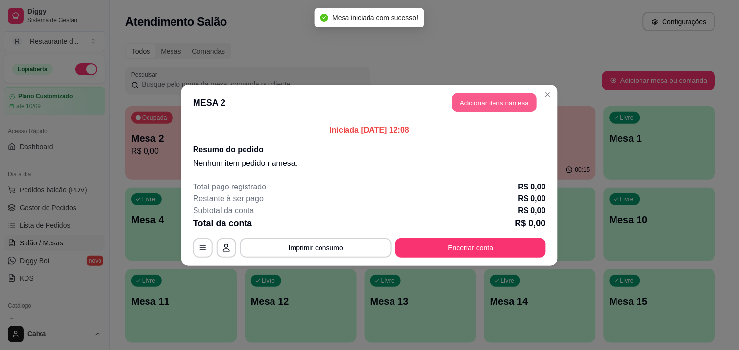
click at [499, 108] on button "Adicionar itens na mesa" at bounding box center [494, 102] width 84 height 19
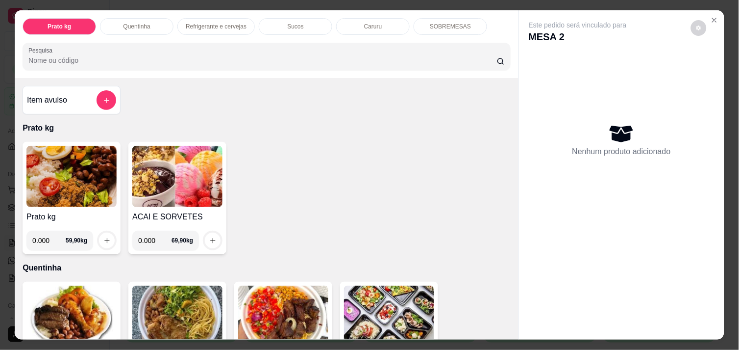
click at [44, 234] on input "0.000" at bounding box center [48, 240] width 33 height 20
type input "0.410"
click at [103, 237] on icon "increase-product-quantity" at bounding box center [106, 240] width 7 height 7
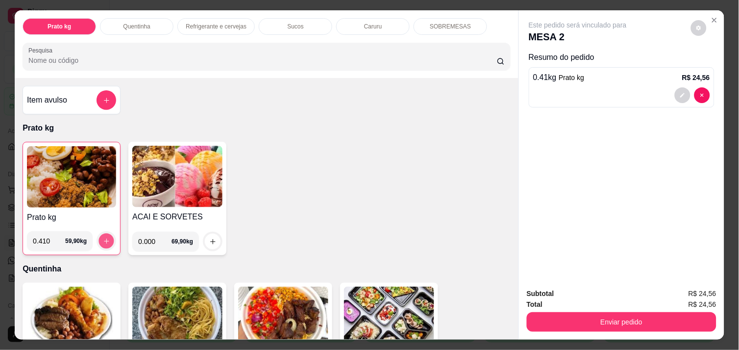
click at [103, 237] on icon "increase-product-quantity" at bounding box center [106, 240] width 7 height 7
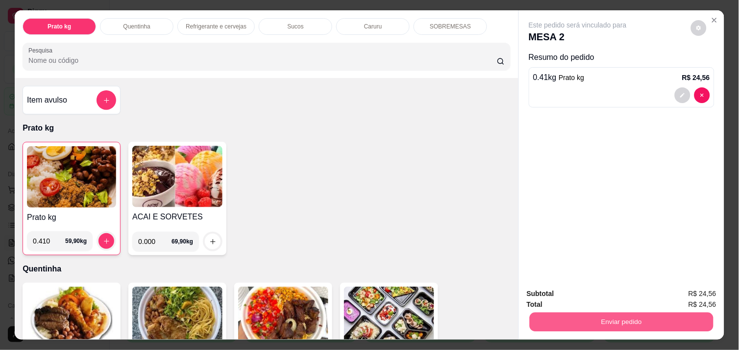
click at [580, 323] on button "Enviar pedido" at bounding box center [622, 321] width 184 height 19
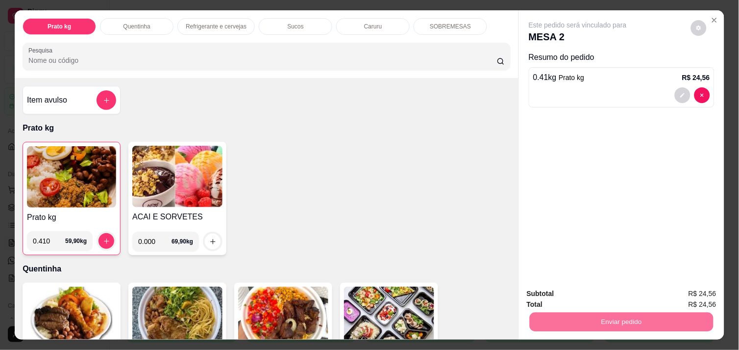
click at [567, 292] on button "Não registrar e enviar pedido" at bounding box center [589, 293] width 99 height 18
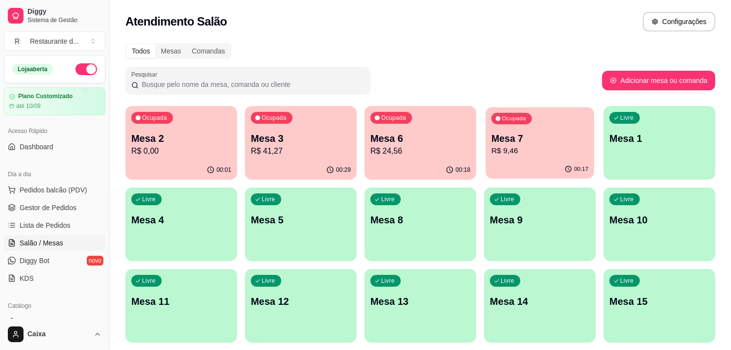
click at [568, 143] on p "Mesa 7" at bounding box center [540, 138] width 97 height 13
click at [568, 143] on body "Diggy Sistema de Gestão R Restaurante d ... Loja aberta Plano Customizado até 1…" at bounding box center [365, 175] width 731 height 350
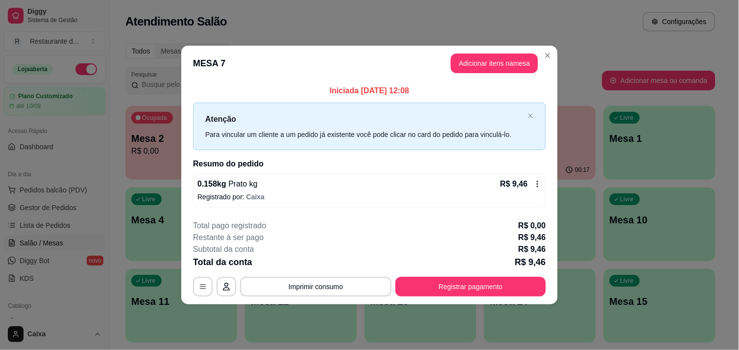
click at [489, 51] on header "MESA 7 Adicionar itens na mesa" at bounding box center [369, 63] width 377 height 35
click at [490, 64] on button "Adicionar itens na mesa" at bounding box center [494, 63] width 84 height 19
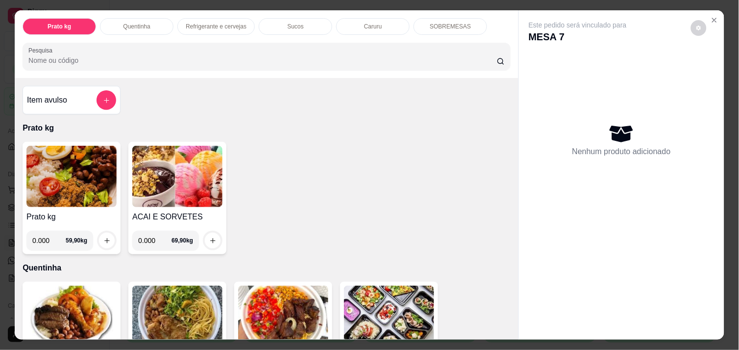
click at [157, 239] on input "0.000" at bounding box center [154, 240] width 33 height 20
type input "0.140"
click at [209, 237] on icon "increase-product-quantity" at bounding box center [212, 240] width 7 height 7
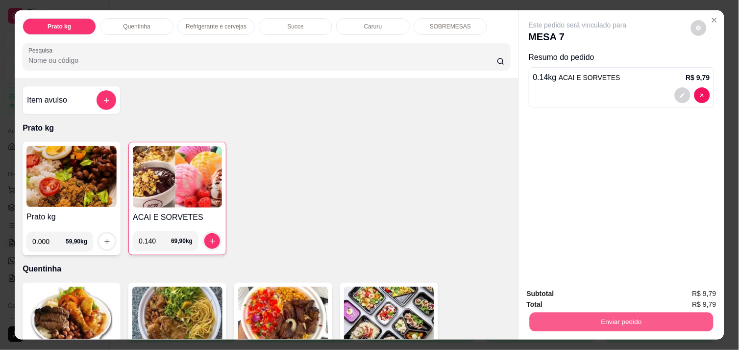
click at [658, 315] on button "Enviar pedido" at bounding box center [622, 321] width 184 height 19
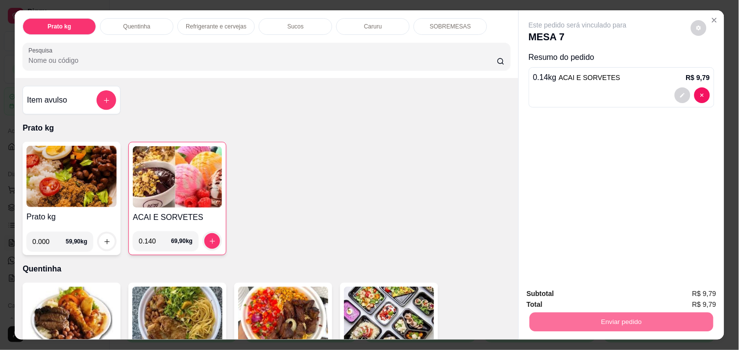
click at [633, 295] on button "Não registrar e enviar pedido" at bounding box center [589, 293] width 99 height 18
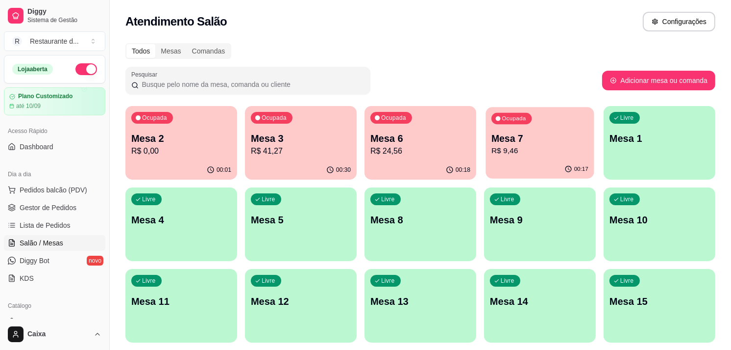
click at [512, 123] on div "Ocupada" at bounding box center [512, 118] width 40 height 11
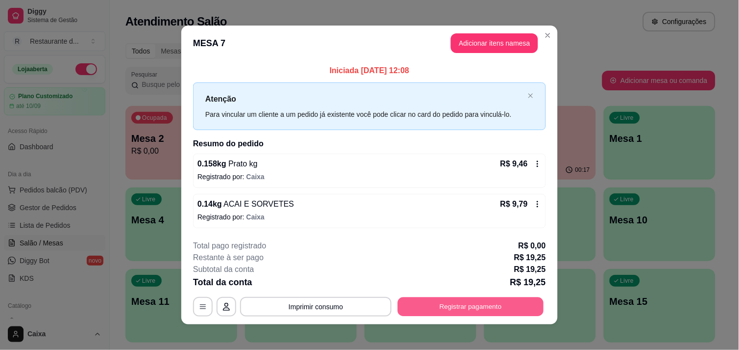
click at [483, 308] on button "Registrar pagamento" at bounding box center [471, 306] width 146 height 19
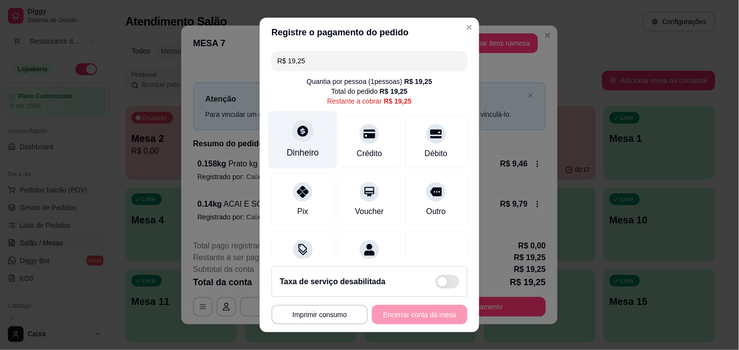
click at [298, 134] on icon at bounding box center [303, 131] width 11 height 11
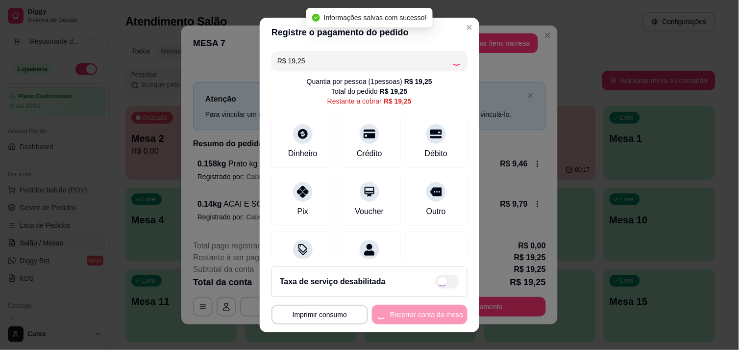
type input "R$ 0,00"
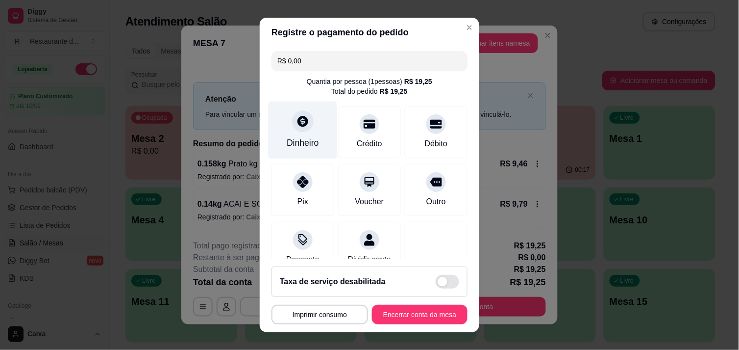
click at [287, 131] on div "Dinheiro" at bounding box center [303, 129] width 69 height 57
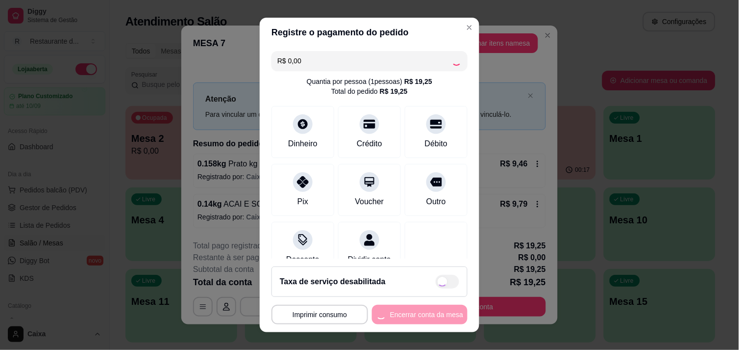
click at [451, 223] on div "R$ 0,00 Quantia por pessoa ( 1 pessoas) R$ 19,25 Total do pedido R$ 19,25 Dinhe…" at bounding box center [370, 153] width 220 height 212
click at [412, 308] on button "Encerrar conta da mesa" at bounding box center [420, 314] width 93 height 19
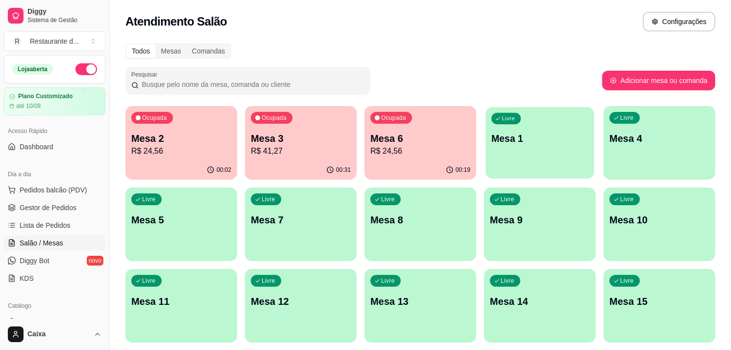
click at [535, 135] on p "Mesa 1" at bounding box center [540, 138] width 97 height 13
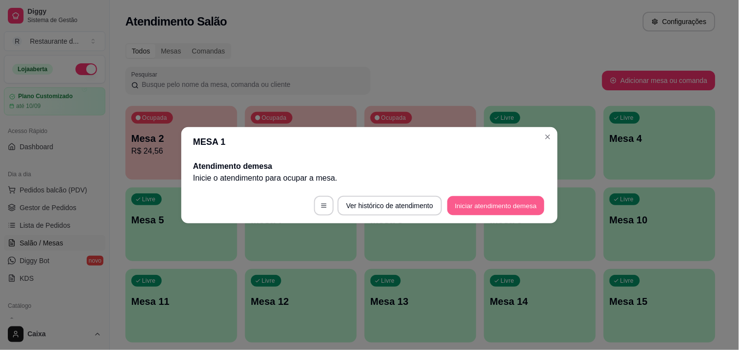
click at [512, 205] on button "Iniciar atendimento de mesa" at bounding box center [496, 205] width 97 height 19
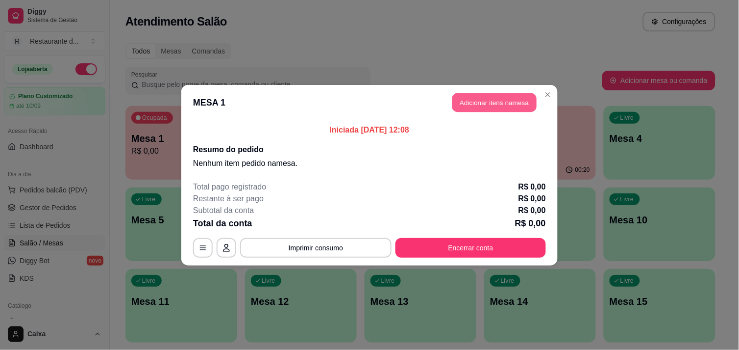
click at [504, 106] on button "Adicionar itens na mesa" at bounding box center [494, 102] width 84 height 19
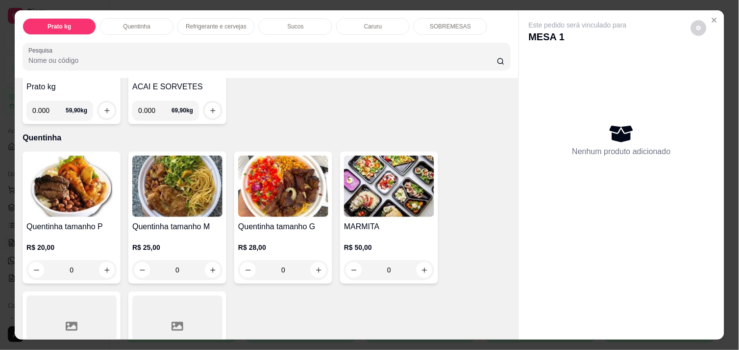
scroll to position [130, 0]
click at [103, 266] on icon "increase-product-quantity" at bounding box center [106, 269] width 7 height 7
type input "1"
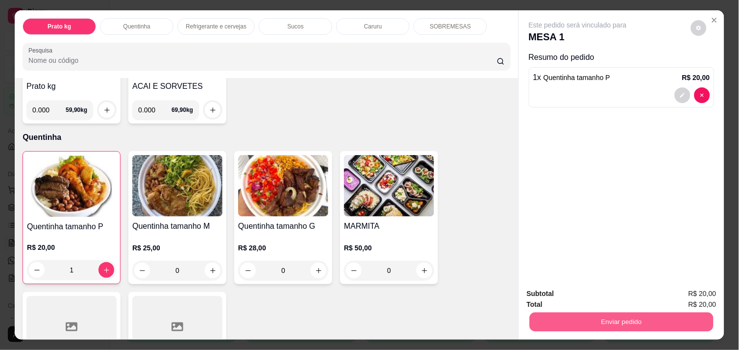
click at [596, 321] on button "Enviar pedido" at bounding box center [622, 321] width 184 height 19
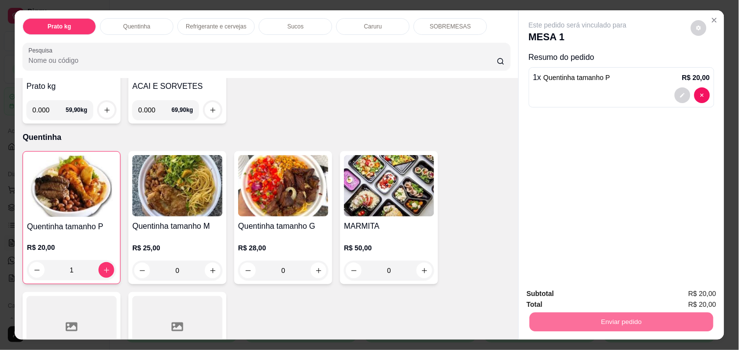
click at [581, 290] on button "Não registrar e enviar pedido" at bounding box center [589, 293] width 102 height 19
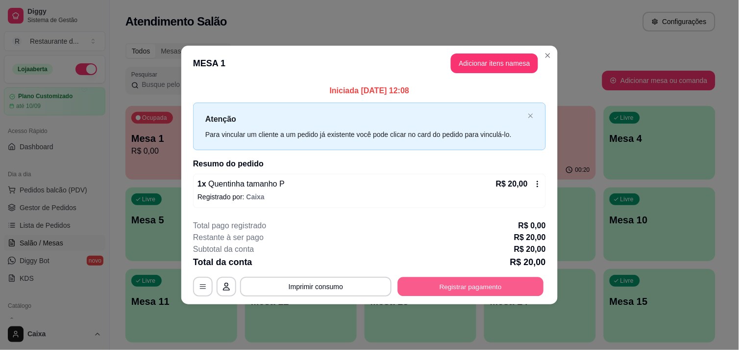
click at [477, 288] on button "Registrar pagamento" at bounding box center [471, 286] width 146 height 19
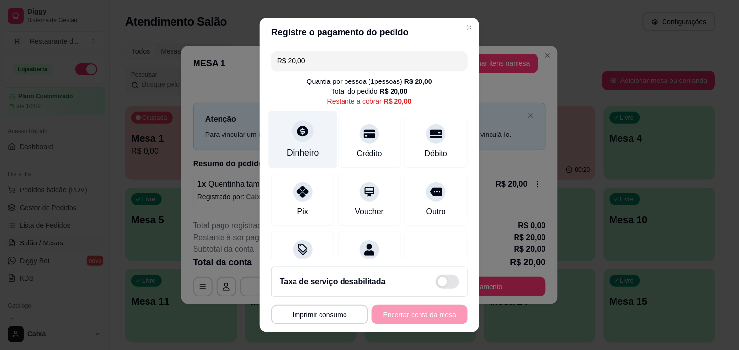
click at [292, 139] on div at bounding box center [303, 131] width 22 height 22
type input "R$ 0,00"
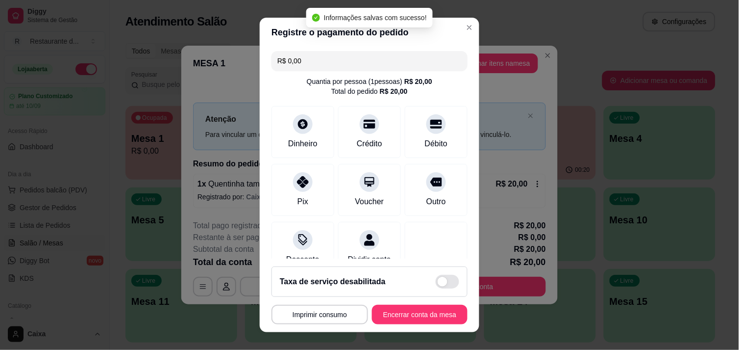
click at [435, 216] on div "R$ 0,00 Quantia por pessoa ( 1 pessoas) R$ 20,00 Total do pedido R$ 20,00 Dinhe…" at bounding box center [370, 153] width 220 height 212
click at [409, 306] on button "Encerrar conta da mesa" at bounding box center [420, 314] width 93 height 19
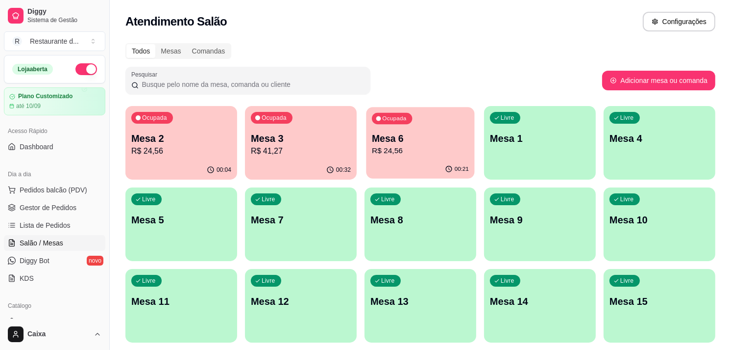
click at [397, 125] on div "Ocupada Mesa 6 R$ 24,56" at bounding box center [420, 133] width 108 height 53
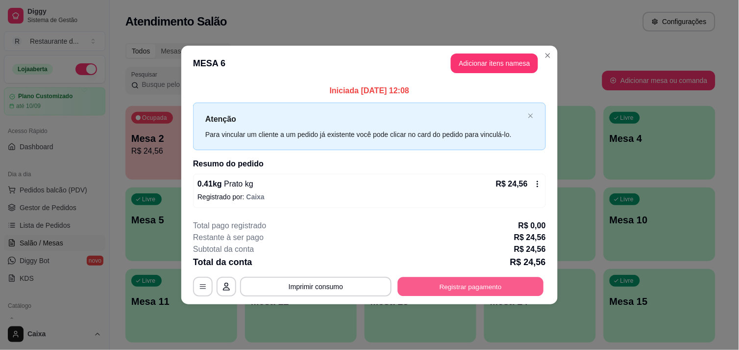
click at [459, 289] on button "Registrar pagamento" at bounding box center [471, 286] width 146 height 19
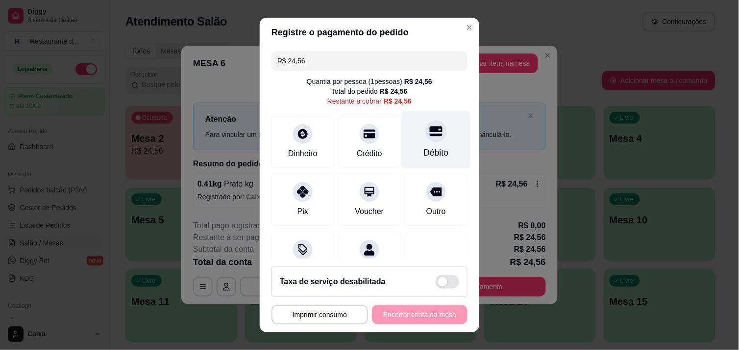
click at [426, 139] on div at bounding box center [437, 131] width 22 height 22
type input "R$ 0,00"
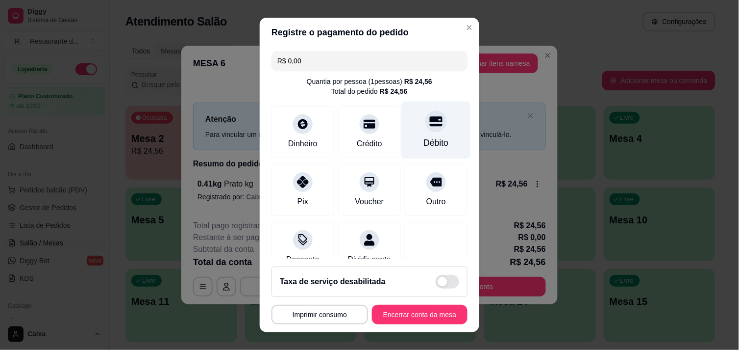
click at [430, 124] on icon at bounding box center [436, 121] width 13 height 10
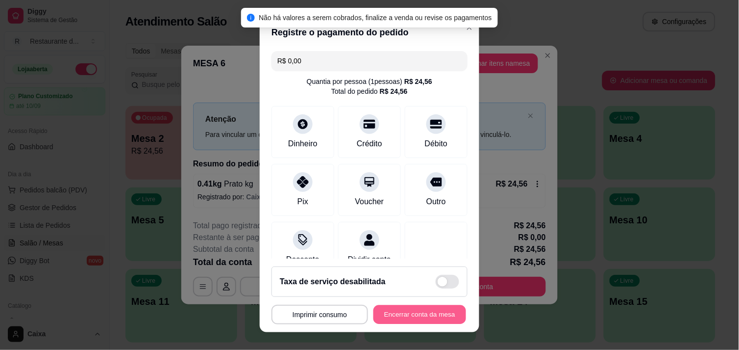
click at [414, 311] on button "Encerrar conta da mesa" at bounding box center [420, 314] width 93 height 19
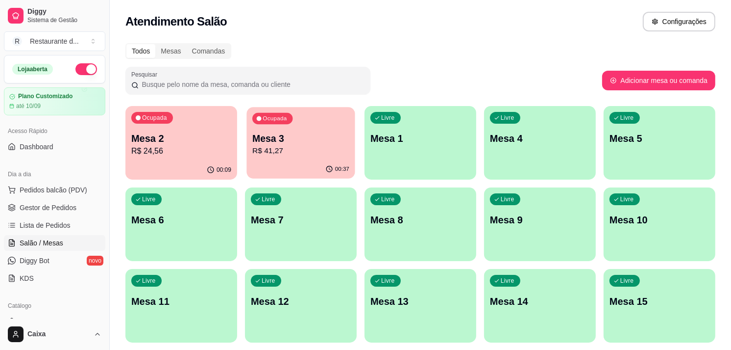
click at [325, 141] on p "Mesa 3" at bounding box center [300, 138] width 97 height 13
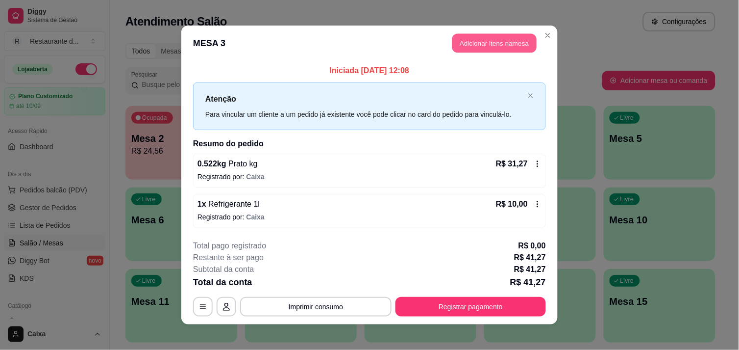
click at [481, 37] on button "Adicionar itens na mesa" at bounding box center [494, 43] width 84 height 19
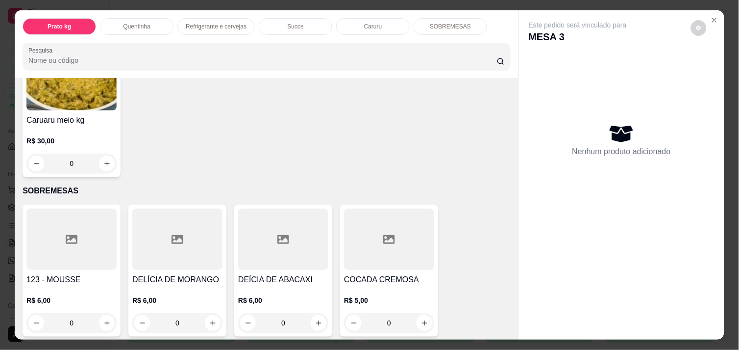
scroll to position [1138, 0]
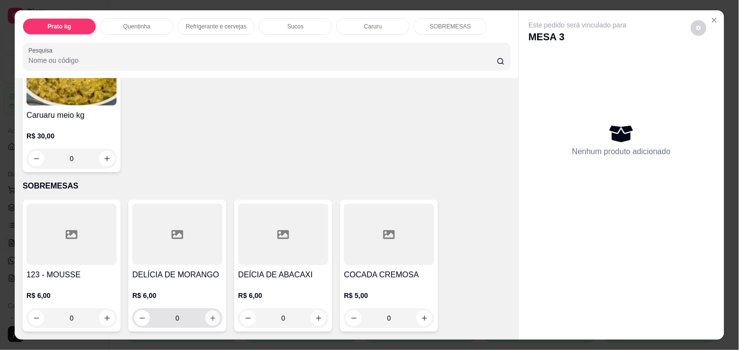
click at [210, 315] on icon "increase-product-quantity" at bounding box center [212, 317] width 5 height 5
type input "1"
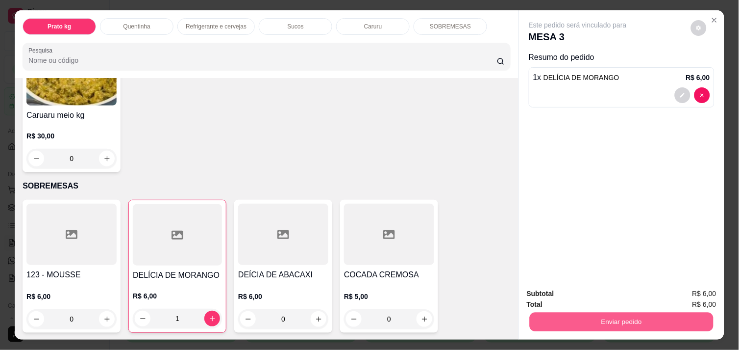
click at [580, 320] on button "Enviar pedido" at bounding box center [622, 321] width 184 height 19
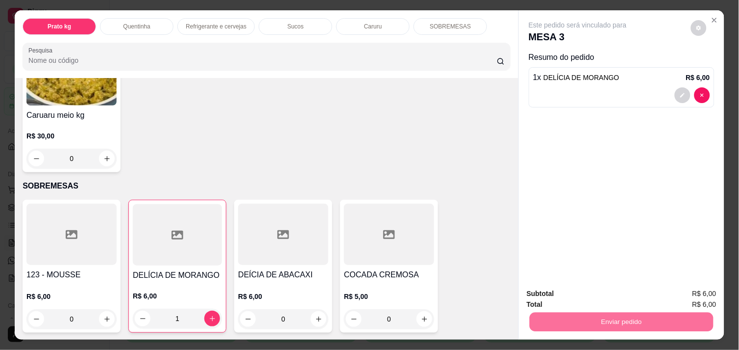
click at [569, 295] on button "Não registrar e enviar pedido" at bounding box center [589, 293] width 99 height 18
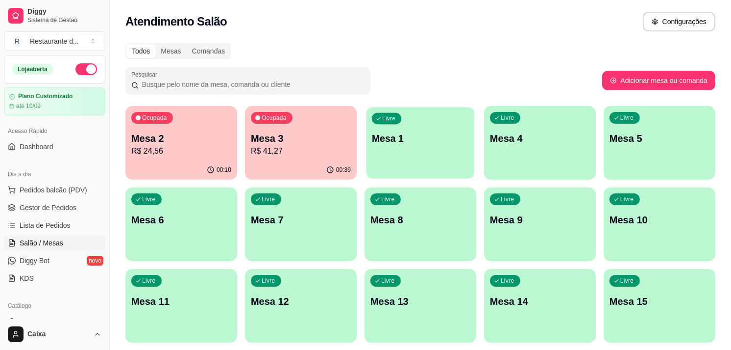
click at [427, 128] on div "Livre Mesa 1" at bounding box center [420, 137] width 108 height 60
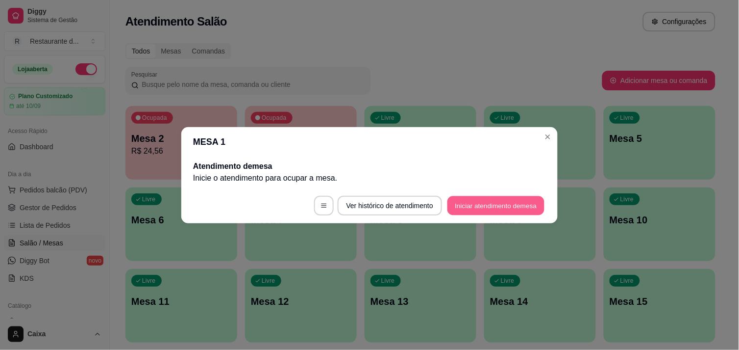
click at [515, 209] on button "Iniciar atendimento de mesa" at bounding box center [496, 205] width 97 height 19
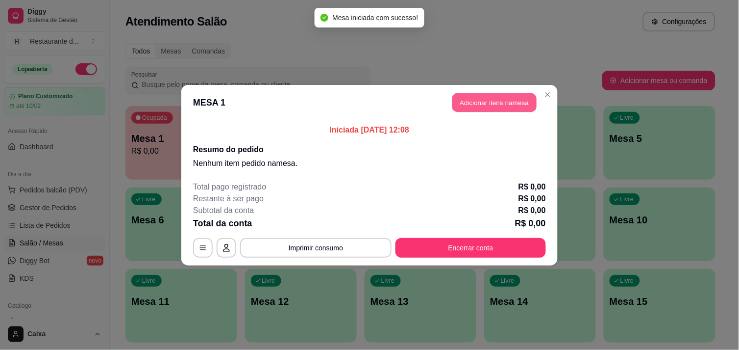
click at [498, 97] on button "Adicionar itens na mesa" at bounding box center [494, 102] width 84 height 19
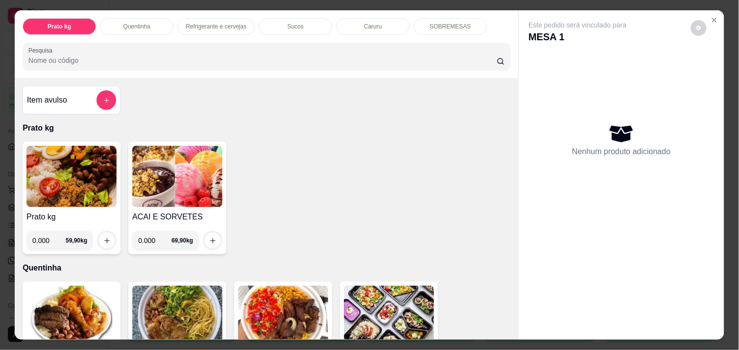
click at [47, 237] on input "0.000" at bounding box center [48, 240] width 33 height 20
type input "0.538"
click at [103, 237] on icon "increase-product-quantity" at bounding box center [106, 240] width 7 height 7
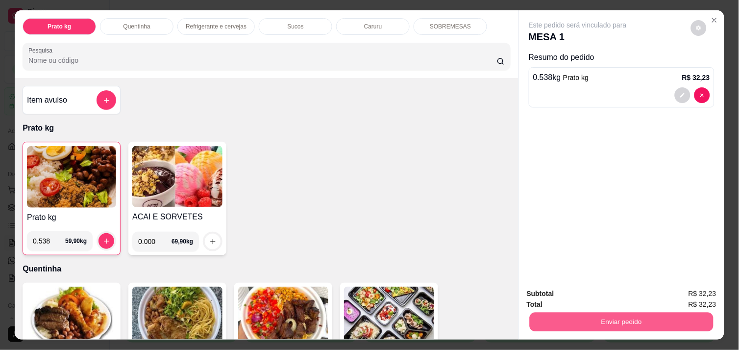
click at [606, 312] on button "Enviar pedido" at bounding box center [622, 321] width 184 height 19
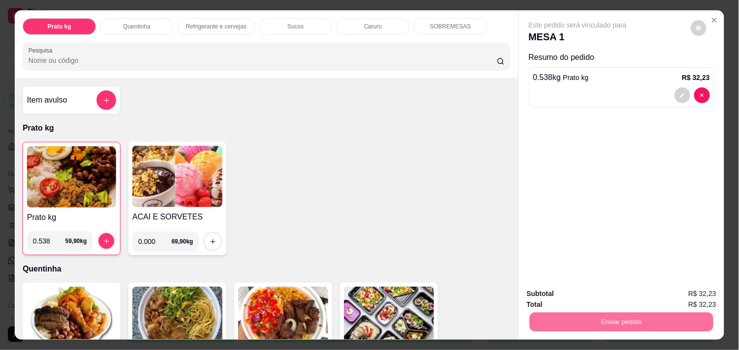
click at [586, 292] on button "Não registrar e enviar pedido" at bounding box center [589, 293] width 99 height 18
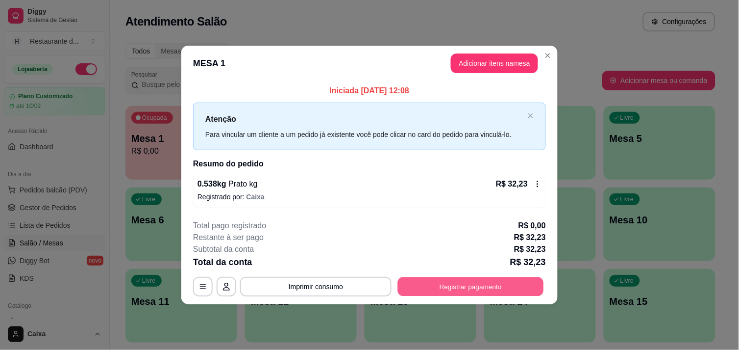
click at [461, 280] on button "Registrar pagamento" at bounding box center [471, 286] width 146 height 19
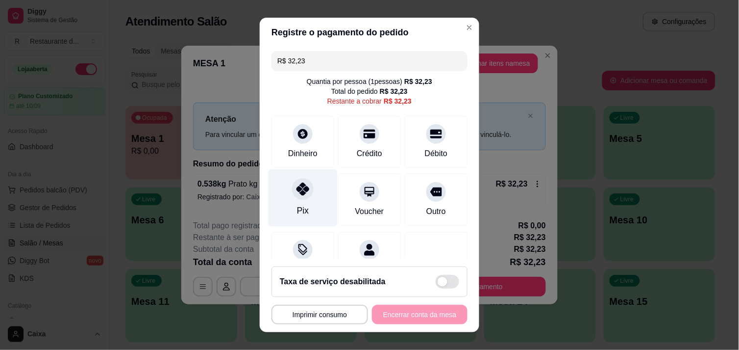
click at [297, 193] on icon at bounding box center [303, 188] width 13 height 13
type input "R$ 0,00"
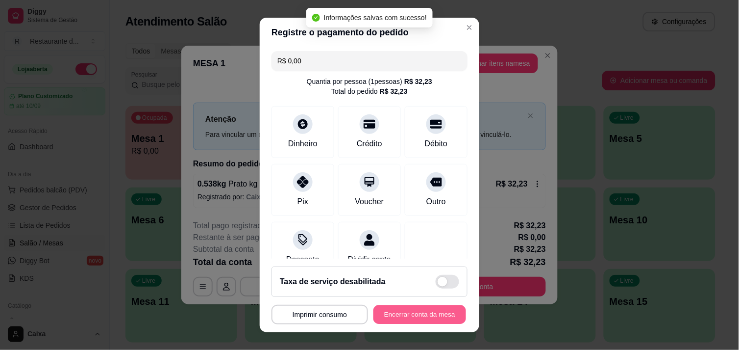
click at [428, 308] on button "Encerrar conta da mesa" at bounding box center [420, 314] width 93 height 19
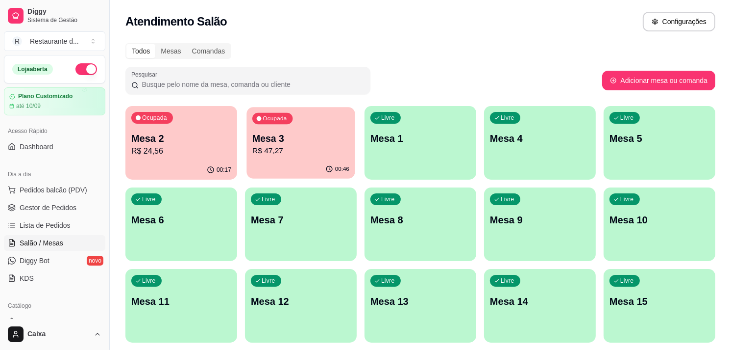
click at [310, 148] on p "R$ 47,27" at bounding box center [300, 150] width 97 height 11
click at [188, 143] on p "Mesa 2" at bounding box center [181, 138] width 97 height 13
click at [458, 33] on div "Atendimento Salão Configurações" at bounding box center [421, 18] width 622 height 37
click at [327, 112] on div "Ocupada Mesa 3 R$ 47,27" at bounding box center [301, 133] width 108 height 53
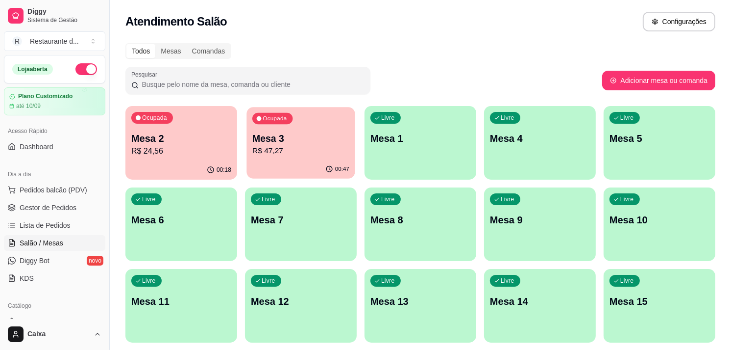
click at [330, 140] on p "Mesa 3" at bounding box center [300, 138] width 97 height 13
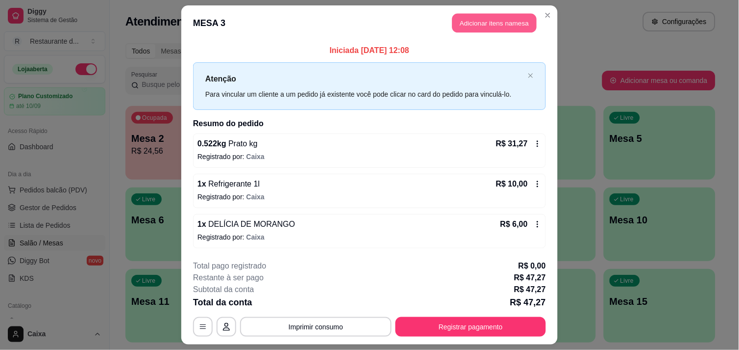
click at [469, 23] on button "Adicionar itens na mesa" at bounding box center [494, 23] width 84 height 19
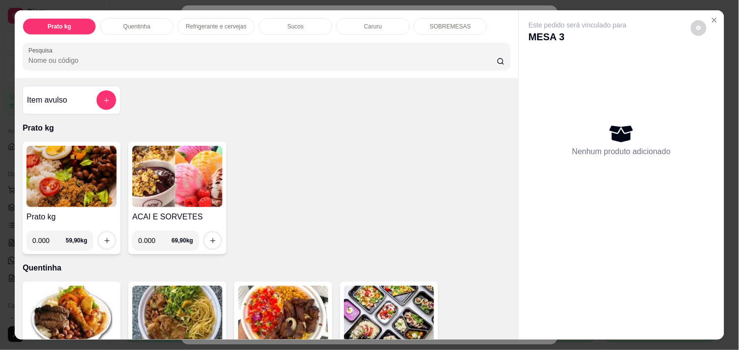
click at [153, 242] on input "0.000" at bounding box center [154, 240] width 33 height 20
type input "0.136"
click at [209, 237] on icon "increase-product-quantity" at bounding box center [212, 240] width 7 height 7
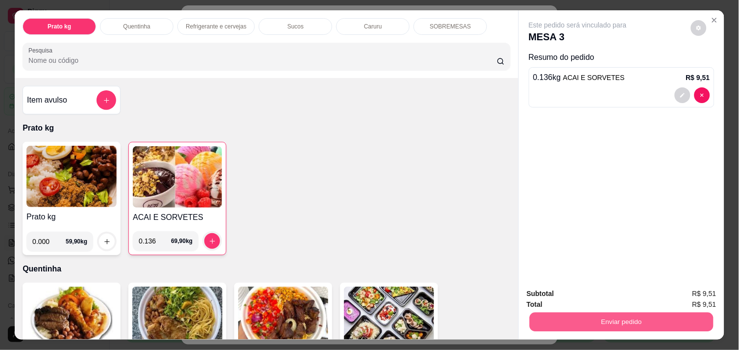
click at [554, 314] on button "Enviar pedido" at bounding box center [622, 321] width 184 height 19
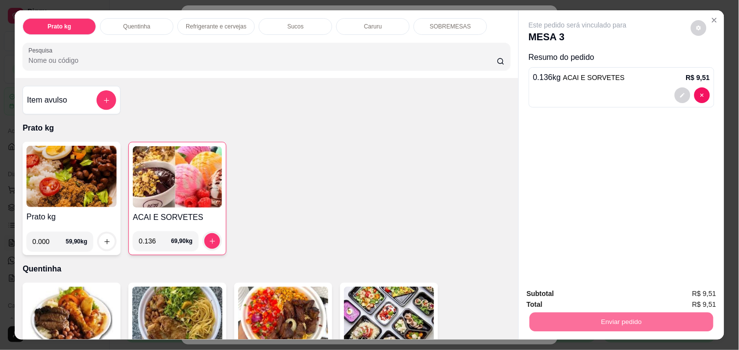
click at [572, 294] on button "Não registrar e enviar pedido" at bounding box center [589, 293] width 99 height 18
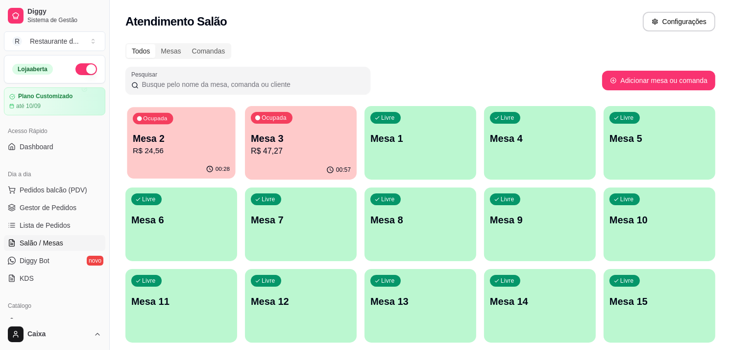
click at [174, 140] on p "Mesa 2" at bounding box center [181, 138] width 97 height 13
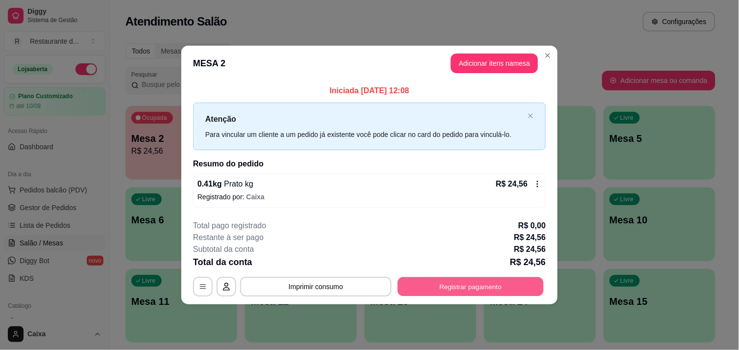
click at [447, 286] on button "Registrar pagamento" at bounding box center [471, 286] width 146 height 19
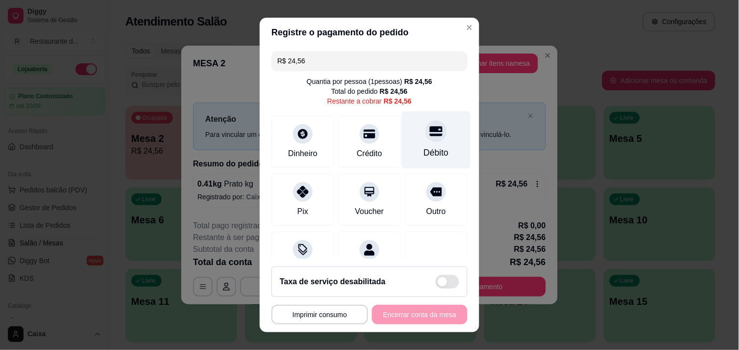
click at [424, 146] on div "Débito" at bounding box center [436, 152] width 25 height 13
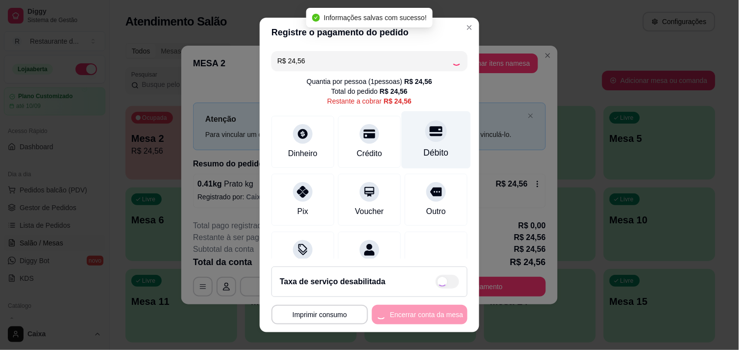
type input "R$ 0,00"
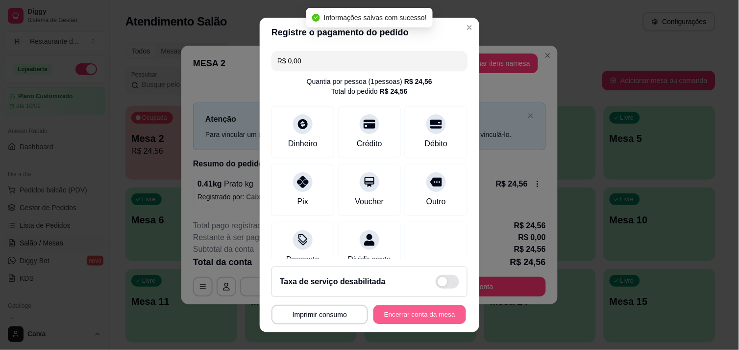
click at [385, 313] on button "Encerrar conta da mesa" at bounding box center [420, 314] width 93 height 19
click at [385, 313] on div "**********" at bounding box center [370, 314] width 196 height 20
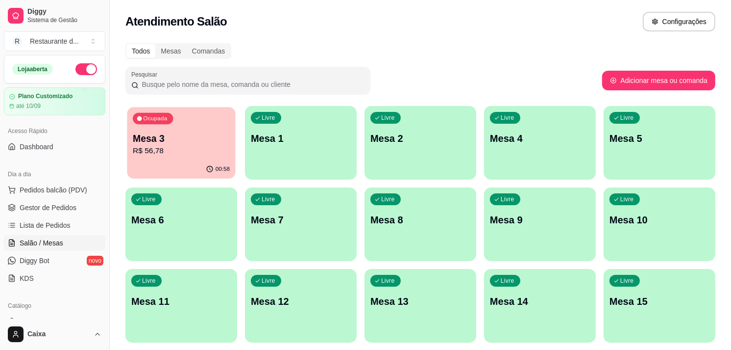
click at [160, 146] on p "R$ 56,78" at bounding box center [181, 150] width 97 height 11
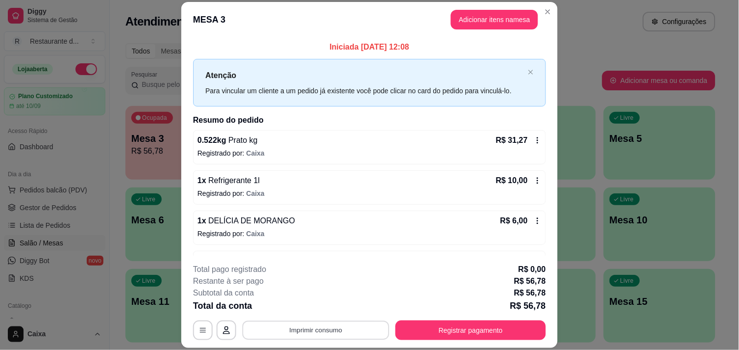
click at [305, 325] on button "Imprimir consumo" at bounding box center [316, 330] width 147 height 19
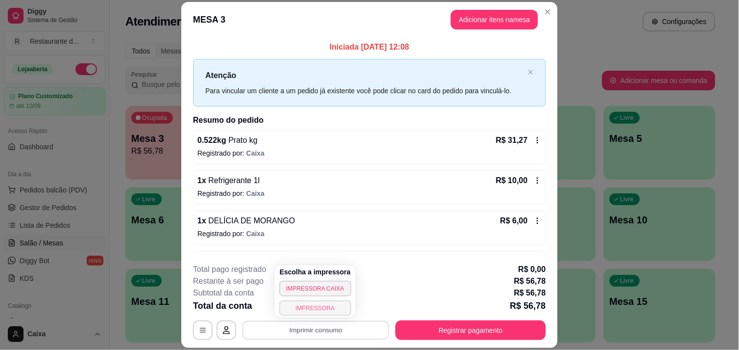
click at [311, 306] on button "IMPRESSORA" at bounding box center [315, 308] width 72 height 16
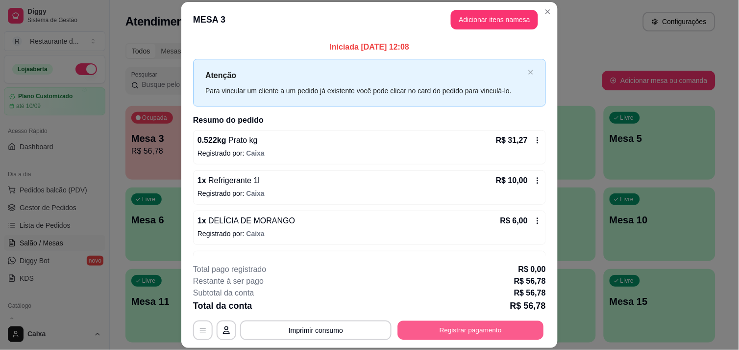
click at [437, 334] on button "Registrar pagamento" at bounding box center [471, 330] width 146 height 19
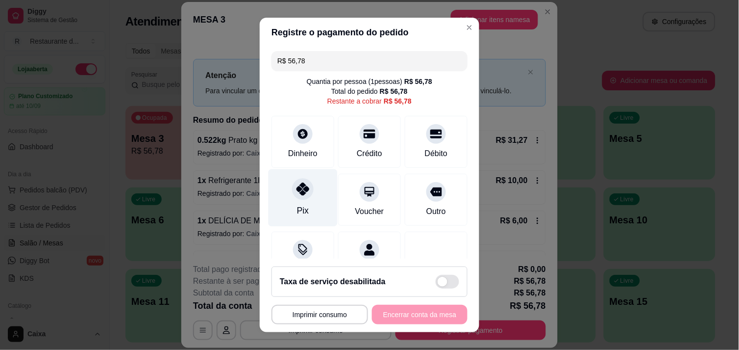
click at [304, 203] on div "Pix" at bounding box center [303, 197] width 69 height 57
type input "R$ 0,00"
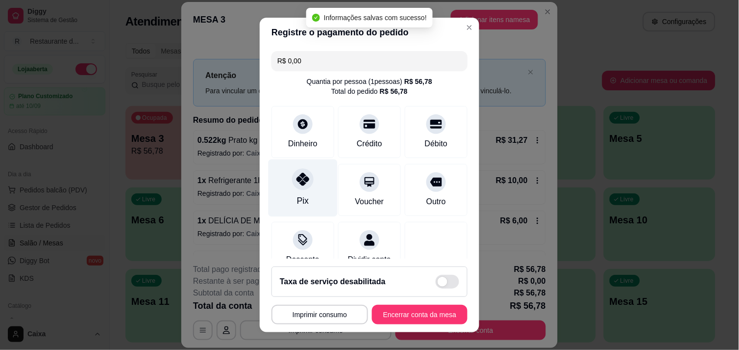
click at [304, 203] on div "Pix" at bounding box center [303, 187] width 69 height 57
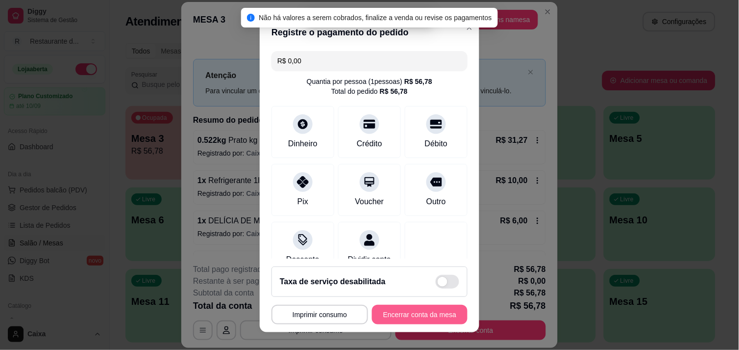
click at [402, 312] on button "Encerrar conta da mesa" at bounding box center [420, 314] width 96 height 20
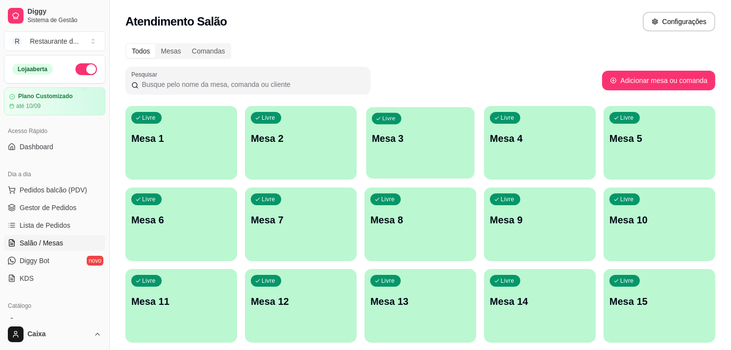
click at [412, 144] on p "Mesa 3" at bounding box center [420, 138] width 97 height 13
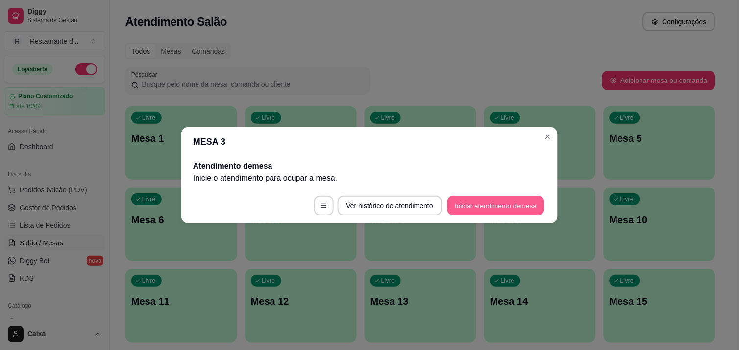
click at [483, 201] on button "Iniciar atendimento de mesa" at bounding box center [496, 205] width 97 height 19
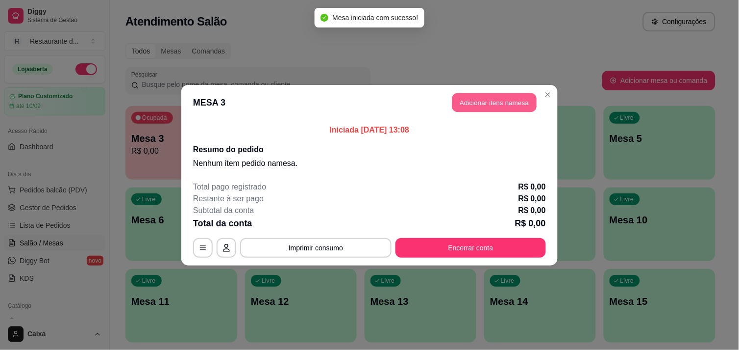
click at [513, 100] on button "Adicionar itens na mesa" at bounding box center [494, 102] width 84 height 19
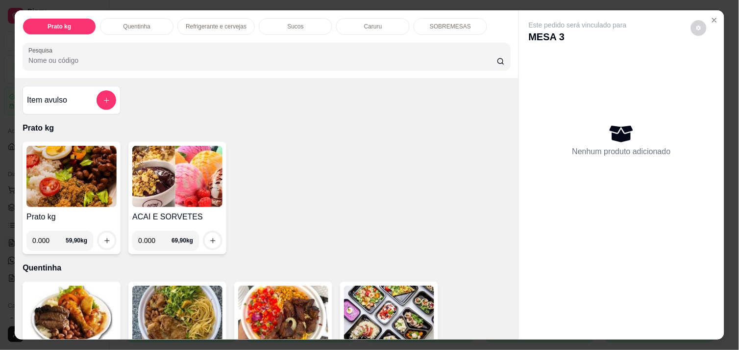
click at [45, 235] on input "0.000" at bounding box center [48, 240] width 33 height 20
type input "0.299"
click at [103, 237] on icon "increase-product-quantity" at bounding box center [106, 240] width 7 height 7
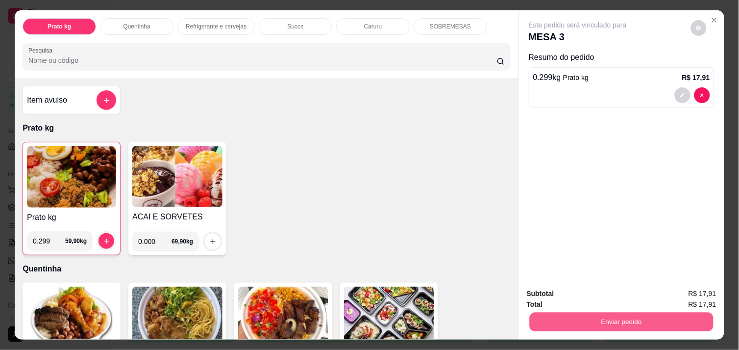
click at [629, 321] on button "Enviar pedido" at bounding box center [622, 321] width 184 height 19
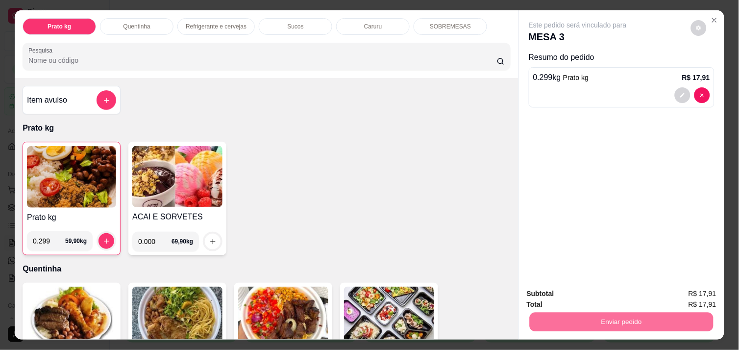
click at [588, 293] on button "Não registrar e enviar pedido" at bounding box center [589, 293] width 99 height 18
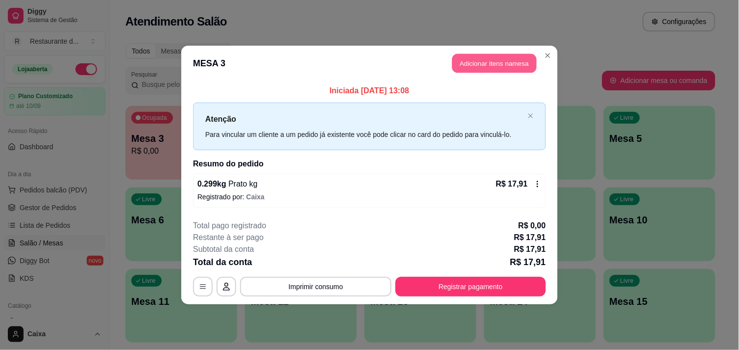
click at [481, 62] on button "Adicionar itens na mesa" at bounding box center [494, 63] width 84 height 19
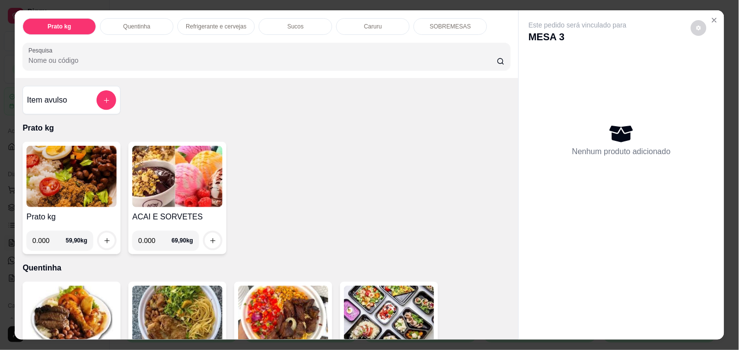
click at [45, 237] on input "0.000" at bounding box center [48, 240] width 33 height 20
type input "0.528"
click at [100, 236] on button "increase-product-quantity" at bounding box center [107, 240] width 15 height 15
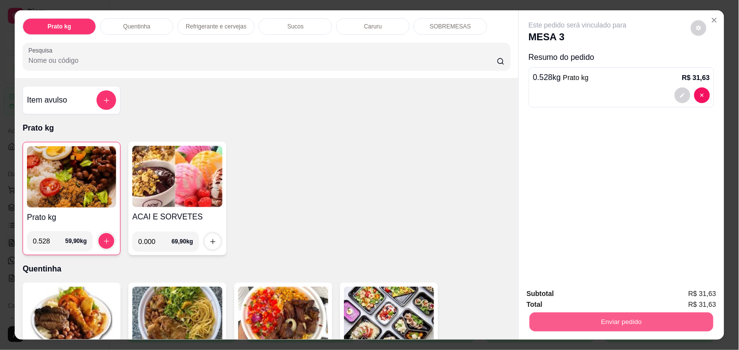
click at [552, 318] on button "Enviar pedido" at bounding box center [622, 321] width 184 height 19
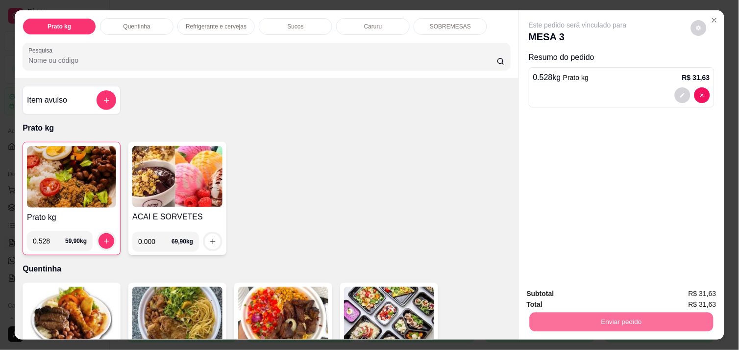
click at [552, 295] on button "Não registrar e enviar pedido" at bounding box center [589, 293] width 99 height 18
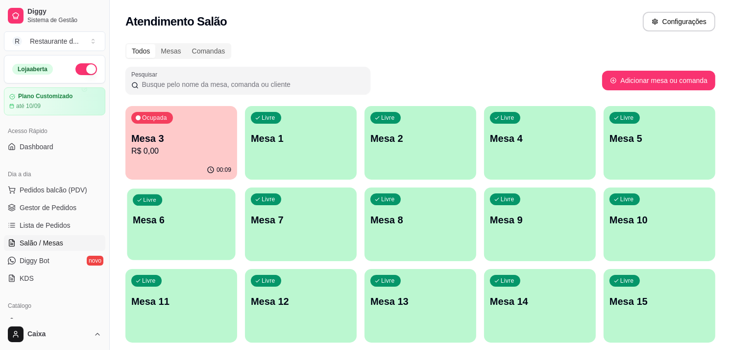
click at [191, 244] on div "Livre Mesa 6" at bounding box center [181, 218] width 108 height 60
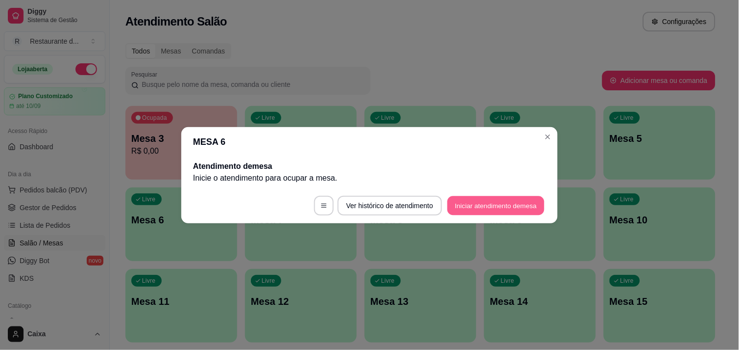
click at [487, 203] on button "Iniciar atendimento de mesa" at bounding box center [496, 205] width 97 height 19
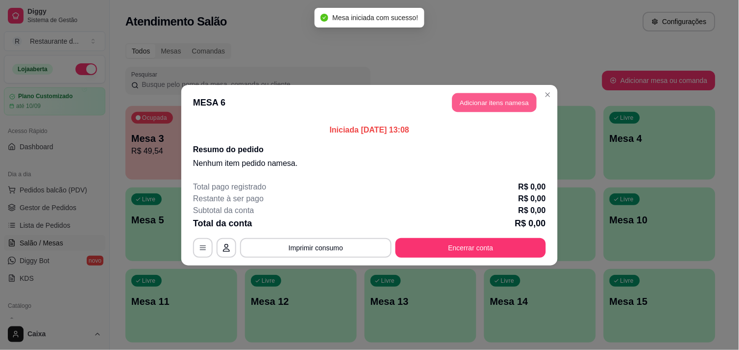
click at [510, 97] on button "Adicionar itens na mesa" at bounding box center [494, 102] width 84 height 19
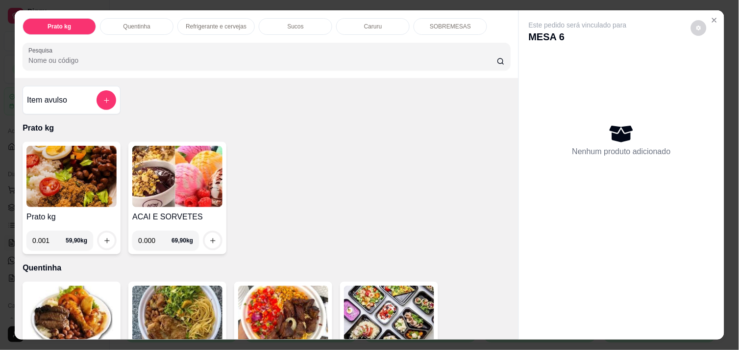
click at [54, 239] on input "0.001" at bounding box center [48, 240] width 33 height 20
type input "0.488"
click at [100, 237] on button "increase-product-quantity" at bounding box center [107, 240] width 15 height 15
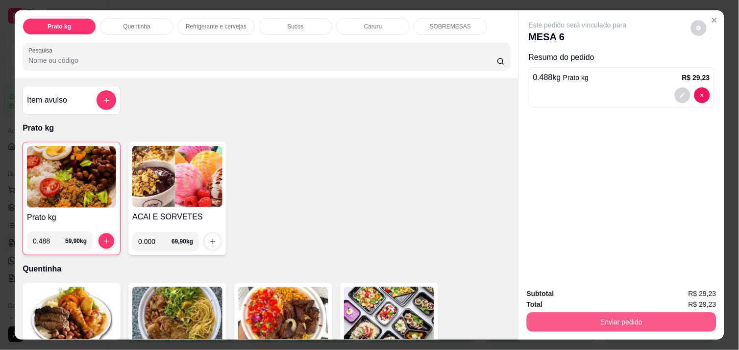
click at [625, 314] on div "Prato kg Quentinha Refrigerante e cervejas Sucos Caruru SOBREMESAS Pesquisa Ite…" at bounding box center [370, 174] width 710 height 328
click at [625, 314] on button "Enviar pedido" at bounding box center [622, 321] width 184 height 19
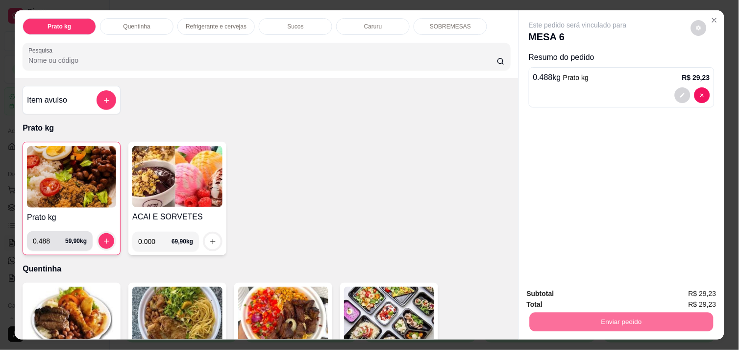
click at [50, 235] on input "0.488" at bounding box center [49, 241] width 32 height 20
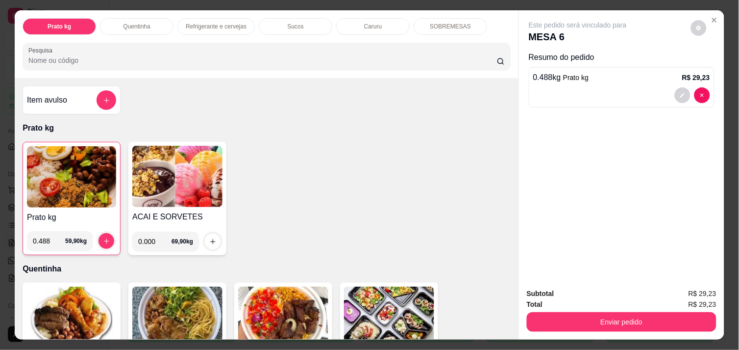
click at [46, 241] on input "0.488" at bounding box center [49, 241] width 32 height 20
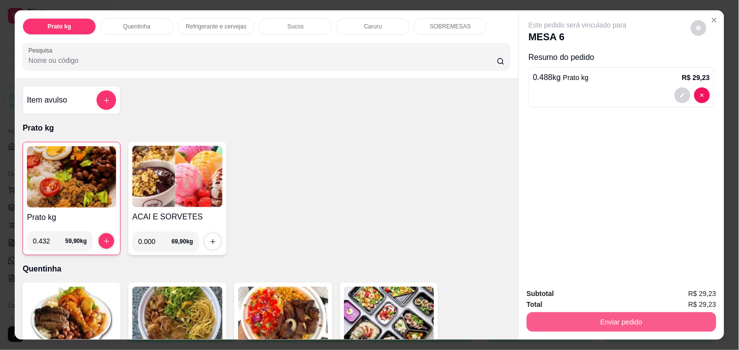
type input "0.432"
click at [624, 321] on button "Enviar pedido" at bounding box center [622, 321] width 184 height 19
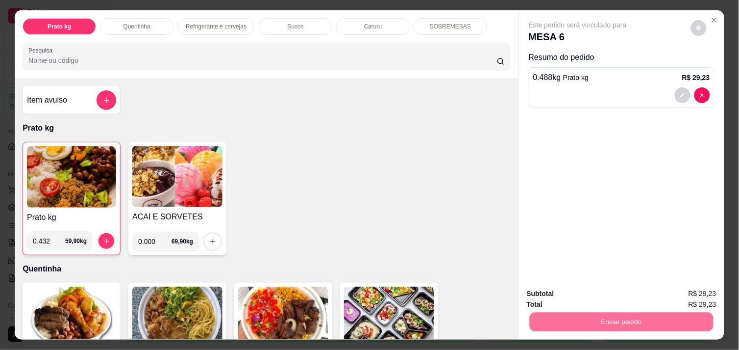
click at [586, 298] on button "Não registrar e enviar pedido" at bounding box center [589, 293] width 102 height 19
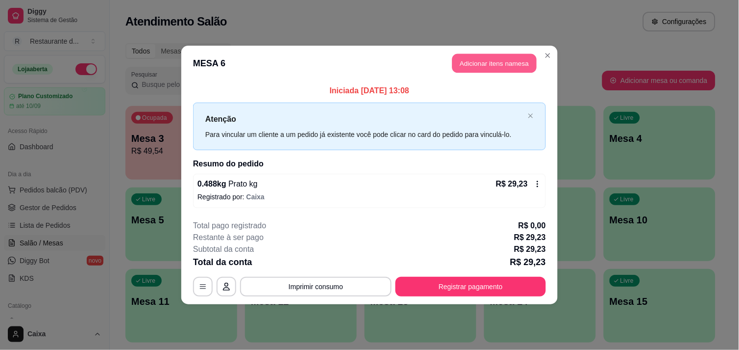
click at [496, 64] on button "Adicionar itens na mesa" at bounding box center [494, 63] width 84 height 19
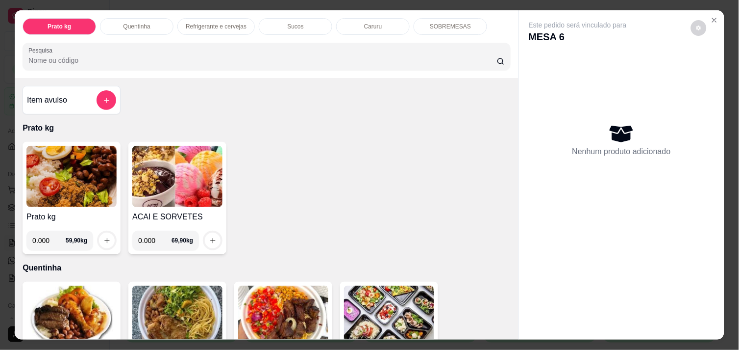
click at [48, 236] on input "0.000" at bounding box center [48, 240] width 33 height 20
type input "0.432"
click at [101, 233] on button "increase-product-quantity" at bounding box center [107, 240] width 15 height 15
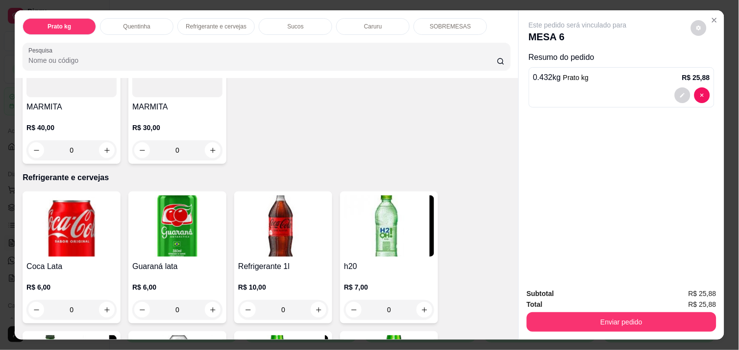
scroll to position [392, 0]
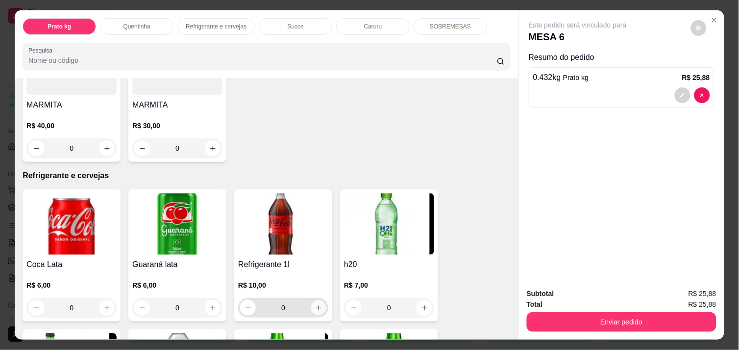
click at [316, 305] on icon "increase-product-quantity" at bounding box center [318, 307] width 5 height 5
type input "1"
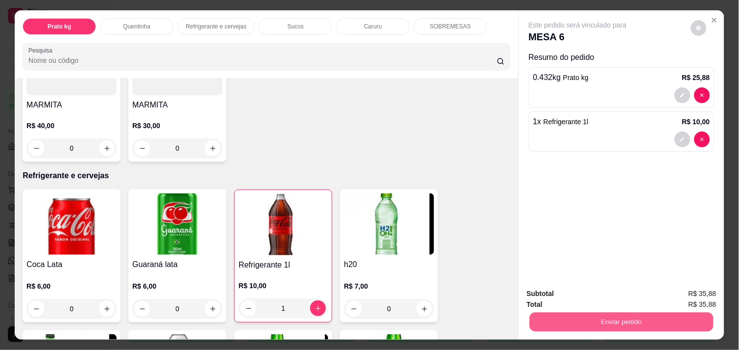
click at [583, 312] on button "Enviar pedido" at bounding box center [622, 321] width 184 height 19
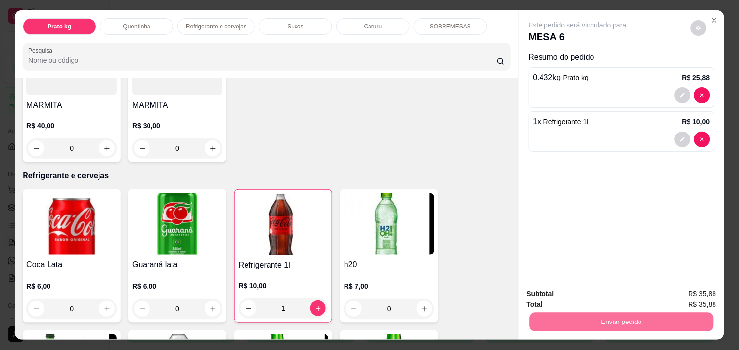
click at [577, 290] on button "Não registrar e enviar pedido" at bounding box center [589, 293] width 102 height 19
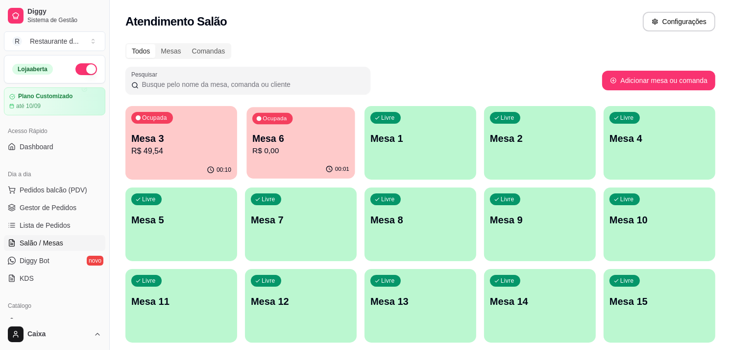
click at [311, 153] on p "R$ 0,00" at bounding box center [300, 150] width 97 height 11
click at [170, 161] on div "00:13" at bounding box center [181, 169] width 108 height 19
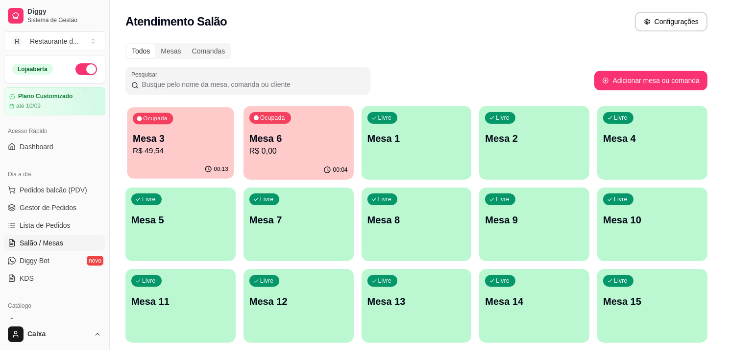
click at [170, 161] on body "Diggy Sistema de Gestão R Restaurante d ... Loja aberta Plano Customizado até 1…" at bounding box center [362, 175] width 724 height 350
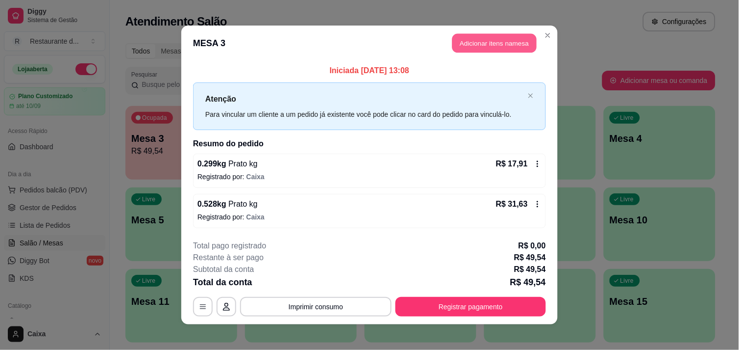
click at [495, 46] on button "Adicionar itens na mesa" at bounding box center [494, 43] width 84 height 19
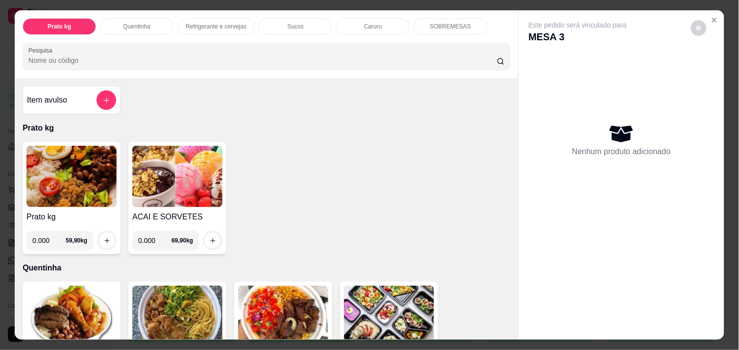
click at [50, 237] on input "0.000" at bounding box center [48, 240] width 33 height 20
type input "0.000"
click at [149, 239] on input "0.000" at bounding box center [154, 240] width 33 height 20
type input "0.136"
click at [205, 233] on button "increase-product-quantity" at bounding box center [212, 240] width 15 height 15
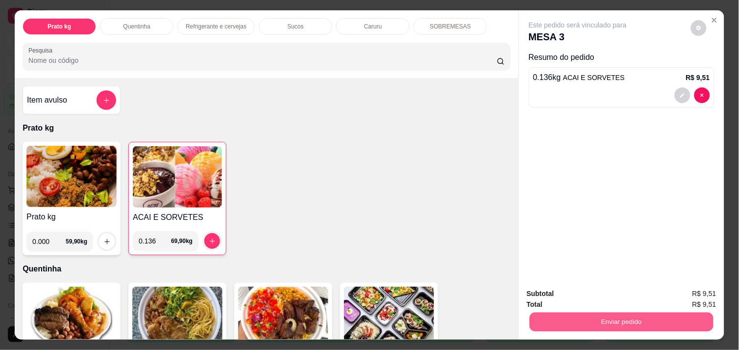
click at [608, 317] on button "Enviar pedido" at bounding box center [622, 321] width 184 height 19
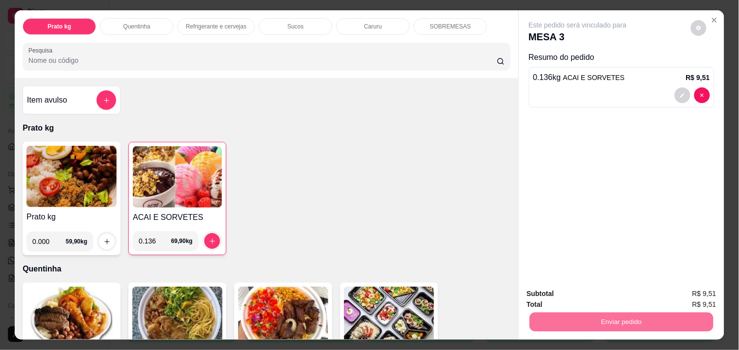
click at [575, 292] on button "Não registrar e enviar pedido" at bounding box center [589, 293] width 99 height 18
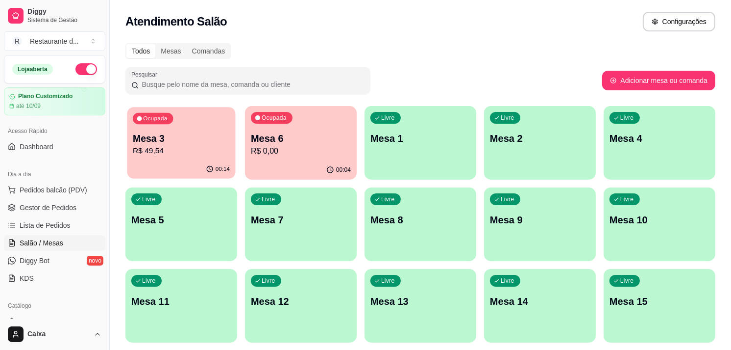
click at [168, 148] on p "R$ 49,54" at bounding box center [181, 150] width 97 height 11
click at [405, 52] on div "Todos Mesas Comandas" at bounding box center [421, 51] width 590 height 16
click at [201, 138] on p "Mesa 3" at bounding box center [181, 138] width 97 height 13
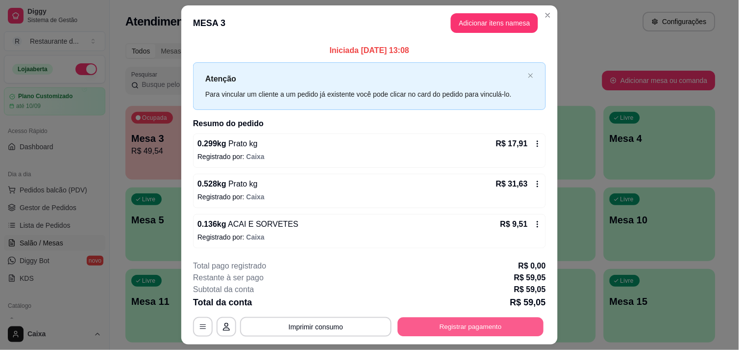
click at [464, 325] on button "Registrar pagamento" at bounding box center [471, 326] width 146 height 19
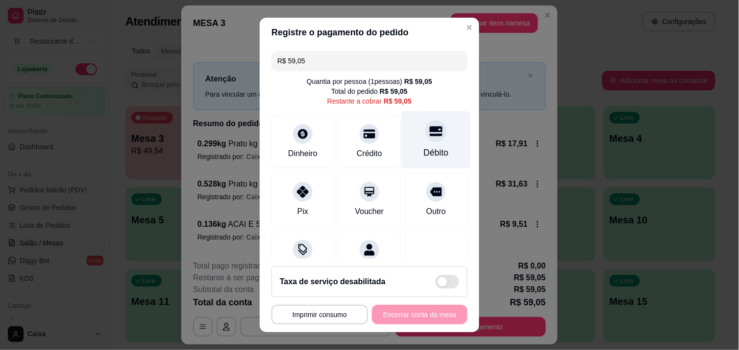
click at [430, 137] on icon at bounding box center [436, 131] width 13 height 13
type input "R$ 0,00"
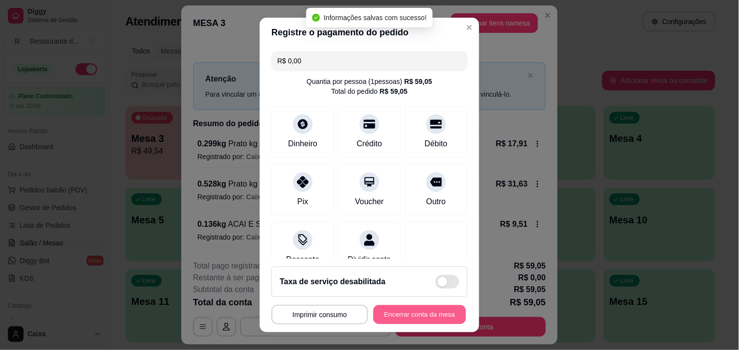
click at [404, 310] on button "Encerrar conta da mesa" at bounding box center [420, 314] width 93 height 19
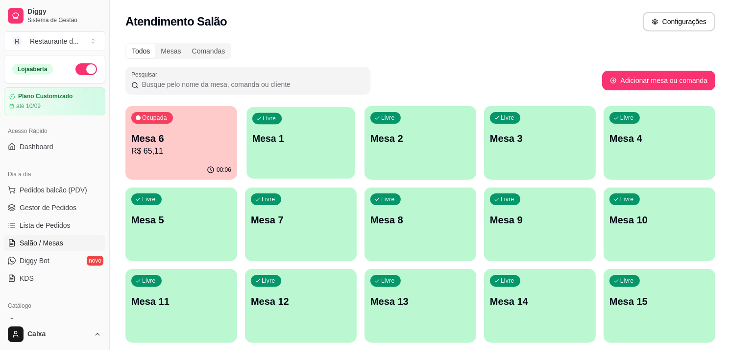
click at [319, 137] on p "Mesa 1" at bounding box center [300, 138] width 97 height 13
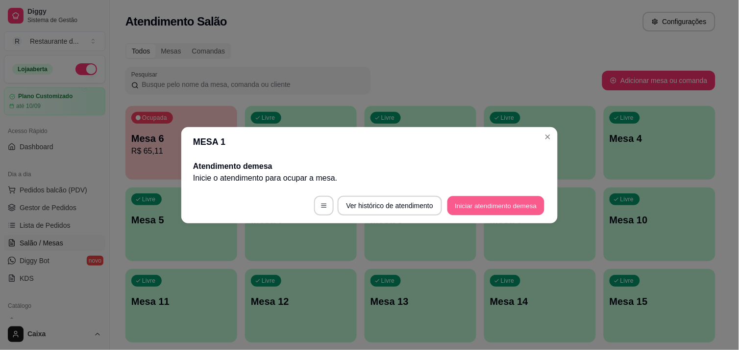
click at [471, 204] on button "Iniciar atendimento de mesa" at bounding box center [496, 205] width 97 height 19
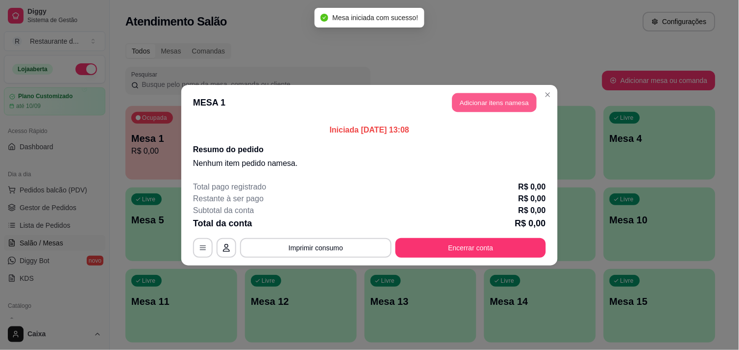
click at [491, 100] on button "Adicionar itens na mesa" at bounding box center [494, 102] width 84 height 19
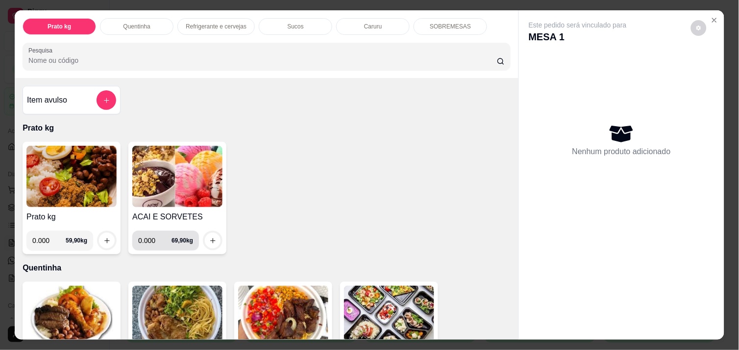
click at [154, 236] on input "0.000" at bounding box center [154, 240] width 33 height 20
click at [209, 237] on icon "increase-product-quantity" at bounding box center [212, 240] width 7 height 7
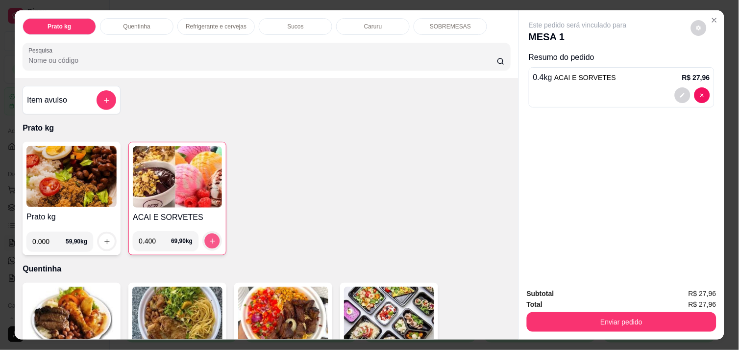
click at [209, 237] on icon "increase-product-quantity" at bounding box center [212, 240] width 7 height 7
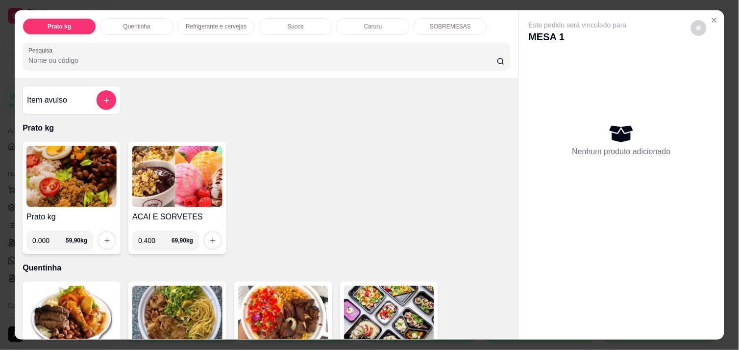
click at [156, 238] on input "0.400" at bounding box center [154, 240] width 33 height 20
click at [209, 237] on icon "increase-product-quantity" at bounding box center [212, 240] width 7 height 7
click at [153, 238] on input "0.380" at bounding box center [154, 240] width 33 height 20
click at [211, 237] on icon "increase-product-quantity" at bounding box center [212, 240] width 7 height 7
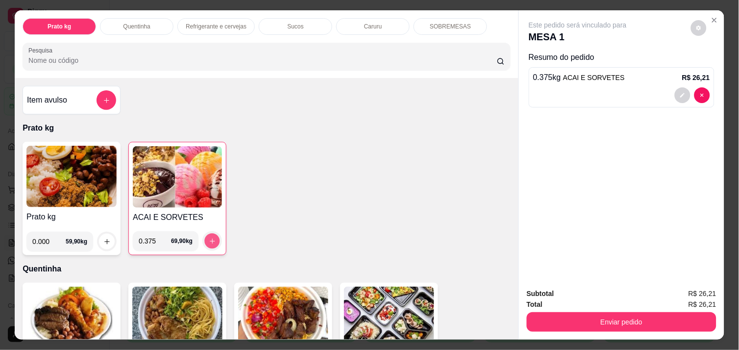
click at [211, 237] on icon "increase-product-quantity" at bounding box center [212, 240] width 7 height 7
click at [152, 237] on input "0.375" at bounding box center [155, 241] width 32 height 20
type input "0.370"
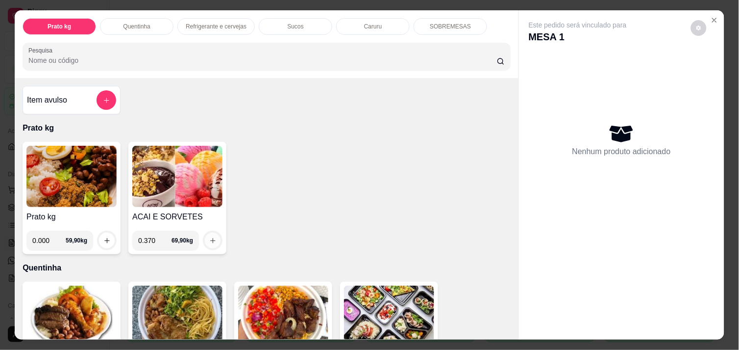
click at [209, 237] on icon "increase-product-quantity" at bounding box center [212, 240] width 7 height 7
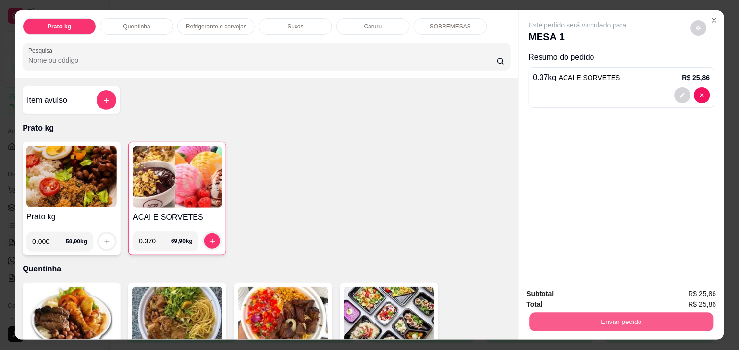
click at [625, 312] on button "Enviar pedido" at bounding box center [622, 321] width 184 height 19
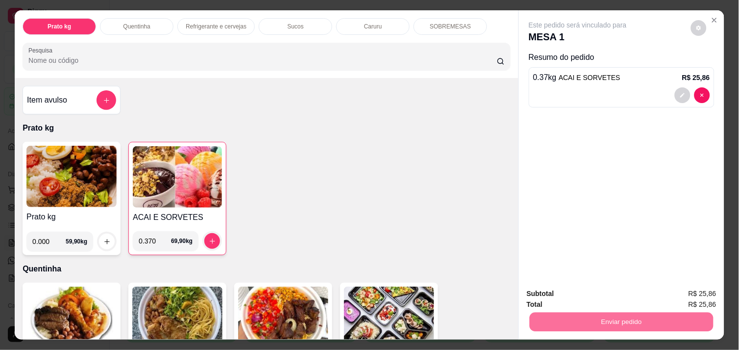
click at [604, 291] on button "Não registrar e enviar pedido" at bounding box center [589, 293] width 99 height 18
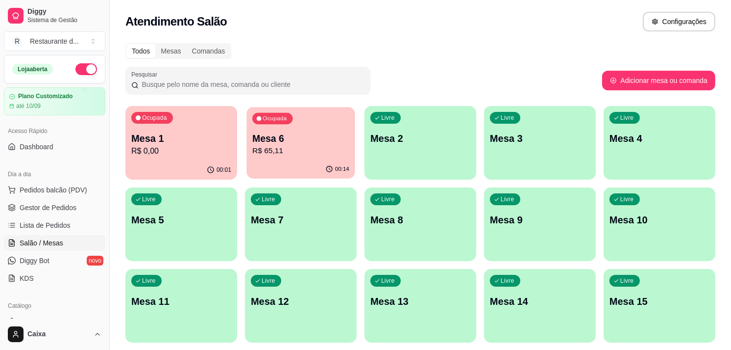
click at [276, 127] on div "Ocupada Mesa 6 R$ 65,11" at bounding box center [301, 133] width 108 height 53
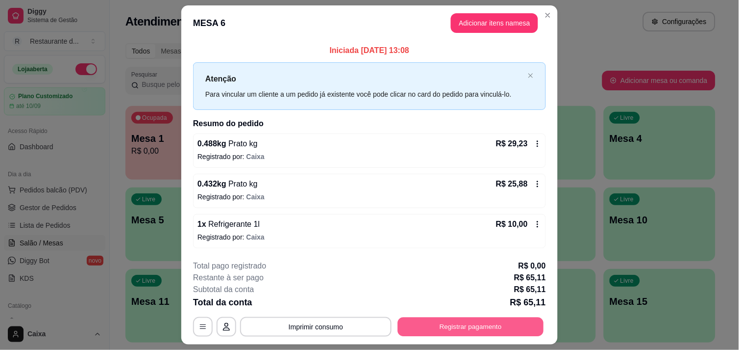
click at [456, 327] on button "Registrar pagamento" at bounding box center [471, 326] width 146 height 19
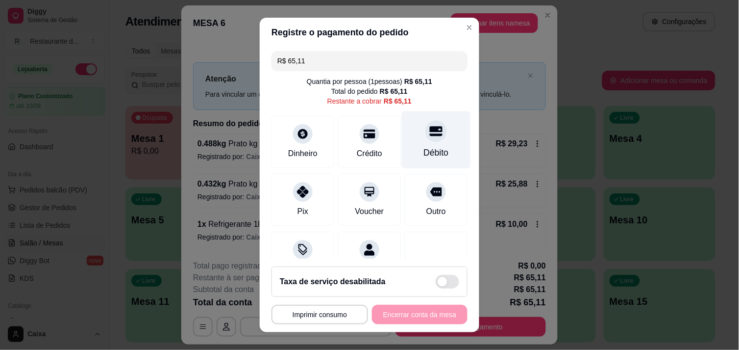
click at [424, 142] on div "Débito" at bounding box center [436, 139] width 69 height 57
type input "R$ 0,00"
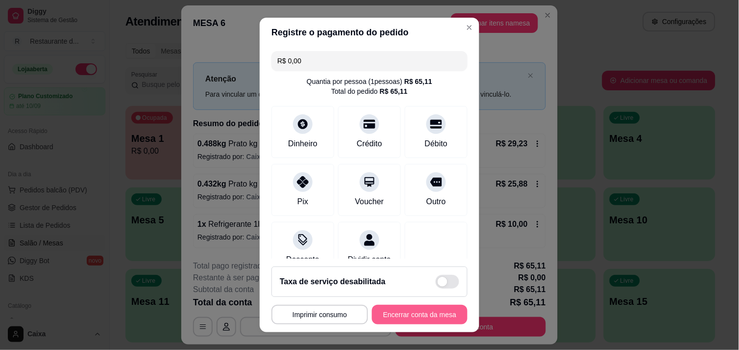
click at [415, 307] on button "Encerrar conta da mesa" at bounding box center [420, 314] width 96 height 20
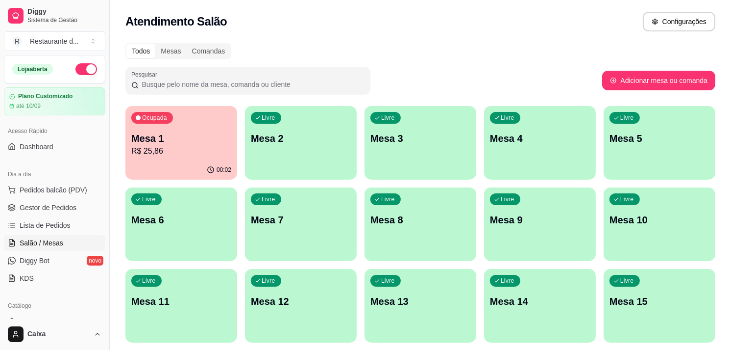
click at [472, 67] on div "Pesquisar" at bounding box center [364, 80] width 477 height 27
click at [167, 153] on p "R$ 25,86" at bounding box center [181, 150] width 97 height 11
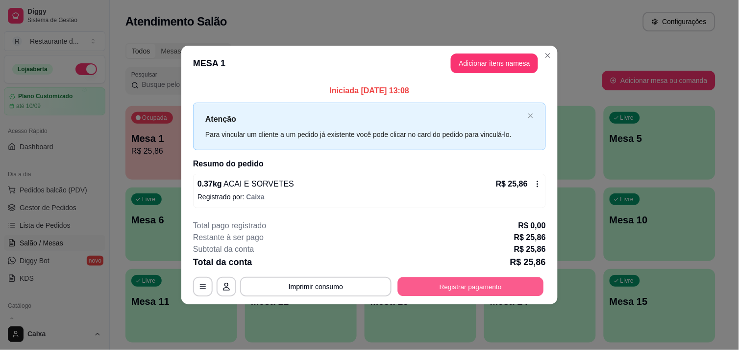
click at [457, 281] on button "Registrar pagamento" at bounding box center [471, 286] width 146 height 19
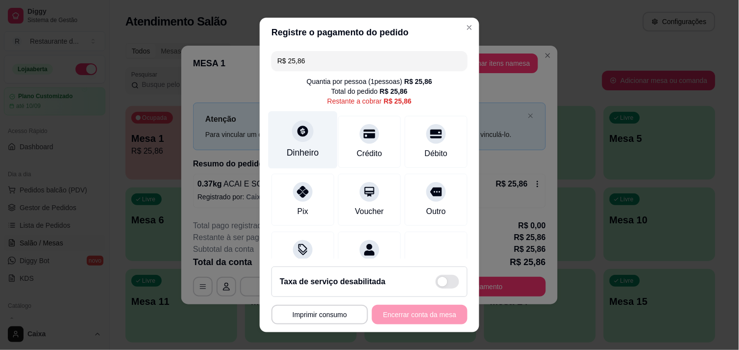
click at [302, 138] on div at bounding box center [303, 131] width 22 height 22
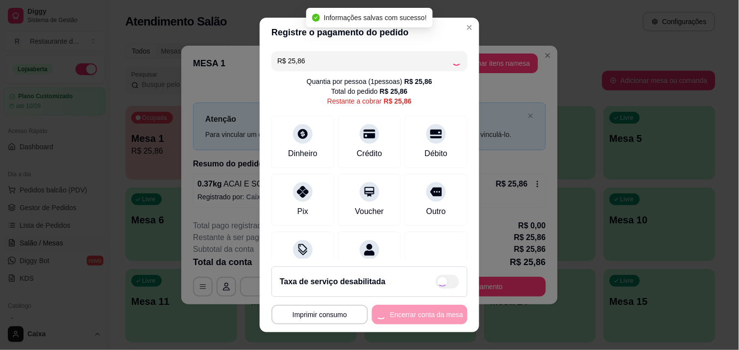
type input "R$ 0,00"
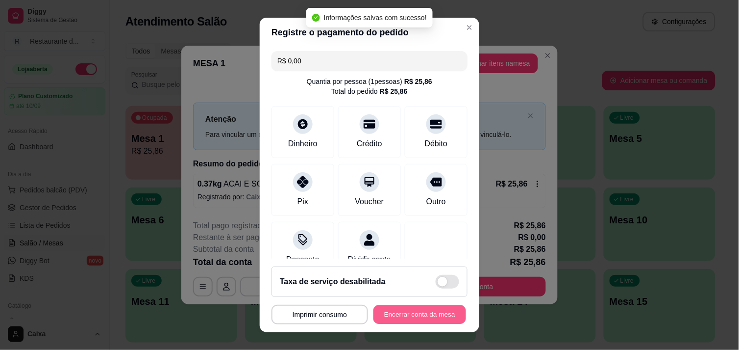
click at [407, 315] on button "Encerrar conta da mesa" at bounding box center [420, 314] width 93 height 19
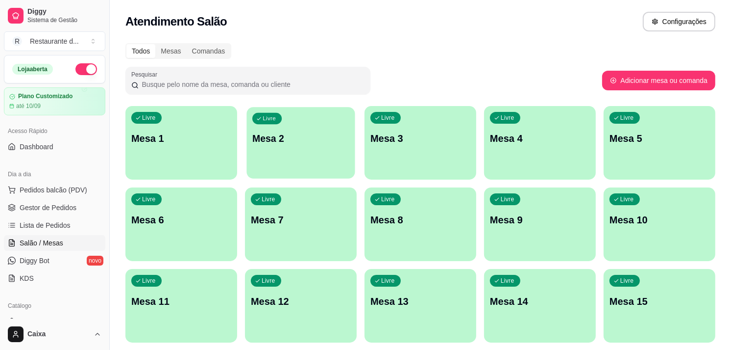
click at [311, 128] on div "Livre Mesa 2" at bounding box center [301, 137] width 108 height 60
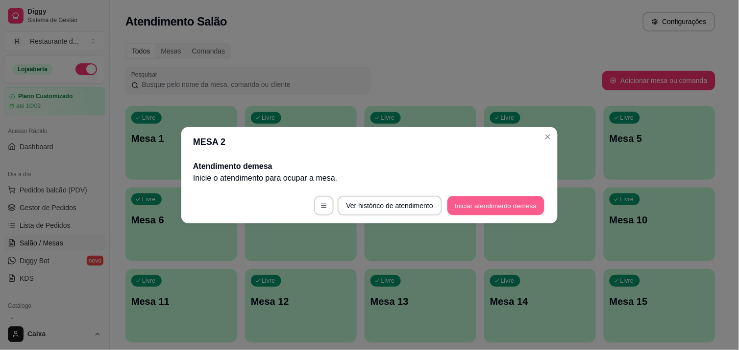
click at [473, 200] on button "Iniciar atendimento de mesa" at bounding box center [496, 205] width 97 height 19
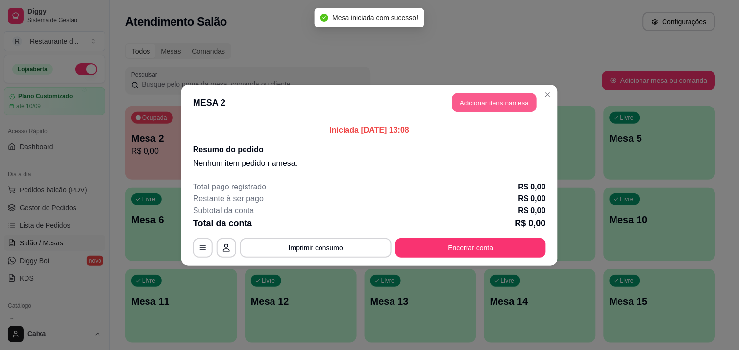
click at [503, 103] on button "Adicionar itens na mesa" at bounding box center [494, 102] width 84 height 19
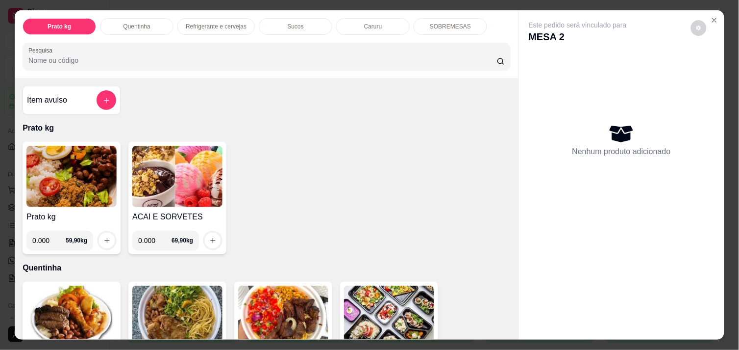
click at [46, 238] on input "0.000" at bounding box center [48, 240] width 33 height 20
type input "0.174"
click at [103, 237] on icon "increase-product-quantity" at bounding box center [106, 240] width 7 height 7
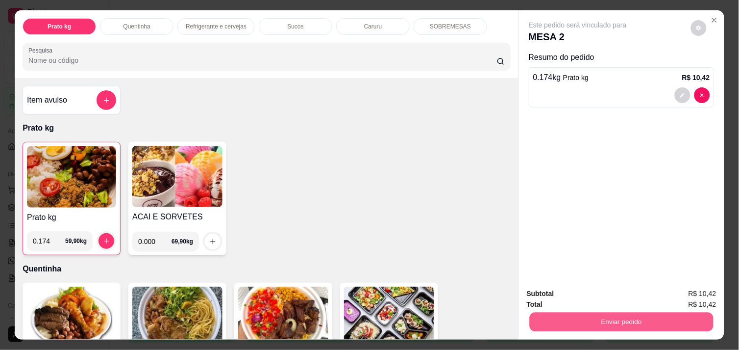
click at [595, 315] on button "Enviar pedido" at bounding box center [622, 321] width 184 height 19
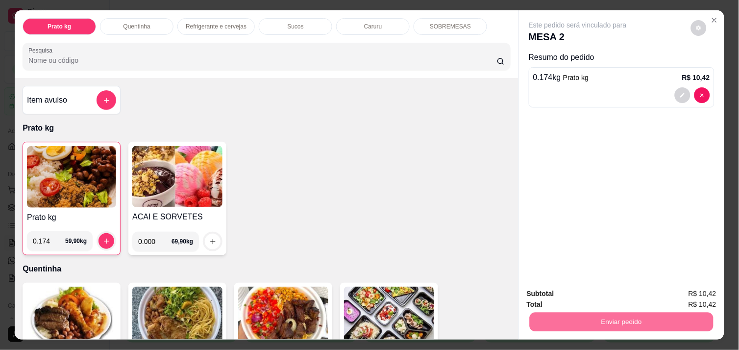
click at [587, 293] on button "Não registrar e enviar pedido" at bounding box center [589, 293] width 99 height 18
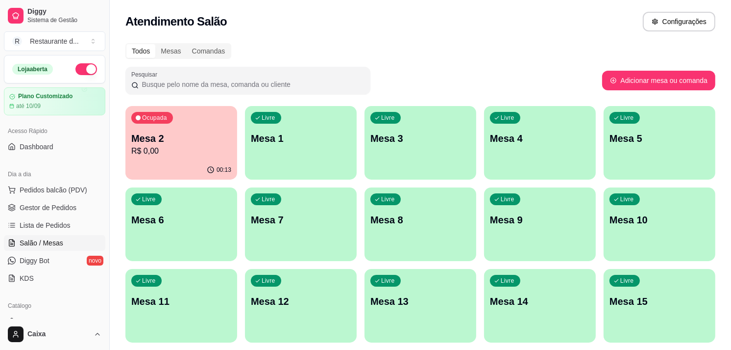
click at [204, 223] on p "Mesa 6" at bounding box center [181, 220] width 100 height 14
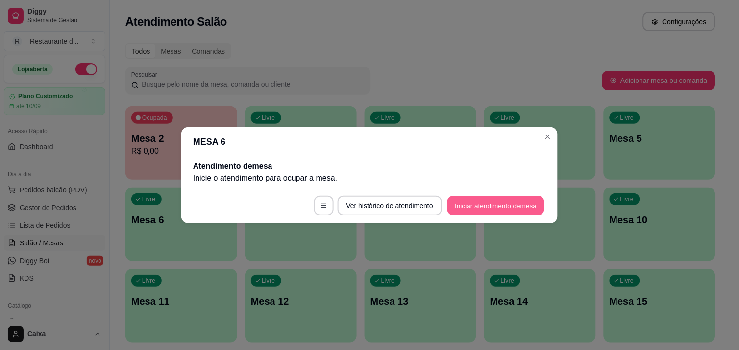
click at [503, 204] on button "Iniciar atendimento de mesa" at bounding box center [496, 205] width 97 height 19
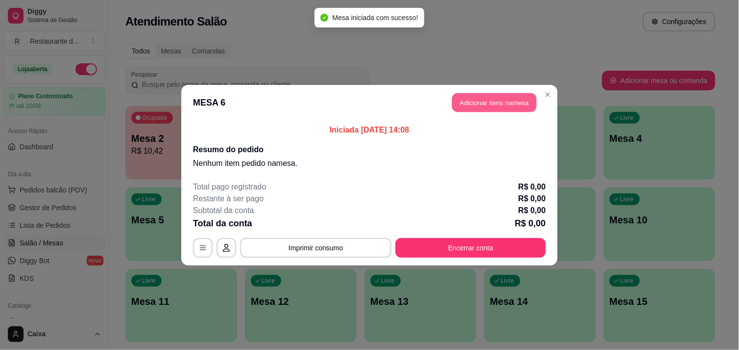
click at [502, 102] on button "Adicionar itens na mesa" at bounding box center [494, 102] width 84 height 19
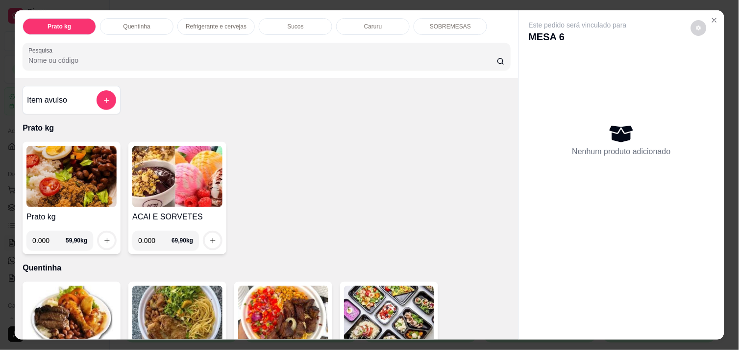
click at [44, 241] on input "0.000" at bounding box center [48, 240] width 33 height 20
type input "0.386"
click at [100, 238] on button "increase-product-quantity" at bounding box center [107, 240] width 15 height 15
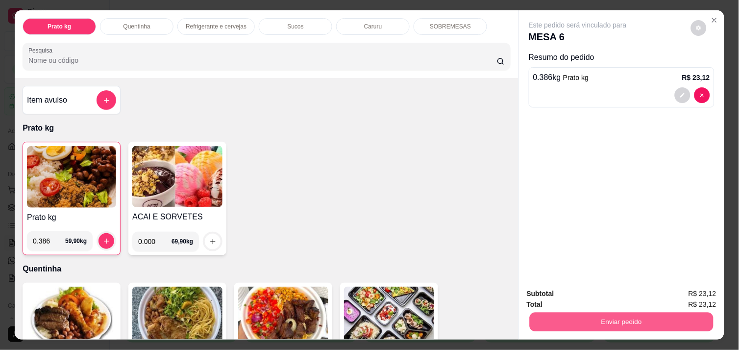
click at [585, 312] on button "Enviar pedido" at bounding box center [622, 321] width 184 height 19
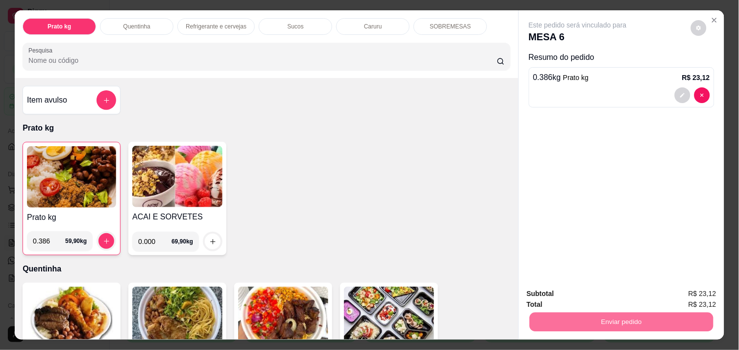
click at [581, 291] on button "Não registrar e enviar pedido" at bounding box center [589, 293] width 99 height 18
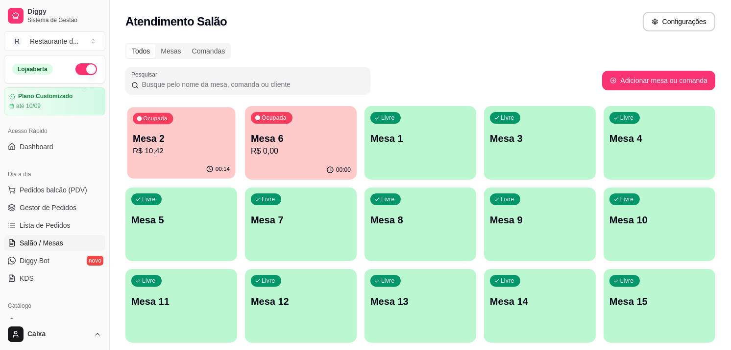
click at [232, 132] on div "Ocupada Mesa 2 R$ 10,42" at bounding box center [181, 133] width 108 height 53
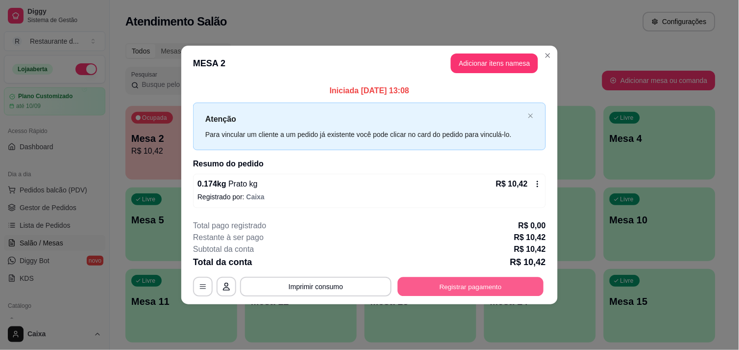
click at [444, 291] on button "Registrar pagamento" at bounding box center [471, 286] width 146 height 19
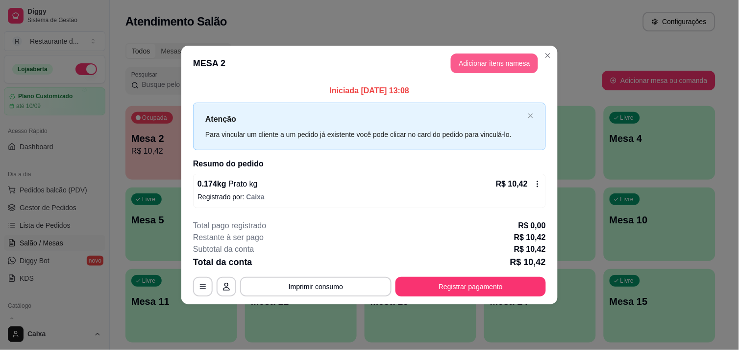
click at [476, 64] on button "Adicionar itens na mesa" at bounding box center [494, 63] width 87 height 20
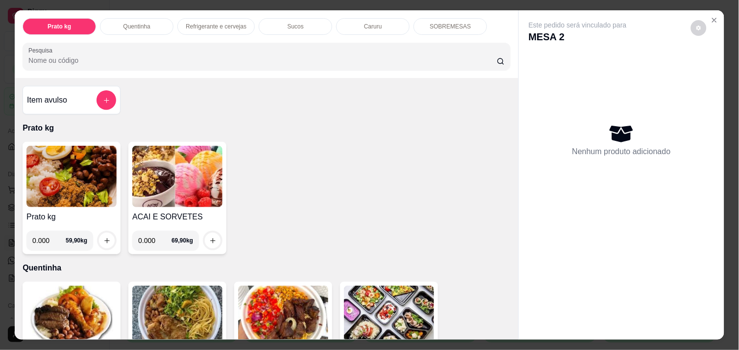
click at [150, 240] on input "0.000" at bounding box center [154, 240] width 33 height 20
type input "0.172"
click at [205, 235] on button "increase-product-quantity" at bounding box center [212, 240] width 15 height 15
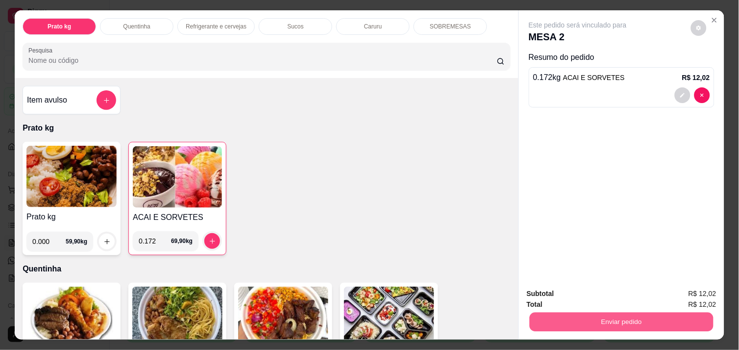
click at [599, 316] on button "Enviar pedido" at bounding box center [622, 321] width 184 height 19
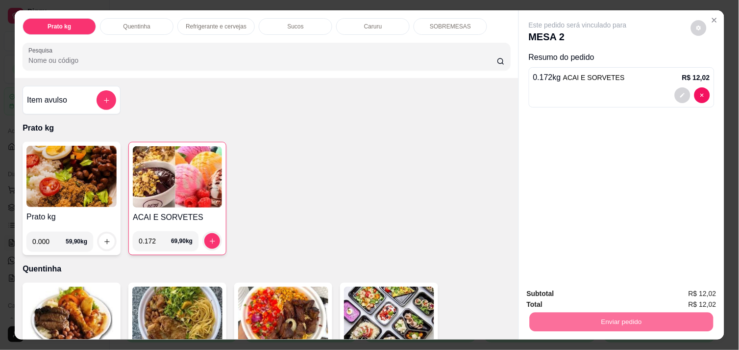
click at [587, 295] on button "Não registrar e enviar pedido" at bounding box center [589, 293] width 99 height 18
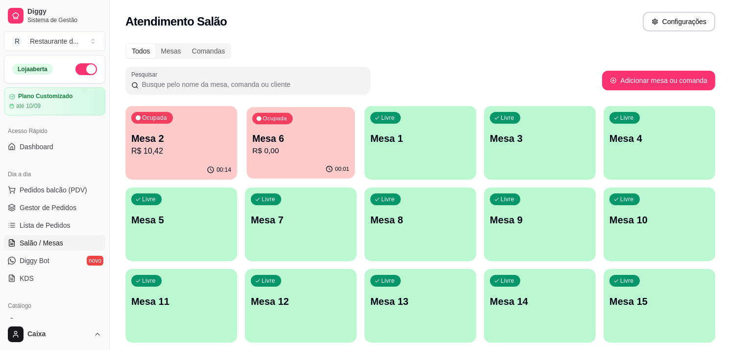
click at [311, 158] on div "Ocupada Mesa 6 R$ 0,00" at bounding box center [301, 133] width 108 height 53
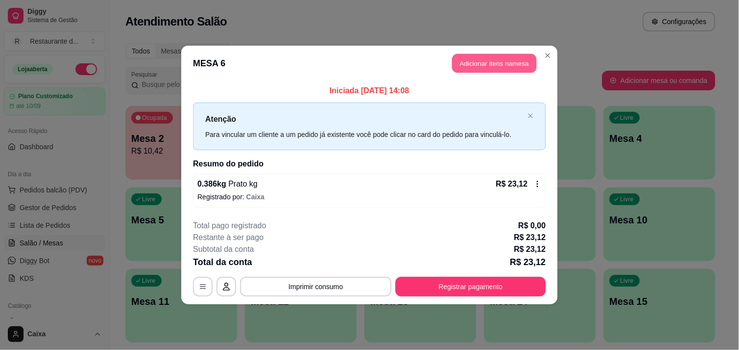
click at [498, 64] on button "Adicionar itens na mesa" at bounding box center [494, 63] width 84 height 19
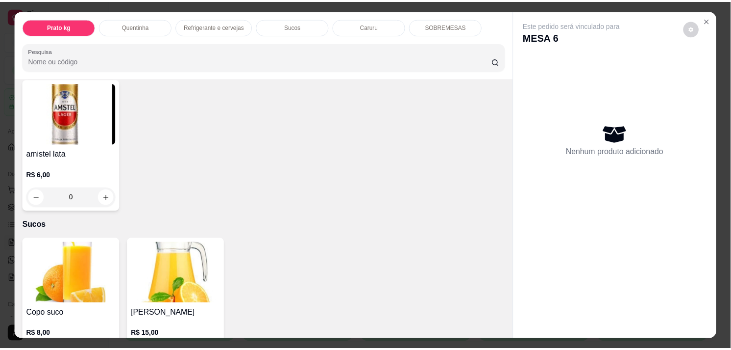
scroll to position [812, 0]
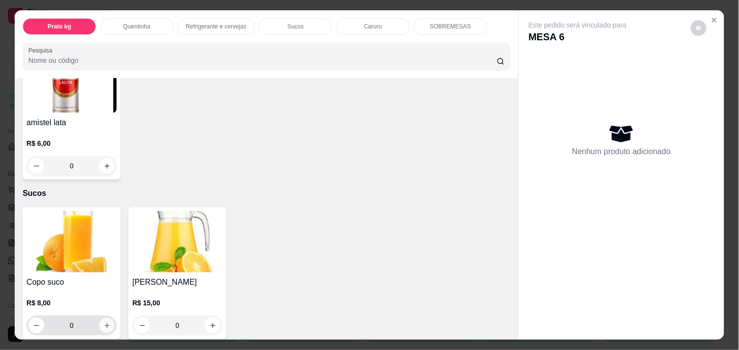
click at [109, 320] on button "increase-product-quantity" at bounding box center [107, 325] width 15 height 15
type input "1"
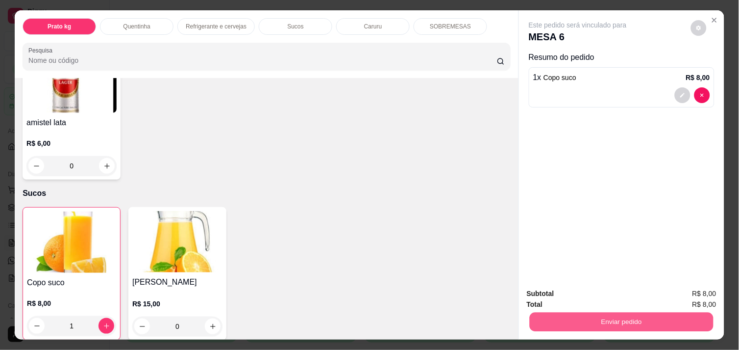
click at [619, 319] on button "Enviar pedido" at bounding box center [622, 321] width 184 height 19
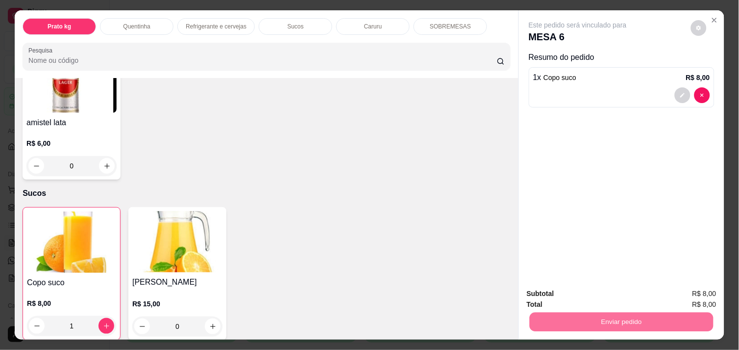
click at [578, 295] on button "Não registrar e enviar pedido" at bounding box center [589, 293] width 99 height 18
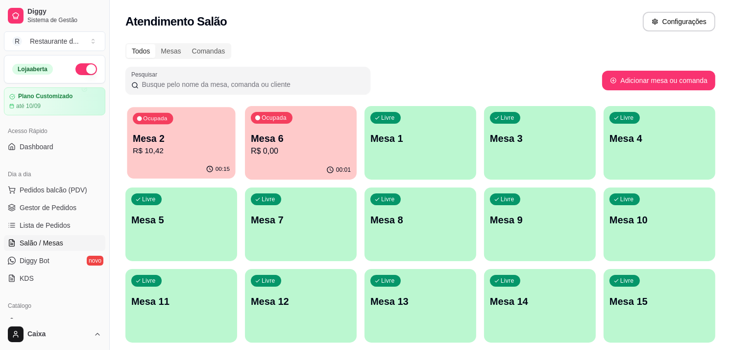
click at [176, 146] on p "R$ 10,42" at bounding box center [181, 150] width 97 height 11
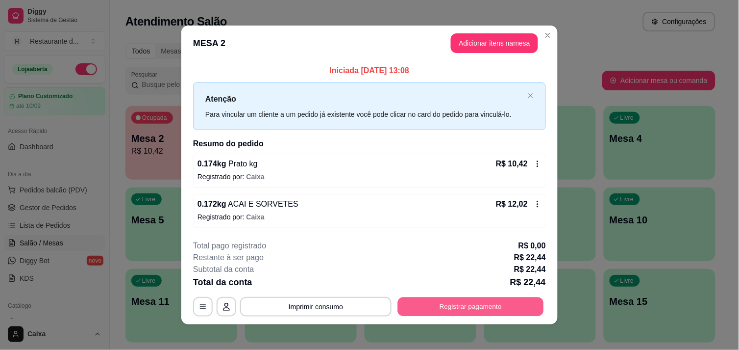
click at [497, 298] on button "Registrar pagamento" at bounding box center [471, 306] width 146 height 19
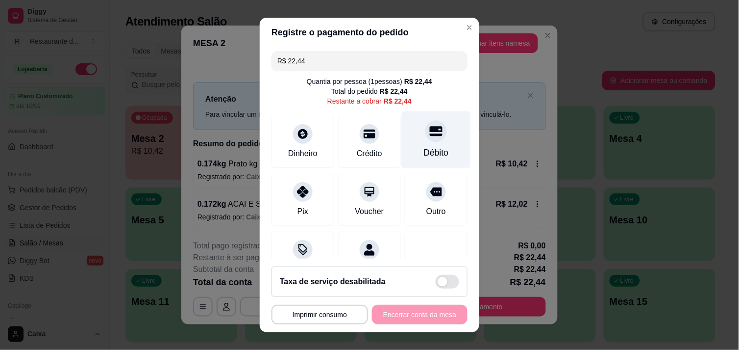
click at [438, 137] on div "Débito" at bounding box center [436, 139] width 69 height 57
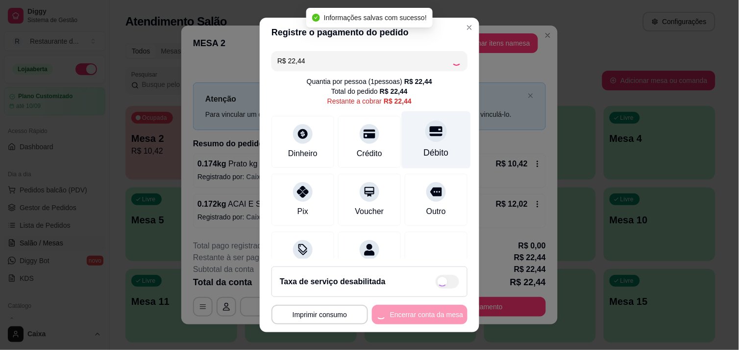
type input "R$ 0,00"
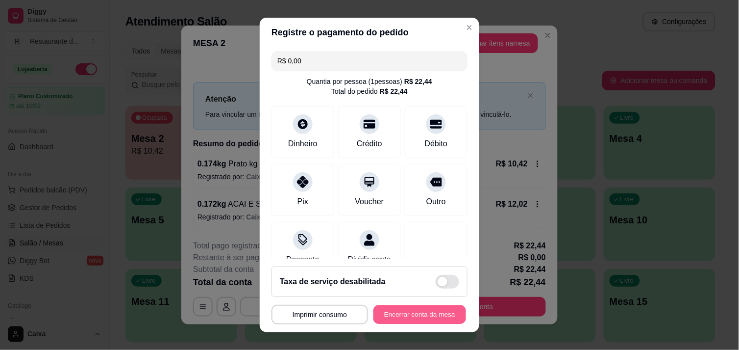
click at [429, 309] on button "Encerrar conta da mesa" at bounding box center [420, 314] width 93 height 19
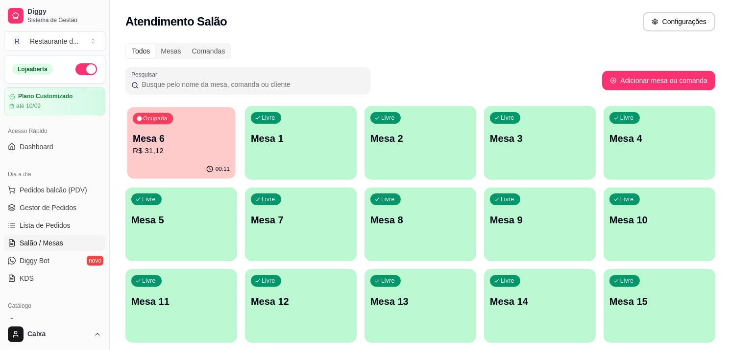
click at [167, 132] on p "Mesa 6" at bounding box center [181, 138] width 97 height 13
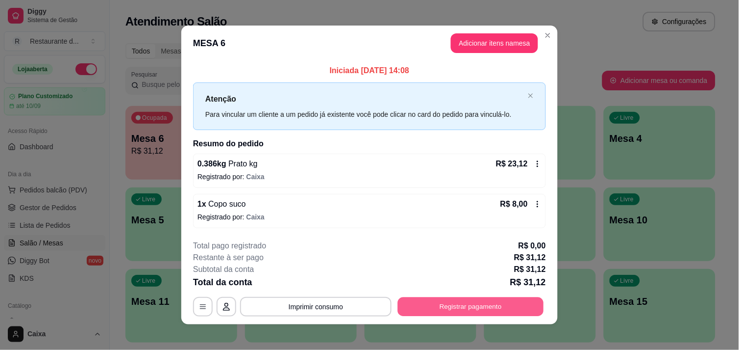
click at [417, 302] on button "Registrar pagamento" at bounding box center [471, 306] width 146 height 19
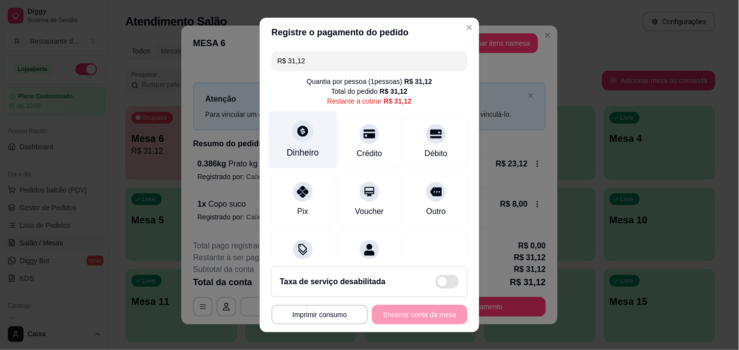
click at [301, 142] on div "Dinheiro" at bounding box center [303, 139] width 69 height 57
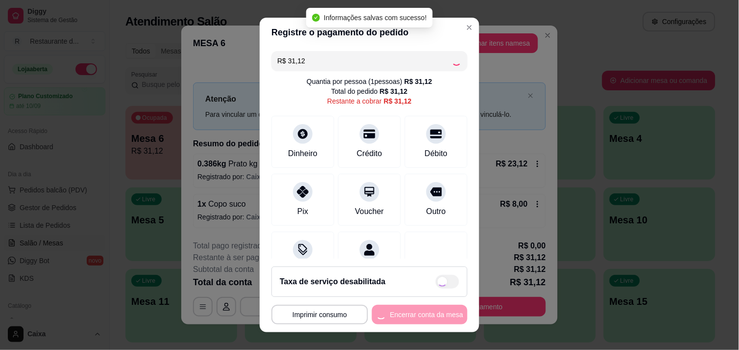
type input "R$ 0,00"
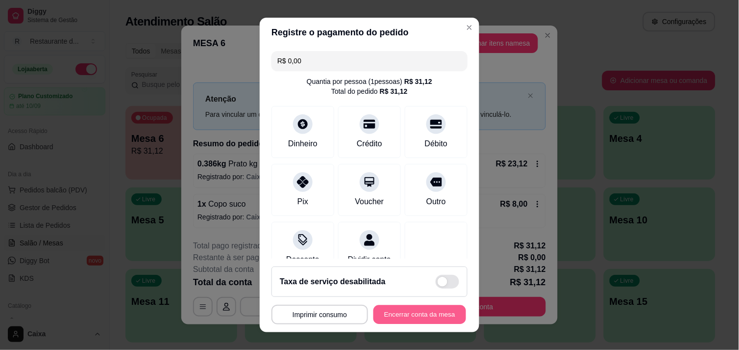
click at [427, 319] on button "Encerrar conta da mesa" at bounding box center [420, 314] width 93 height 19
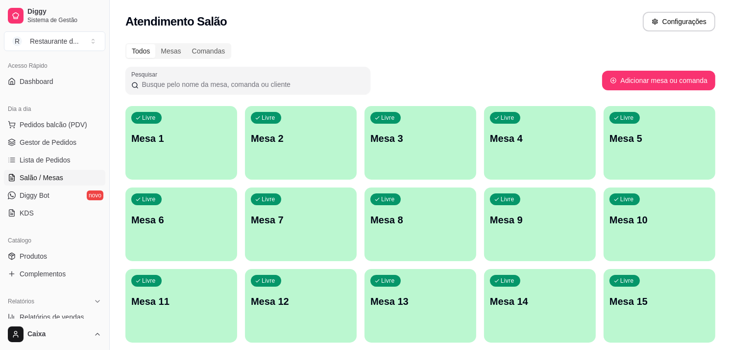
scroll to position [87, 0]
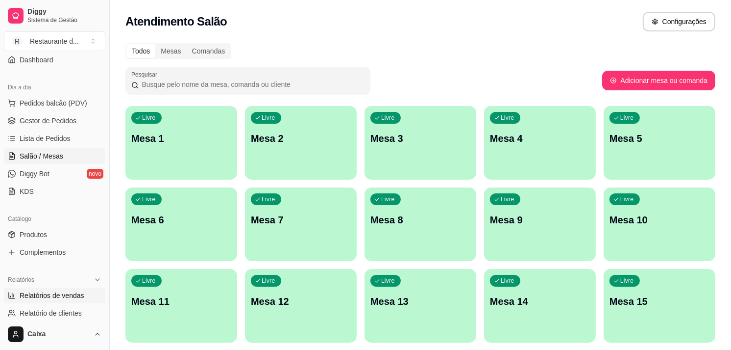
click at [74, 293] on span "Relatórios de vendas" at bounding box center [52, 295] width 65 height 10
select select "ALL"
select select "0"
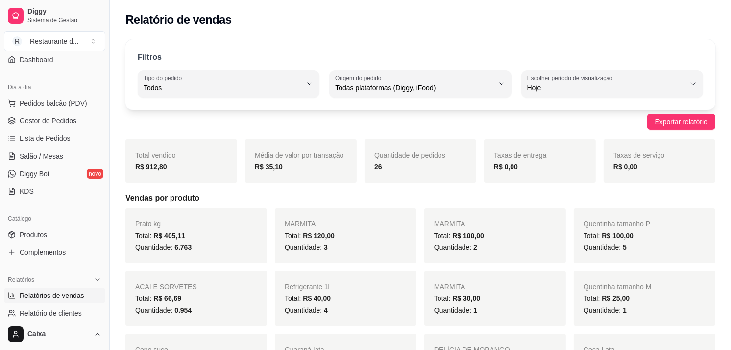
scroll to position [109, 0]
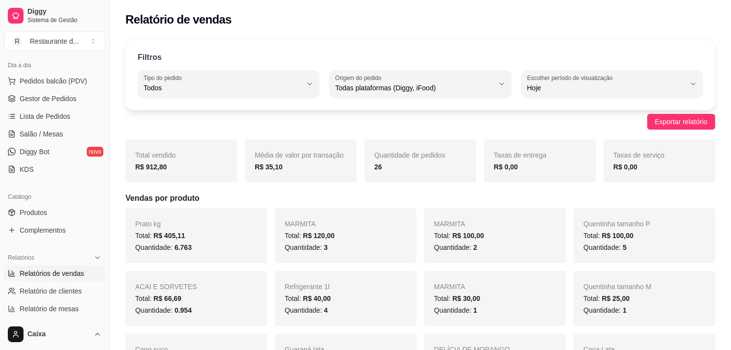
click at [209, 307] on div "Quantidade: 0.954" at bounding box center [196, 310] width 122 height 12
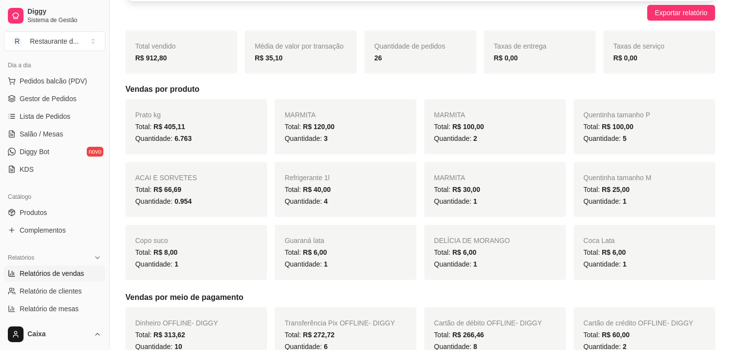
click at [506, 219] on div "Prato kg Total: R$ 405,11 Quantidade: 6.763 MARMITA Total: R$ 120,00 Quantidade…" at bounding box center [421, 189] width 590 height 180
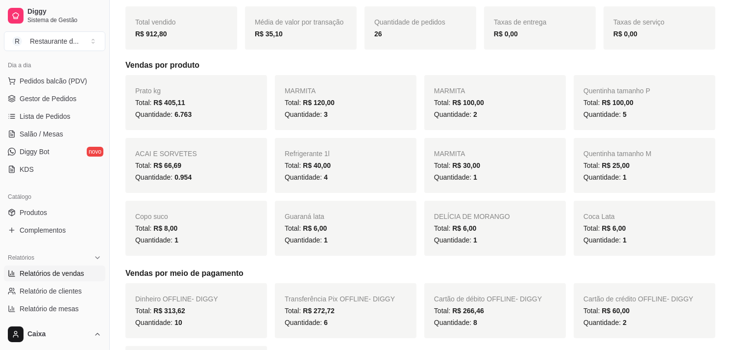
scroll to position [130, 0]
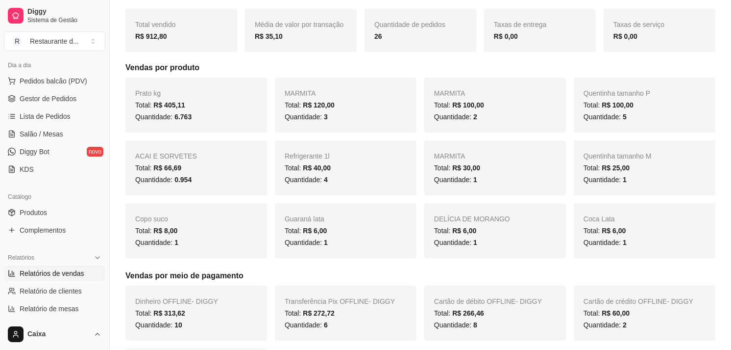
click at [89, 60] on div "Dia a dia" at bounding box center [54, 65] width 101 height 16
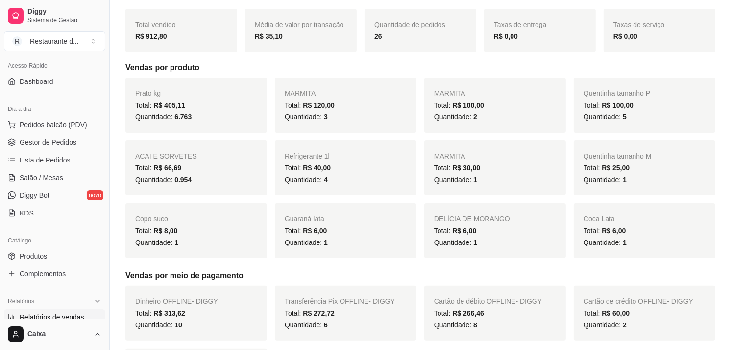
scroll to position [0, 0]
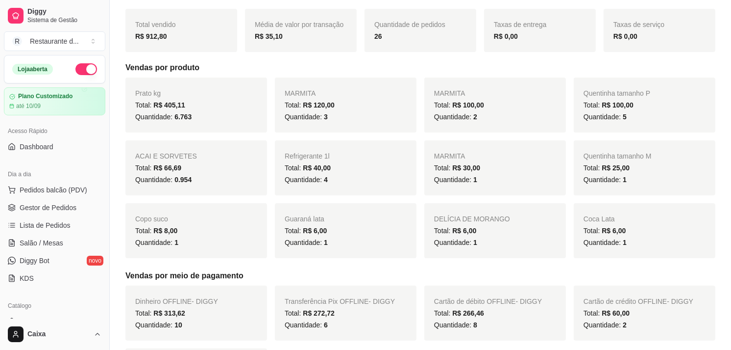
click at [76, 64] on button "button" at bounding box center [86, 69] width 22 height 12
